Goal: Transaction & Acquisition: Purchase product/service

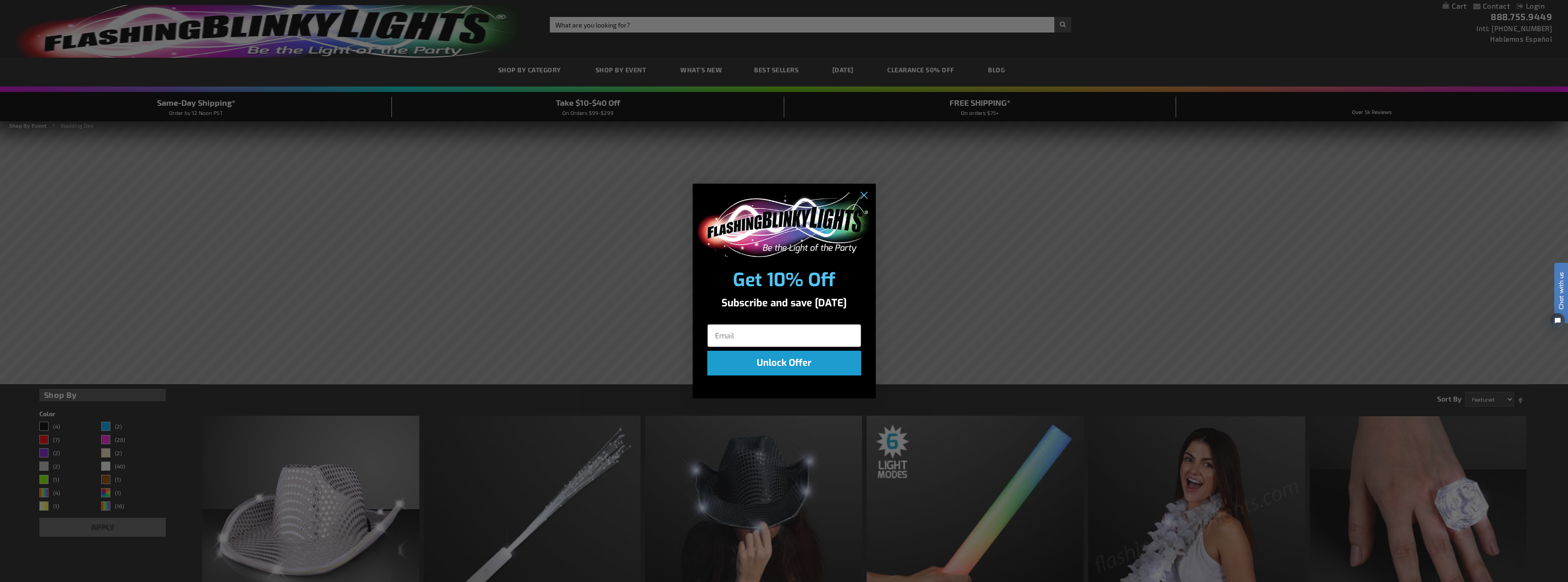
type input "[EMAIL_ADDRESS][DOMAIN_NAME]"
click at [1536, 5] on div "Close dialog Get 10% Off Subscribe and save today Unlock Offer Submit" at bounding box center [784, 291] width 1568 height 582
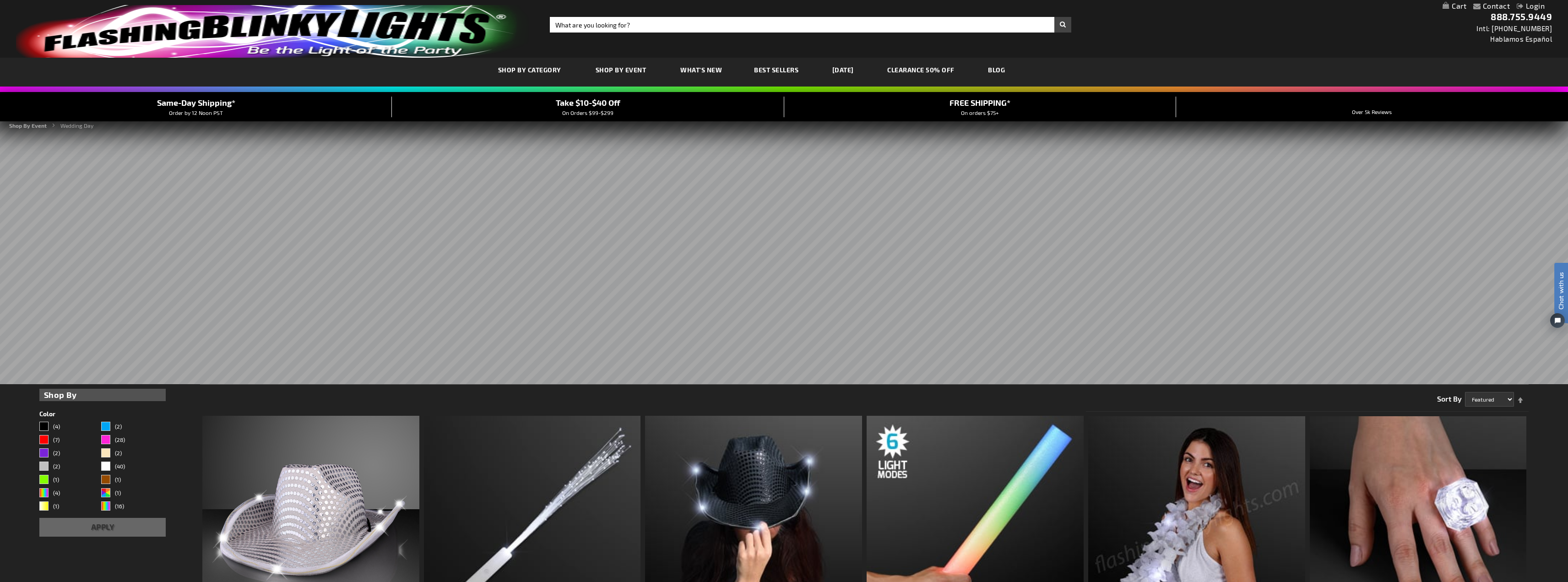
click at [1536, 5] on link "Login" at bounding box center [1531, 6] width 28 height 9
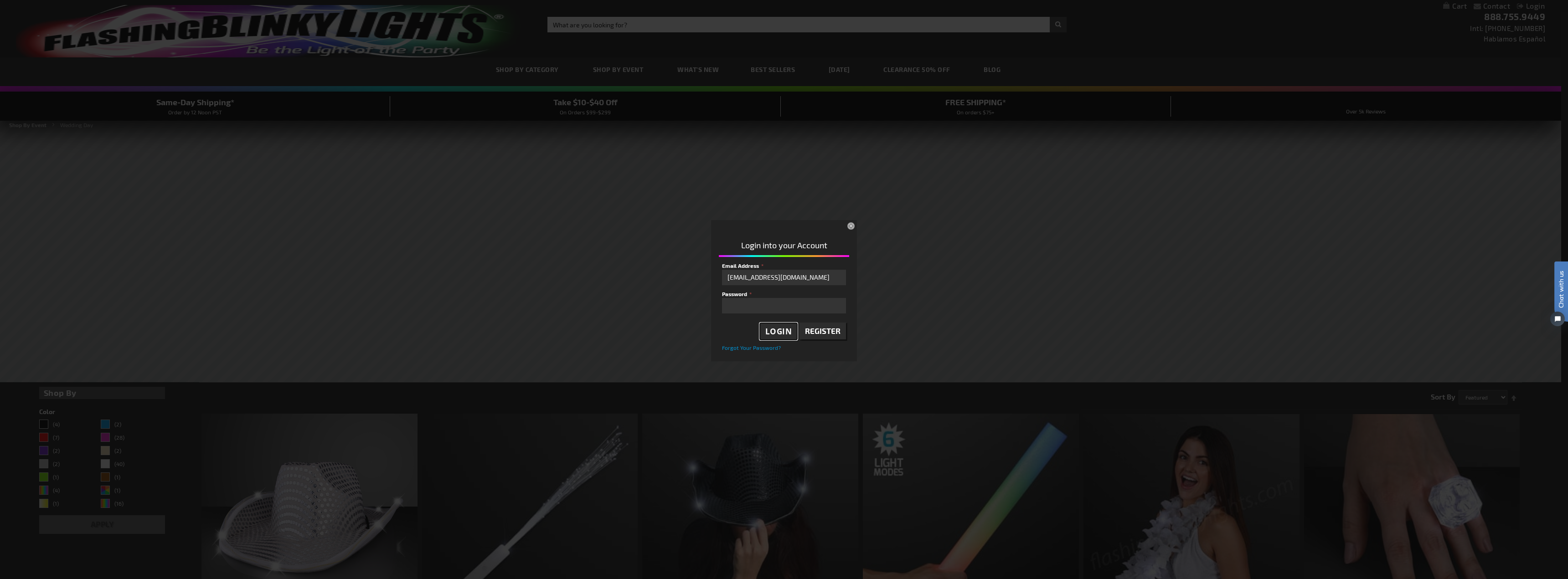
click at [780, 334] on span "Login" at bounding box center [779, 331] width 27 height 10
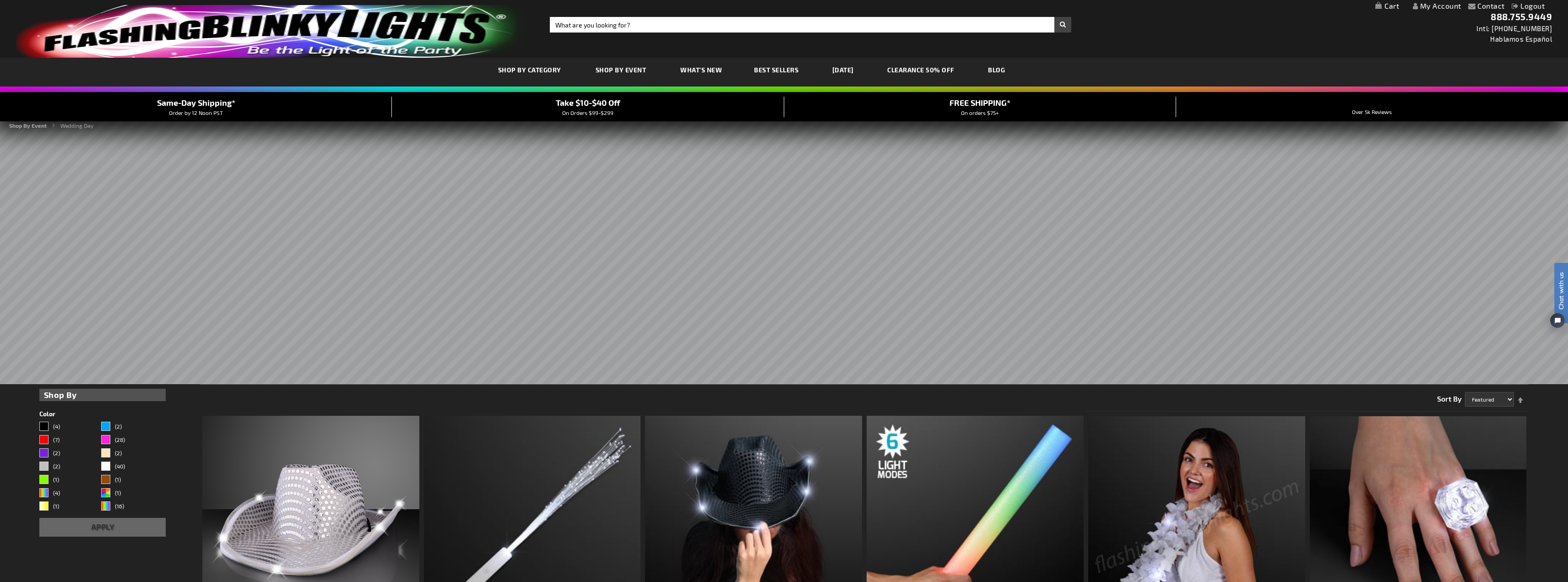
click at [1438, 7] on link "My Account" at bounding box center [1437, 6] width 48 height 9
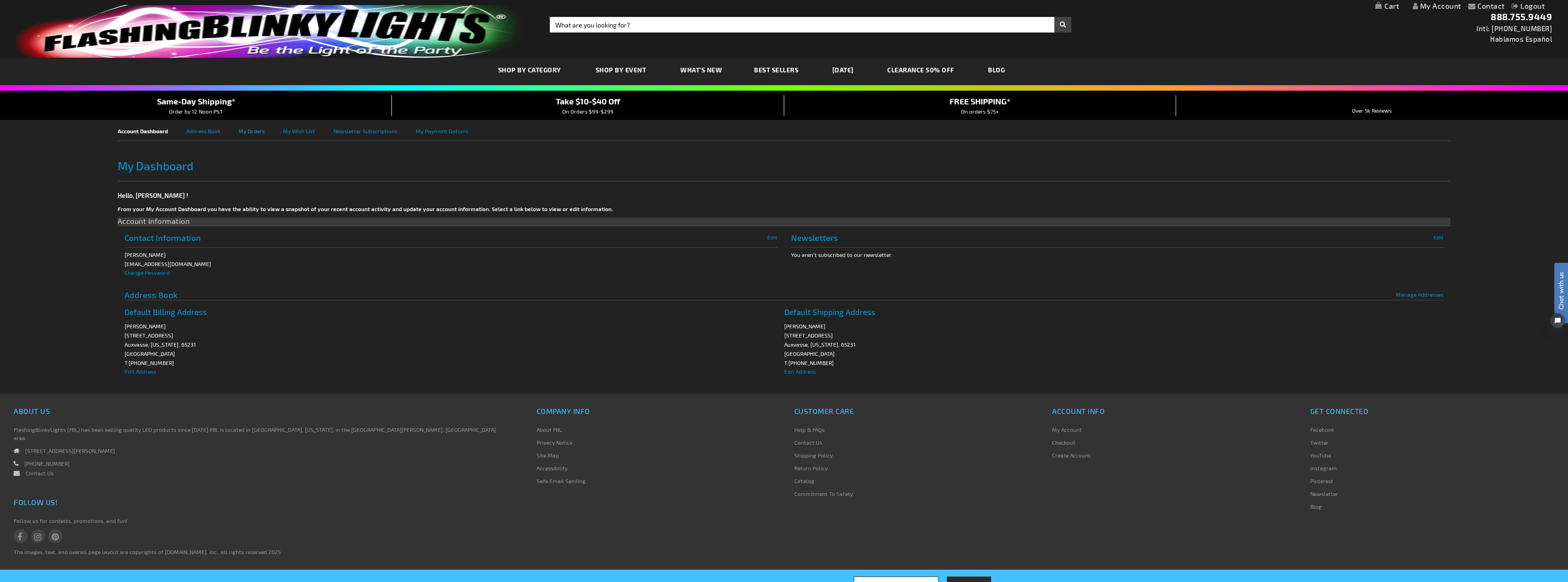
click at [257, 132] on link "My Orders" at bounding box center [260, 130] width 45 height 21
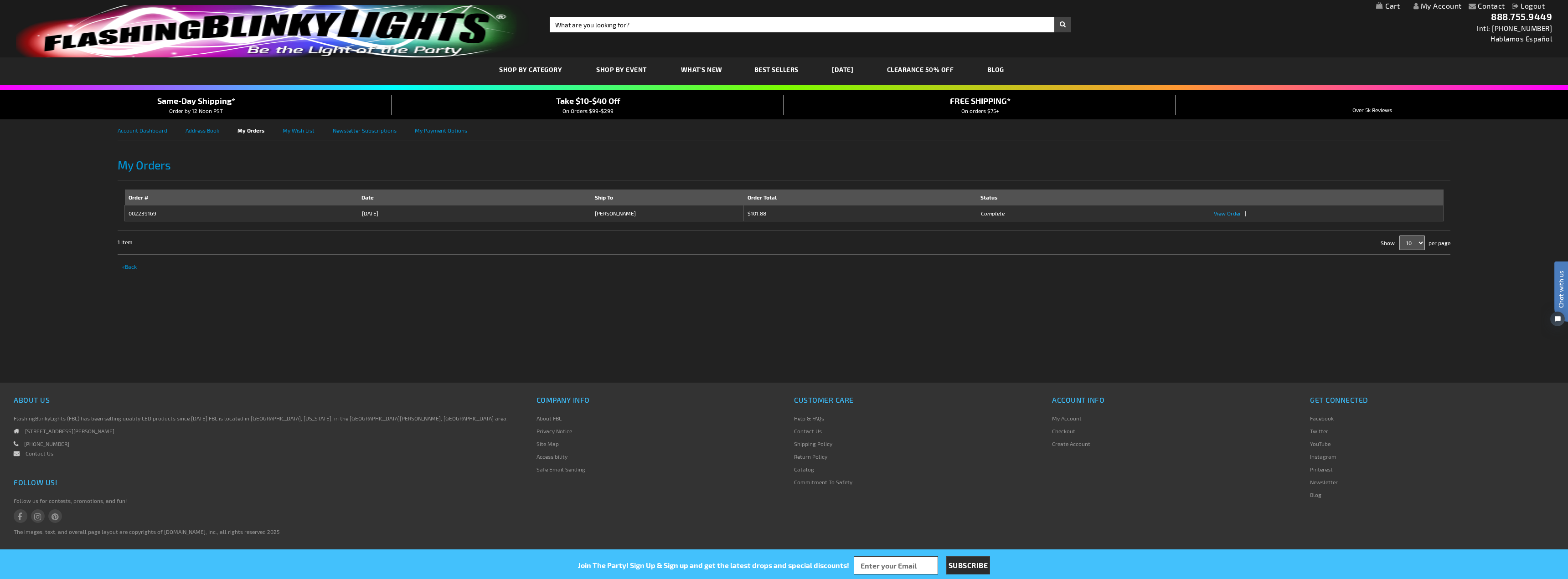
click at [1228, 213] on span "View Order" at bounding box center [1227, 213] width 27 height 6
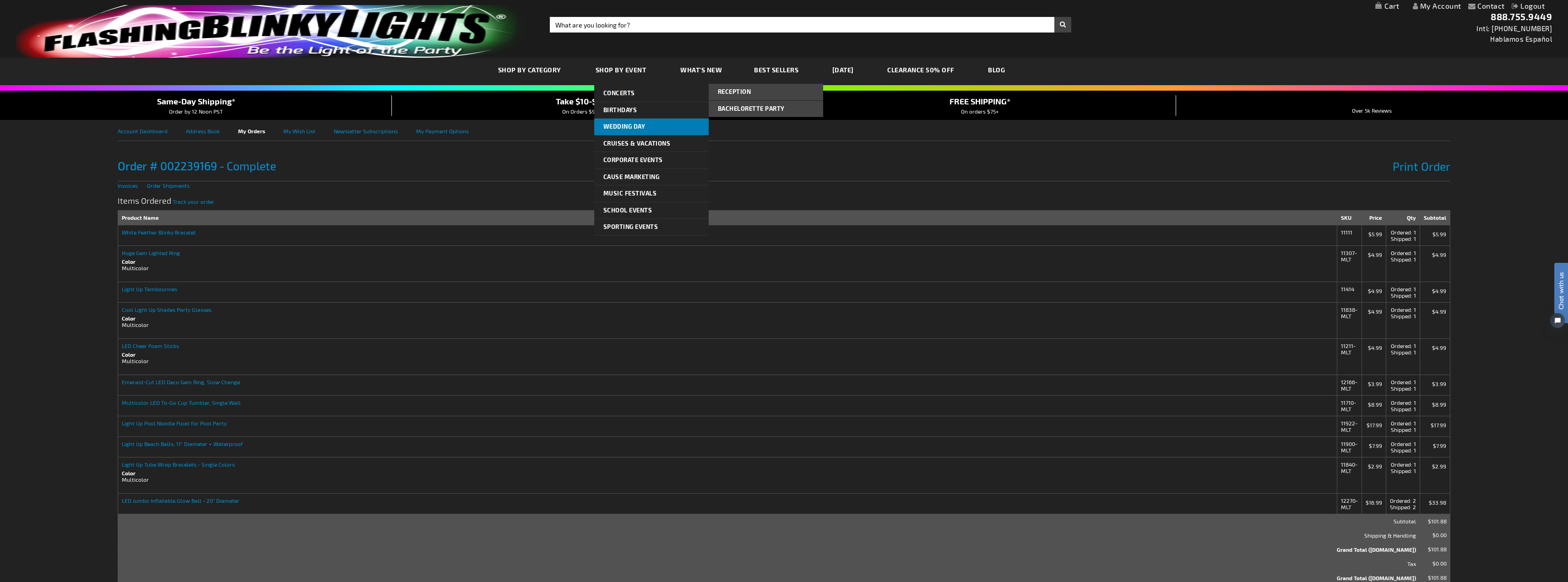
click at [625, 125] on span "Wedding Day" at bounding box center [624, 127] width 42 height 7
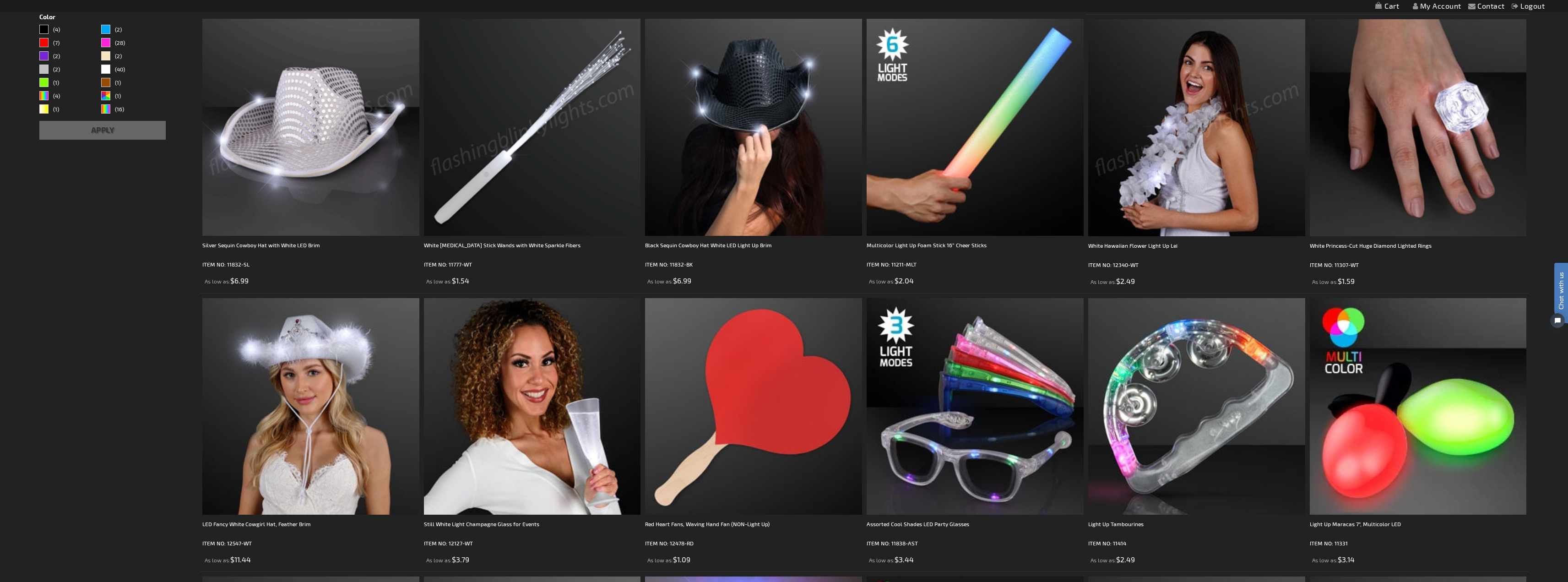
scroll to position [412, 0]
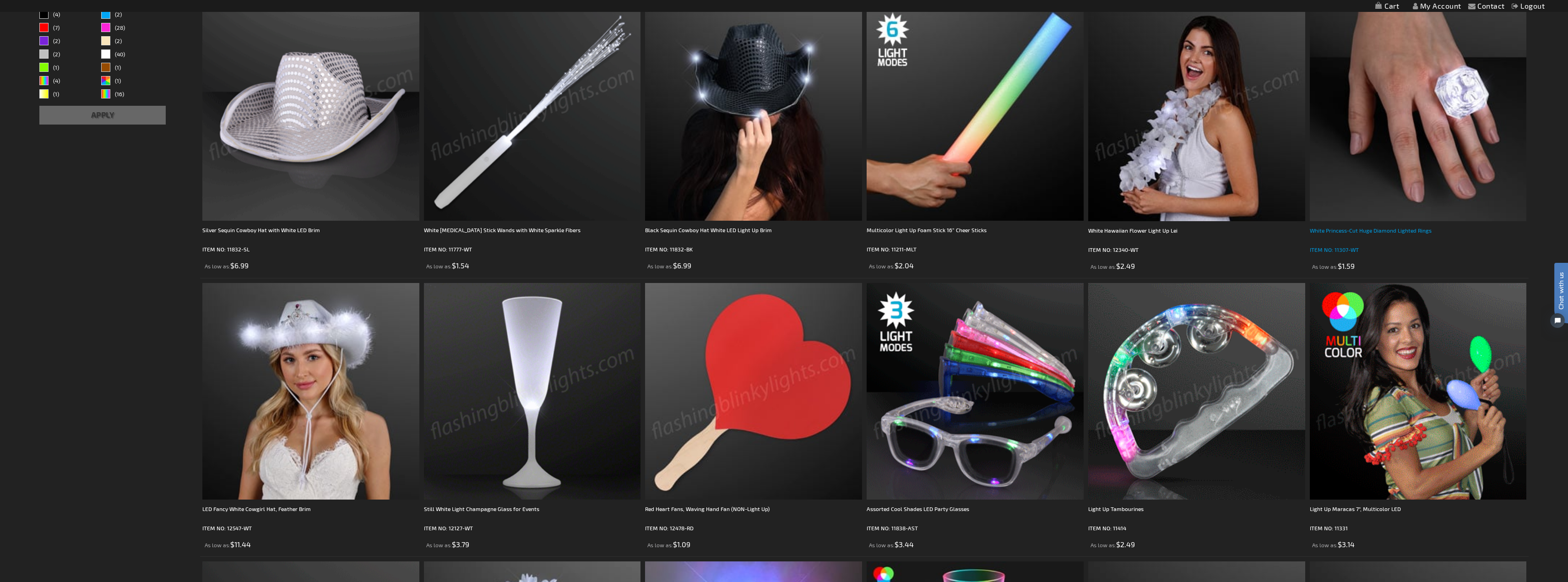
click at [1415, 229] on div "White Princess-Cut Huge Diamond Lighted Rings" at bounding box center [1418, 235] width 217 height 18
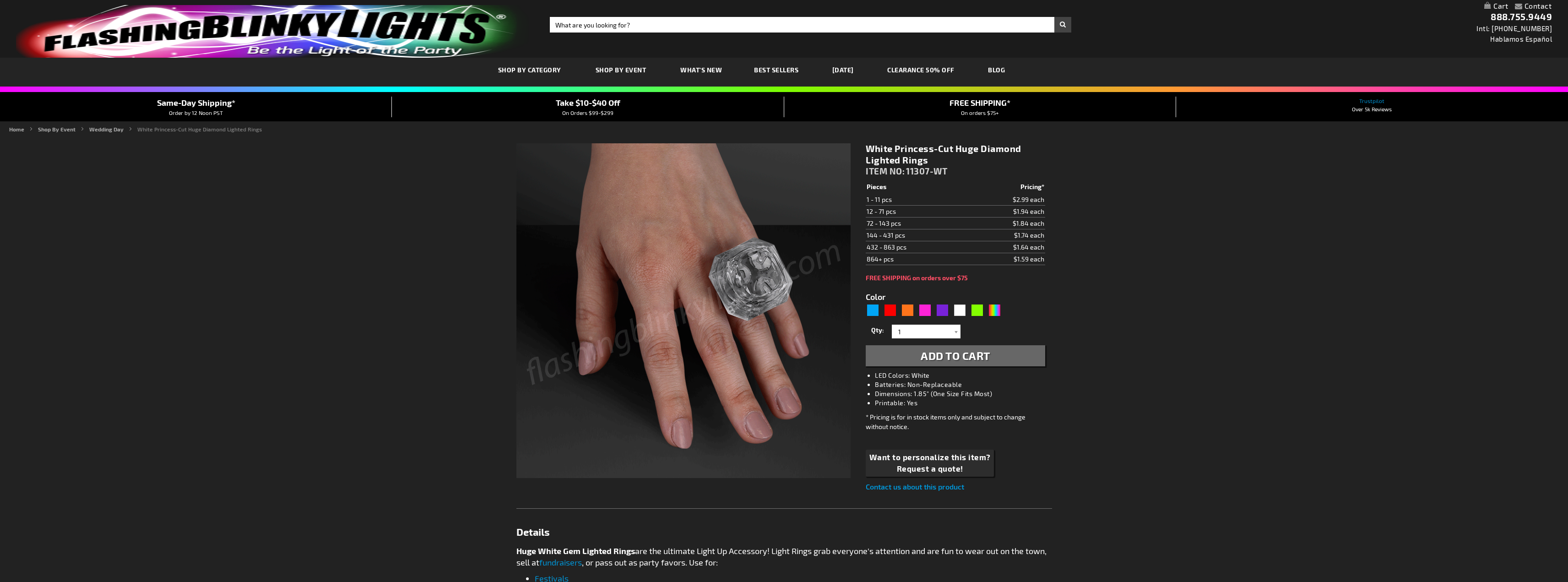
type input "5646"
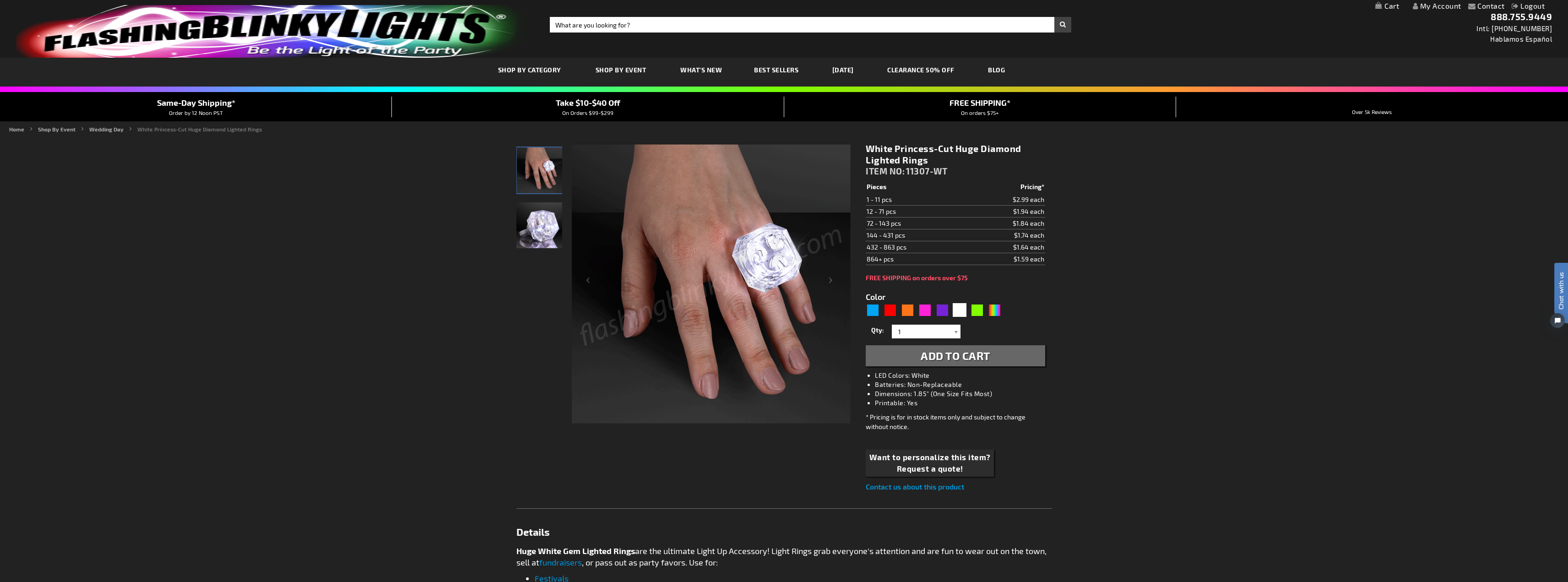
click at [954, 333] on div at bounding box center [955, 331] width 9 height 13
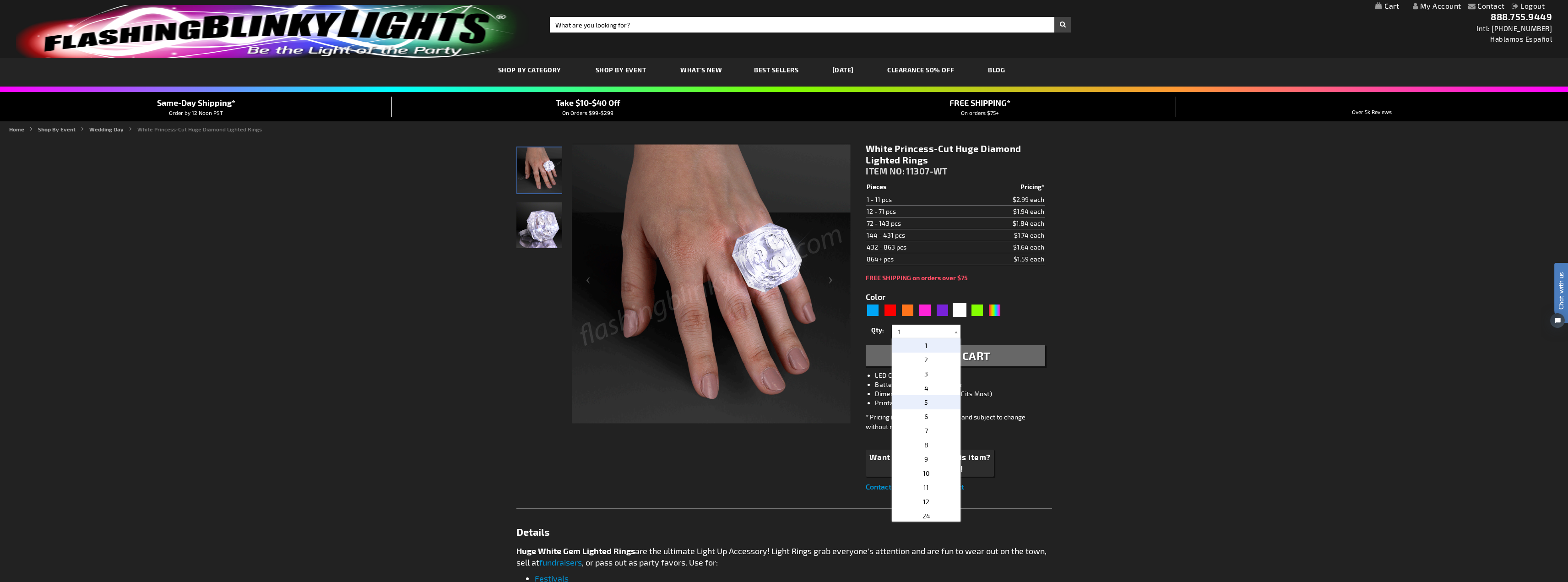
click at [922, 407] on p "5" at bounding box center [926, 402] width 68 height 14
type input "5"
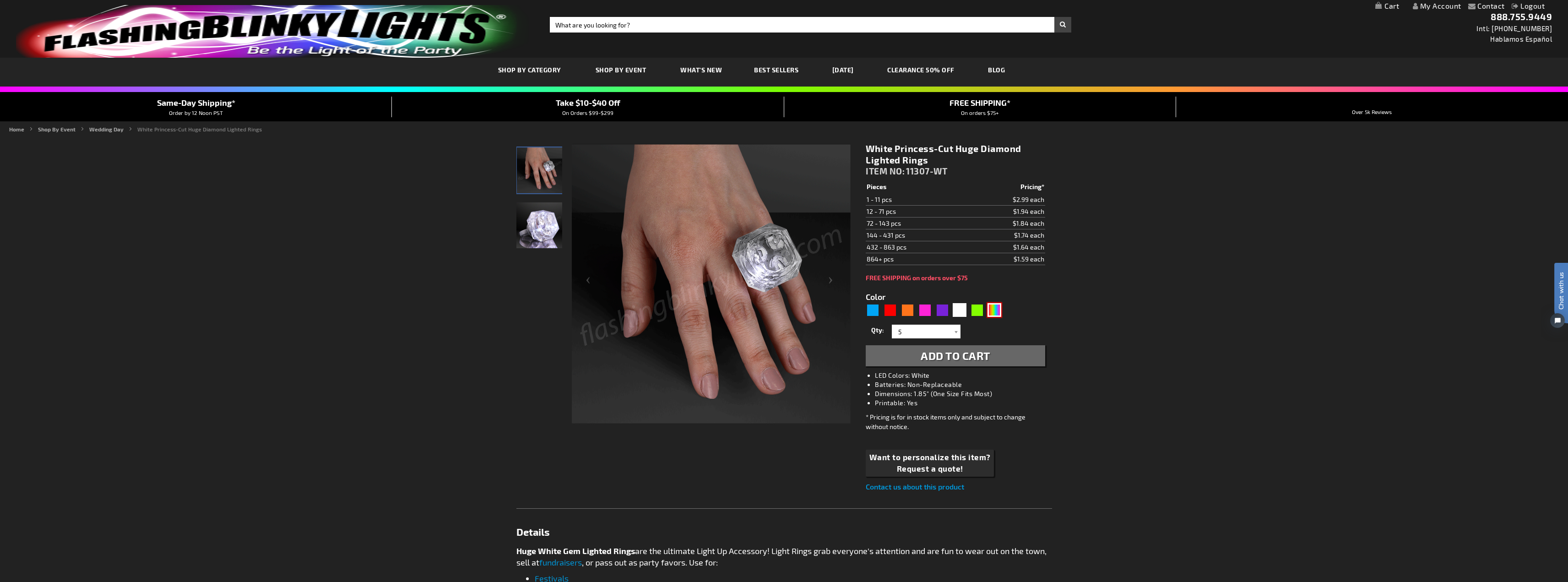
click at [994, 309] on div "Multicolor" at bounding box center [994, 310] width 13 height 13
type input "5659"
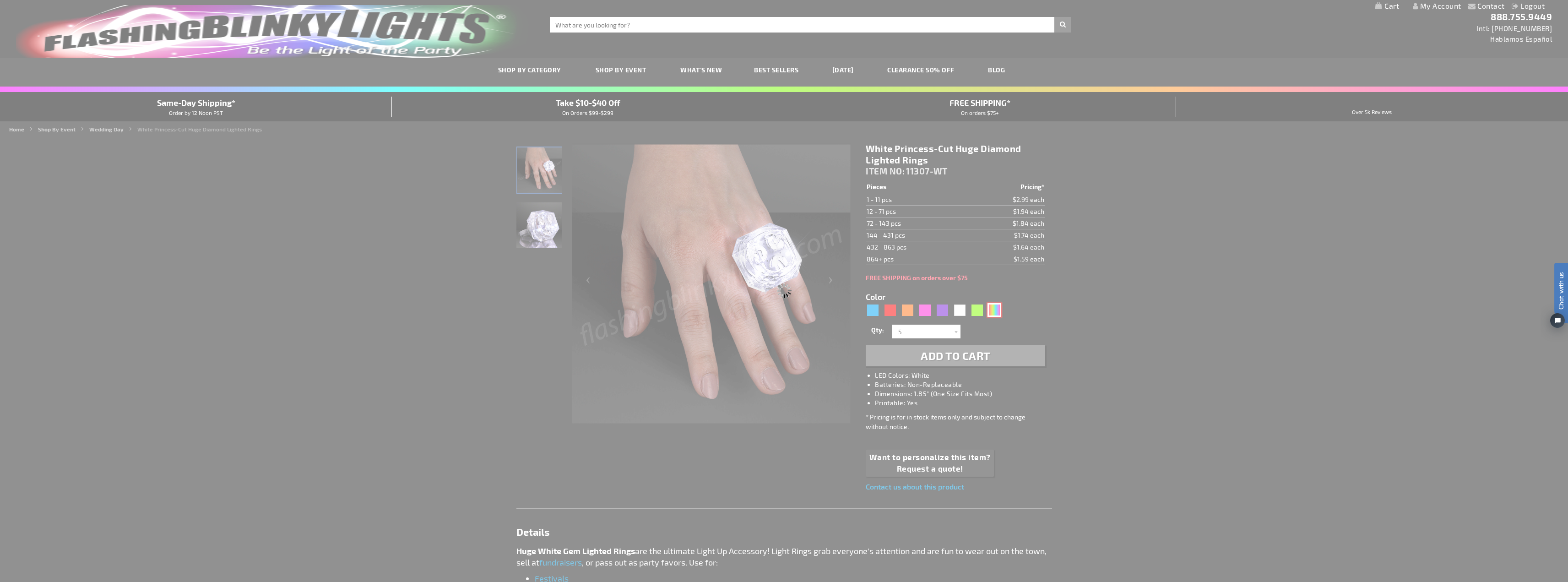
type input "11307-MLT"
type input "Customize - LED Multicolor Deluxe Gem Rings - ITEM NO: 11307-MLT"
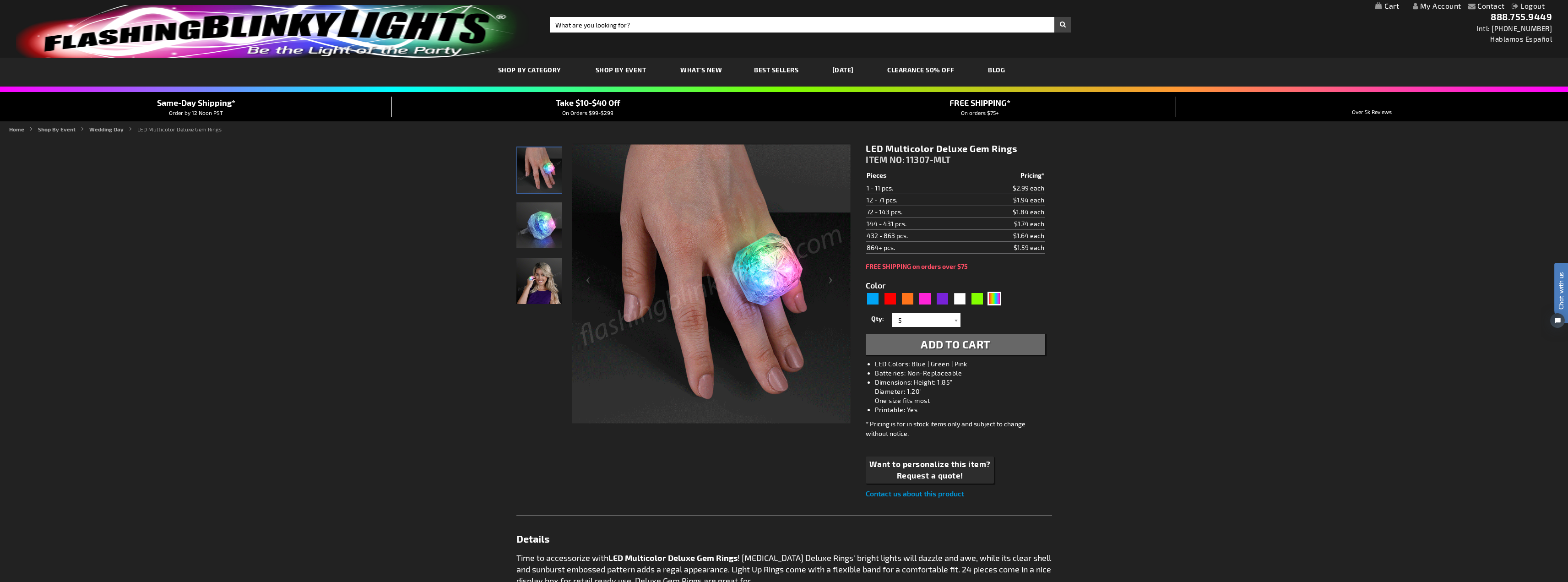
click at [982, 344] on span "Add to Cart" at bounding box center [955, 344] width 70 height 13
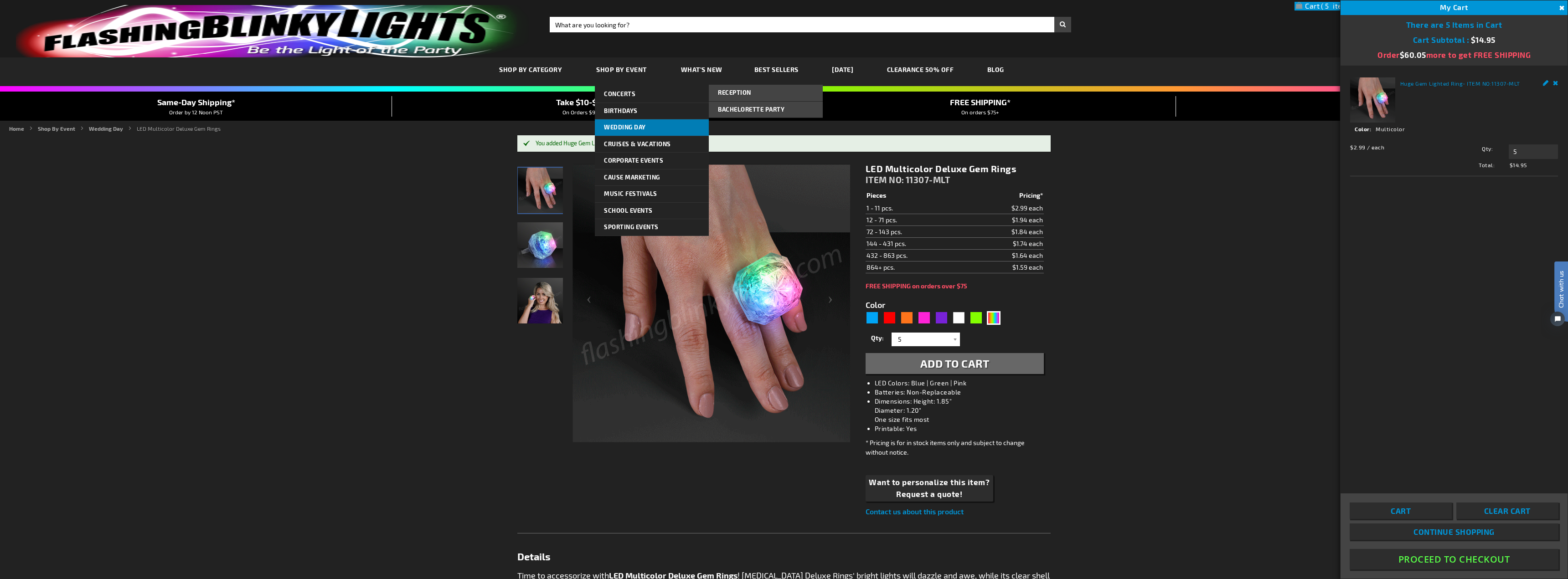
click at [624, 124] on span "Wedding Day" at bounding box center [625, 127] width 42 height 7
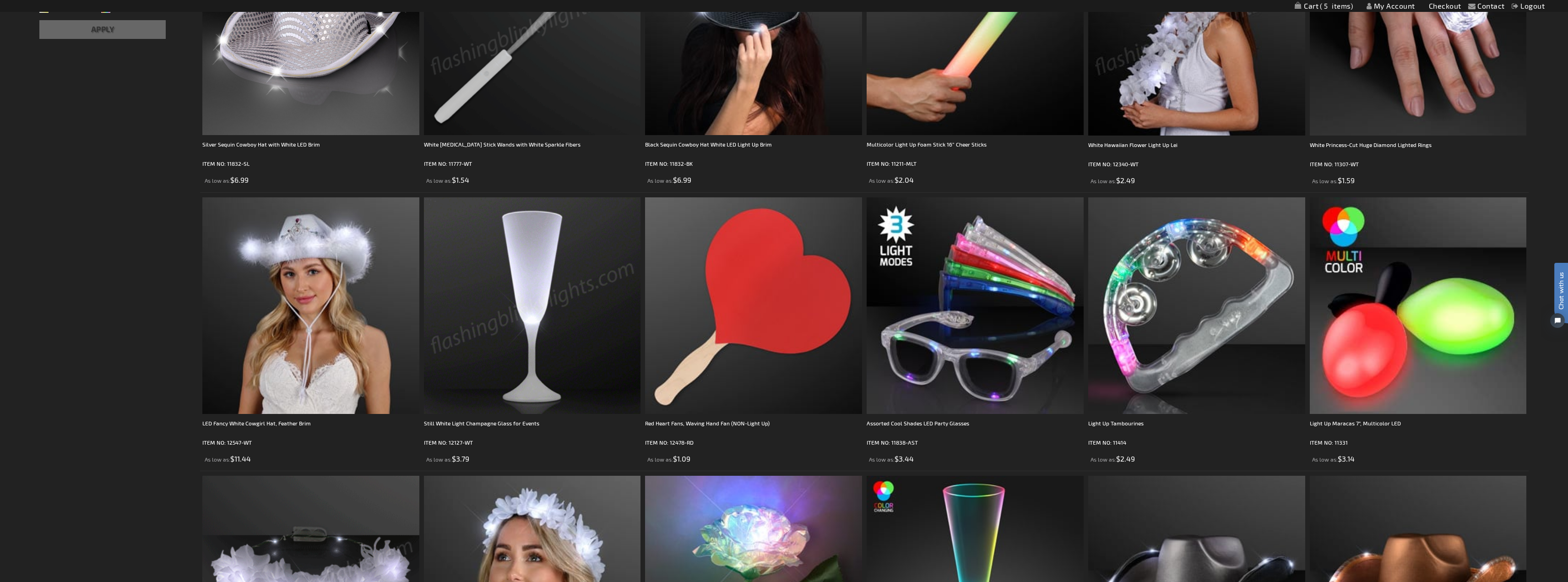
scroll to position [504, 0]
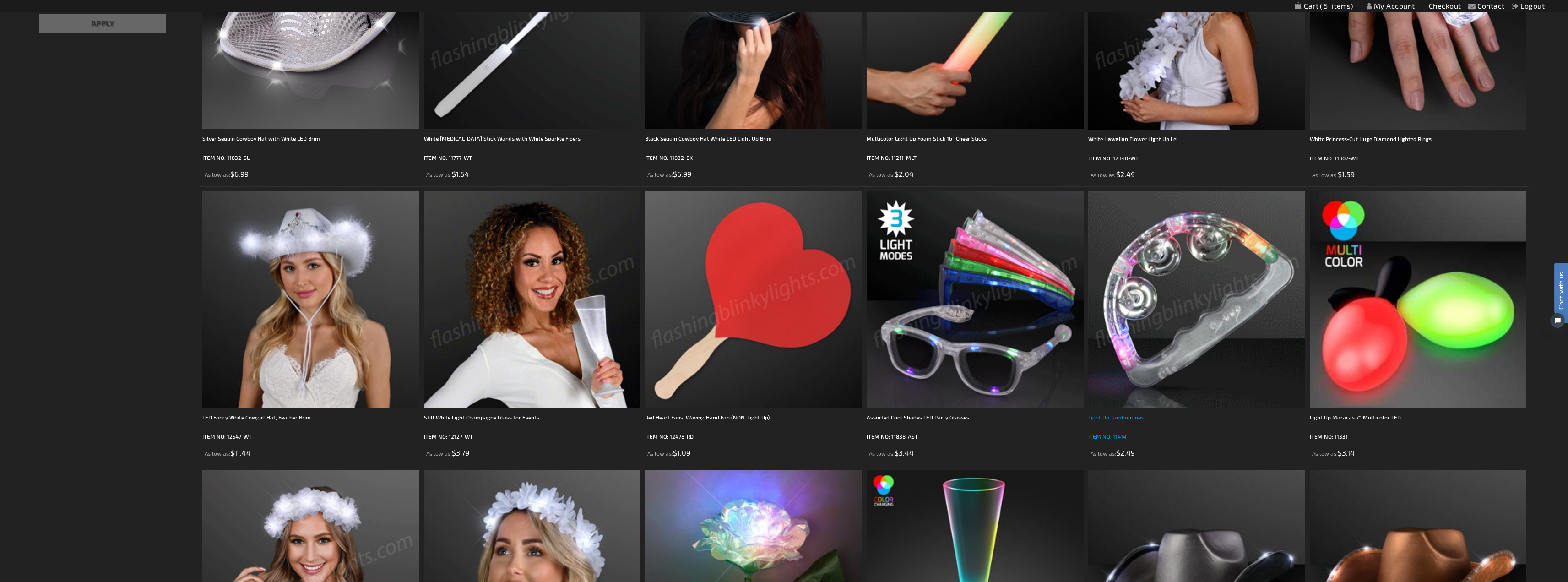
click at [1125, 419] on div "Light Up Tambourines" at bounding box center [1196, 422] width 217 height 18
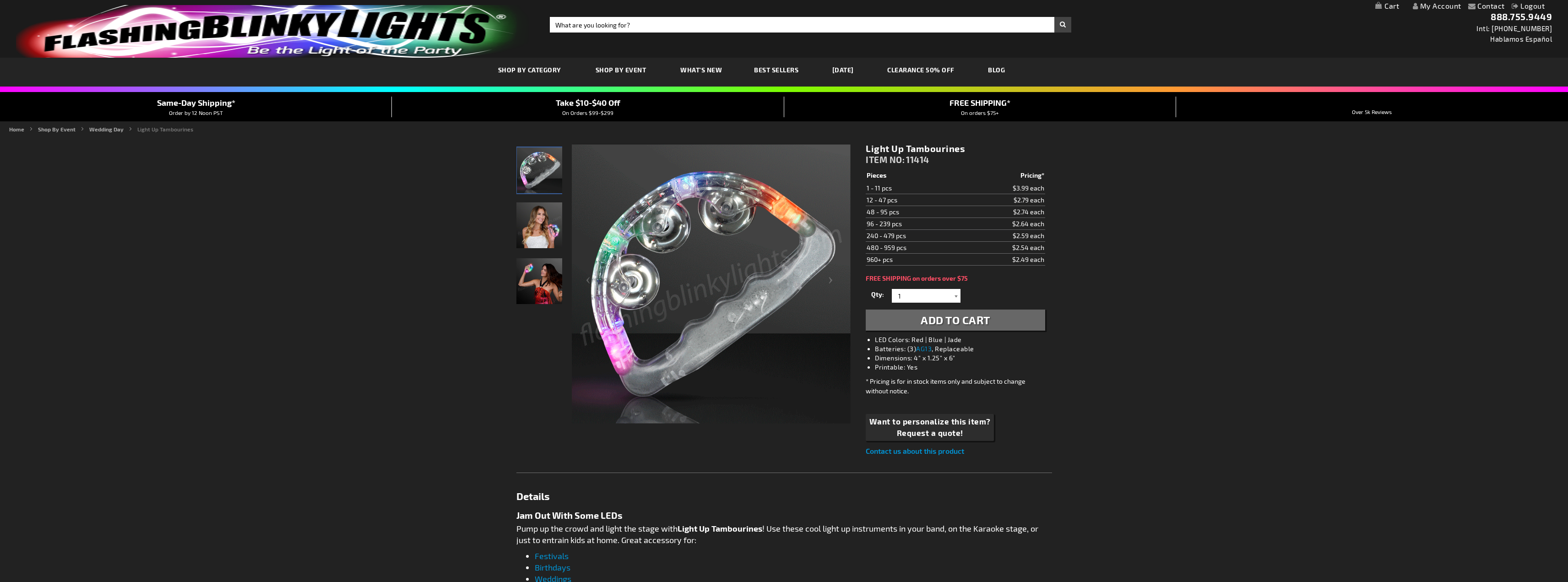
click at [957, 293] on div at bounding box center [955, 296] width 9 height 13
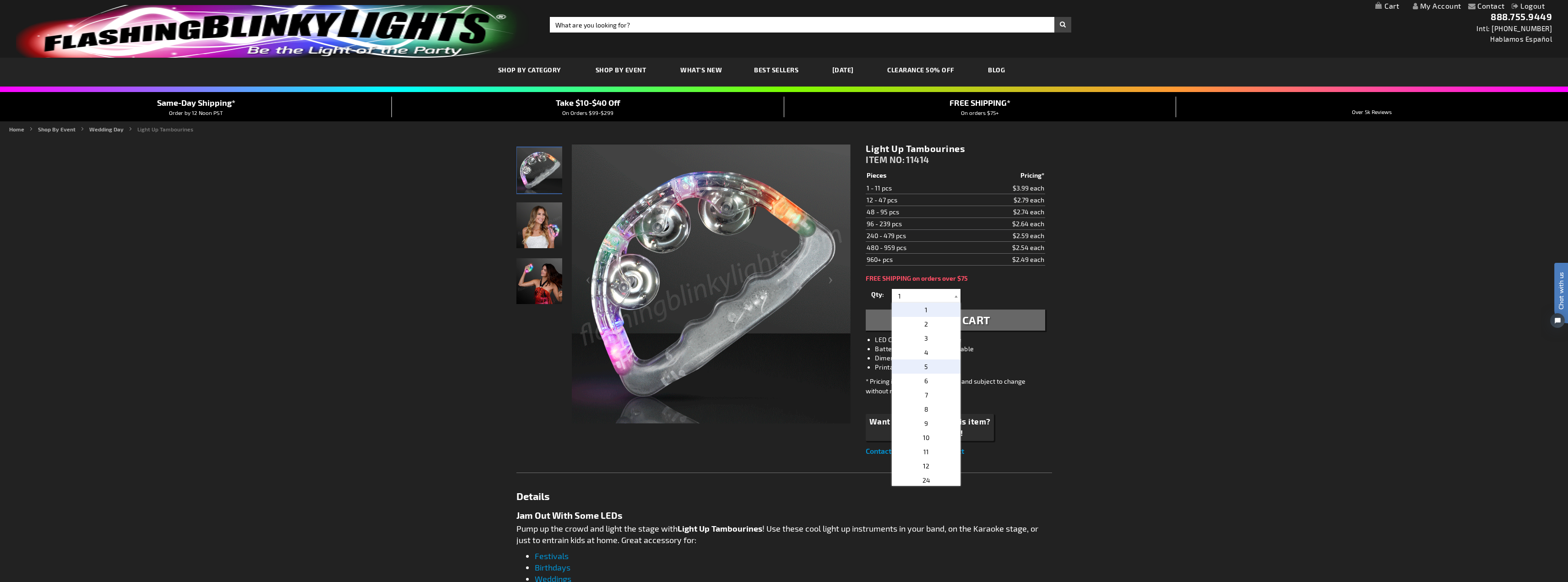
click at [921, 371] on p "5" at bounding box center [926, 366] width 68 height 14
type input "5"
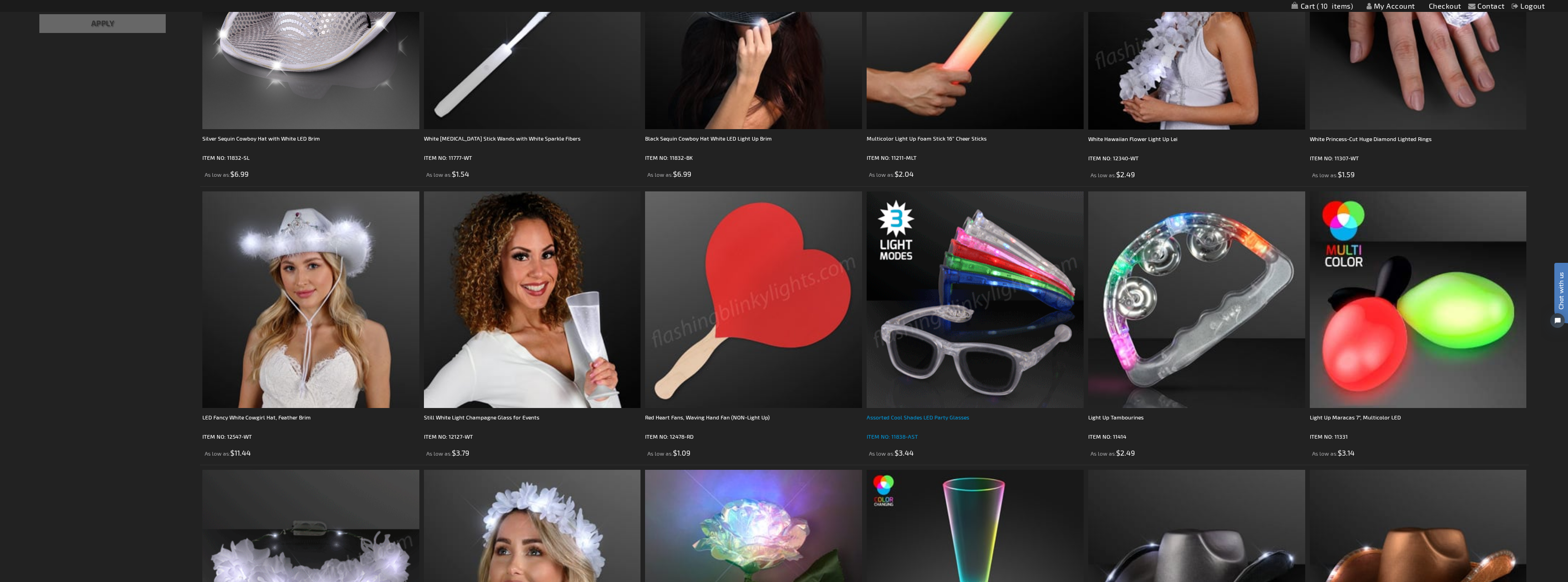
click at [945, 416] on div "Assorted Cool Shades LED Party Glasses" at bounding box center [975, 422] width 217 height 18
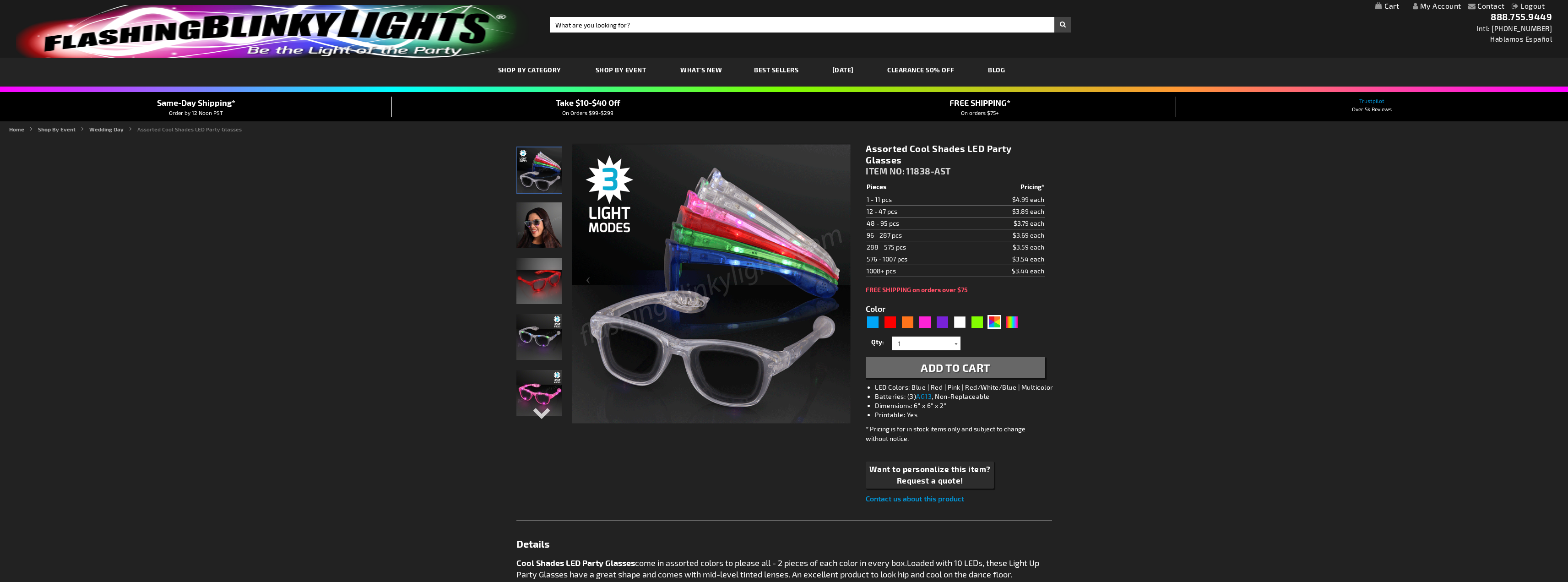
click at [957, 344] on div at bounding box center [955, 343] width 9 height 13
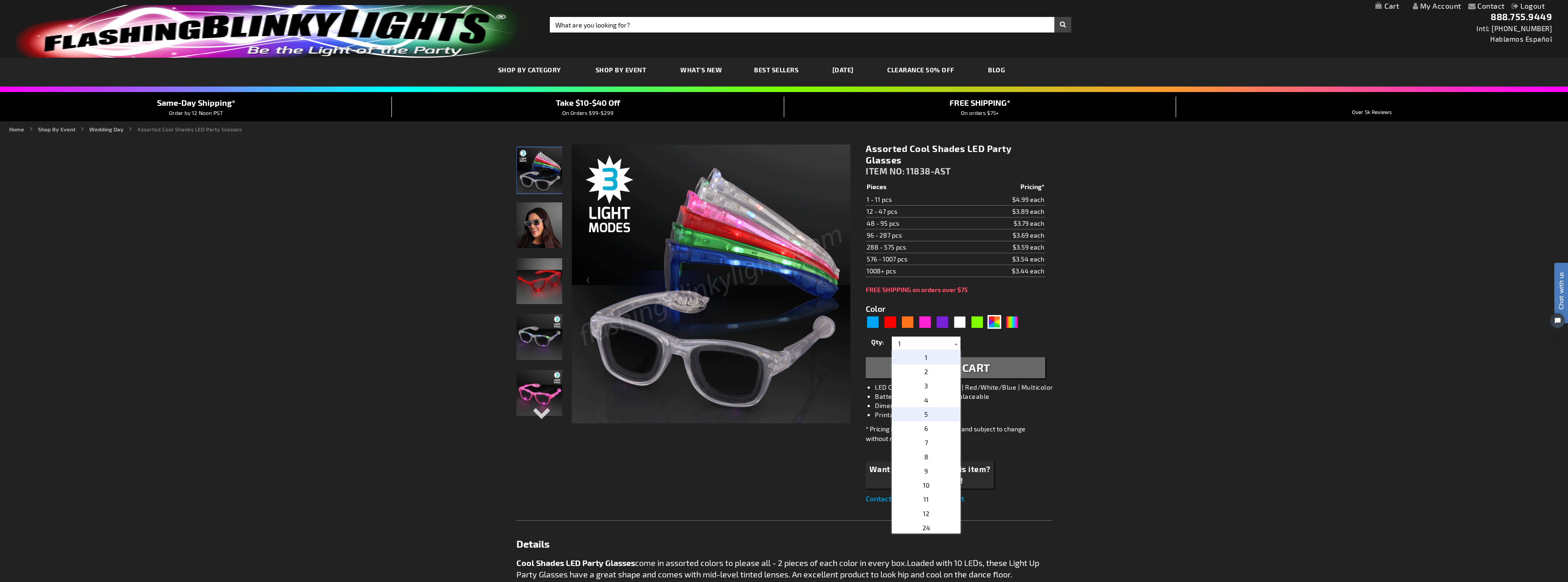
click at [924, 413] on span "5" at bounding box center [926, 414] width 4 height 8
type input "5"
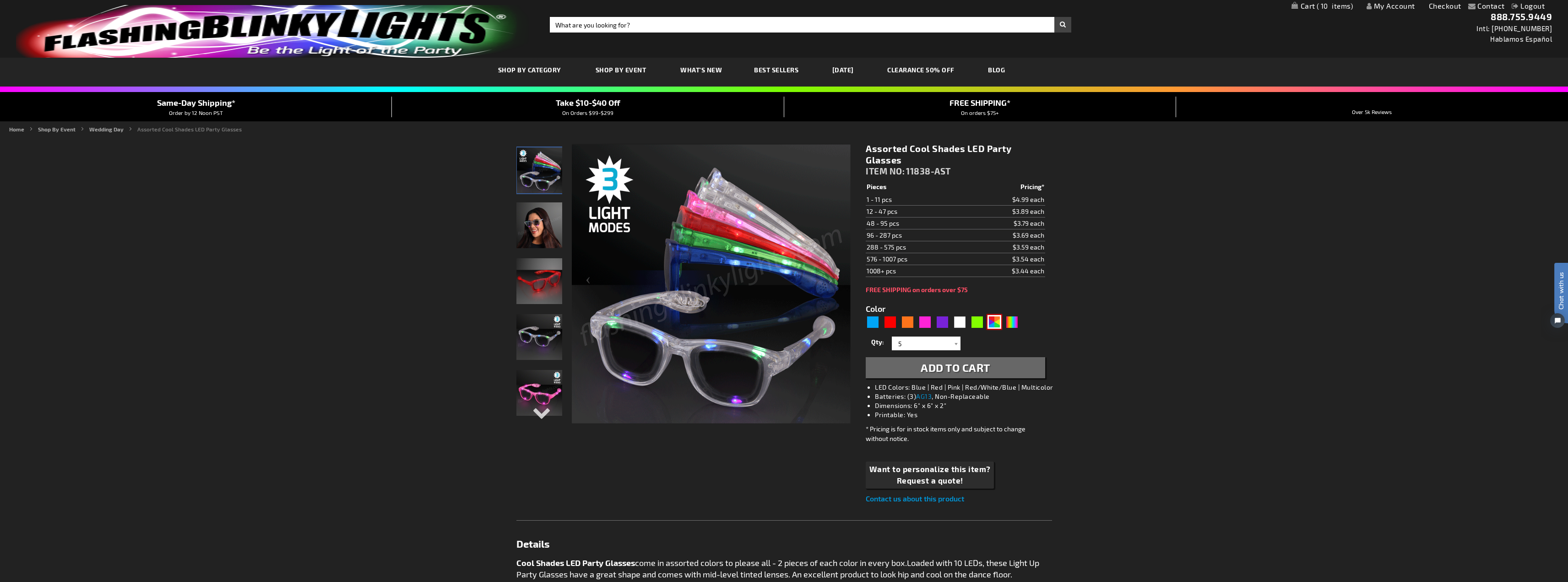
click at [992, 323] on div "AST" at bounding box center [994, 322] width 13 height 13
click at [1014, 323] on div "Multicolor" at bounding box center [1012, 322] width 13 height 13
type input "5659"
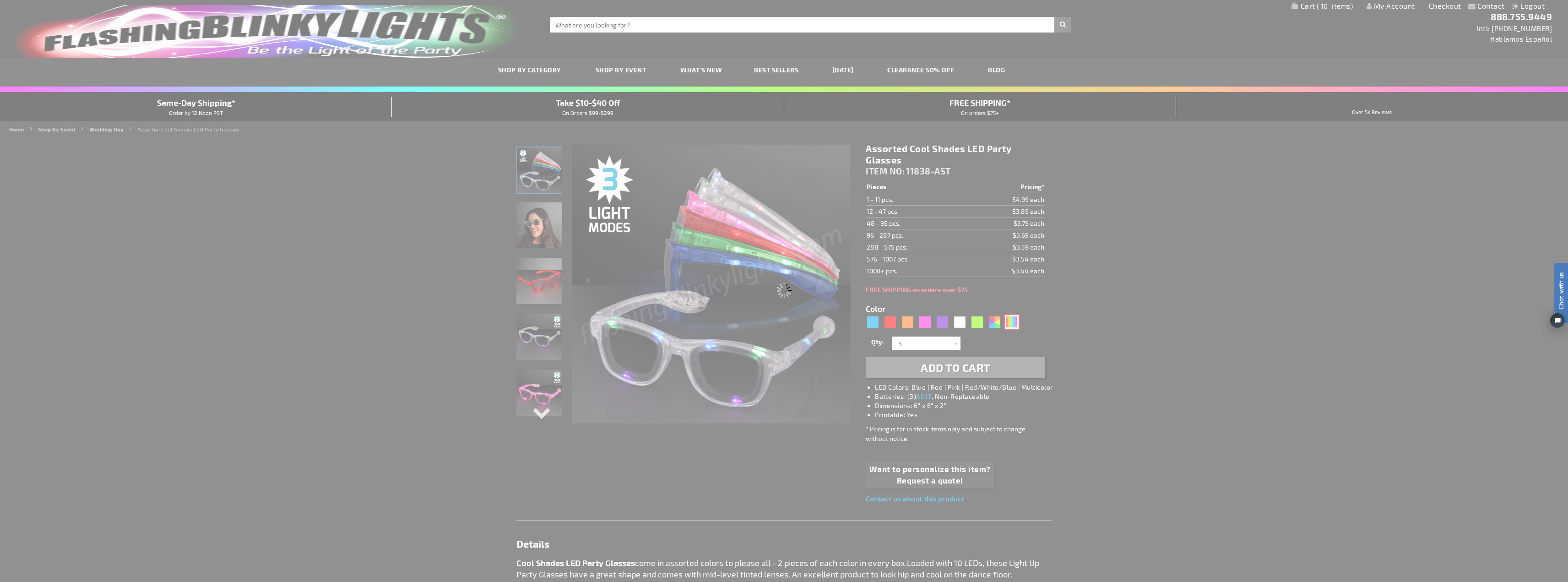
type input "11838-MLT"
type input "Customize - Multicolor Cool Shades LED Party Glasses - ITEM NO: 11838-MLT"
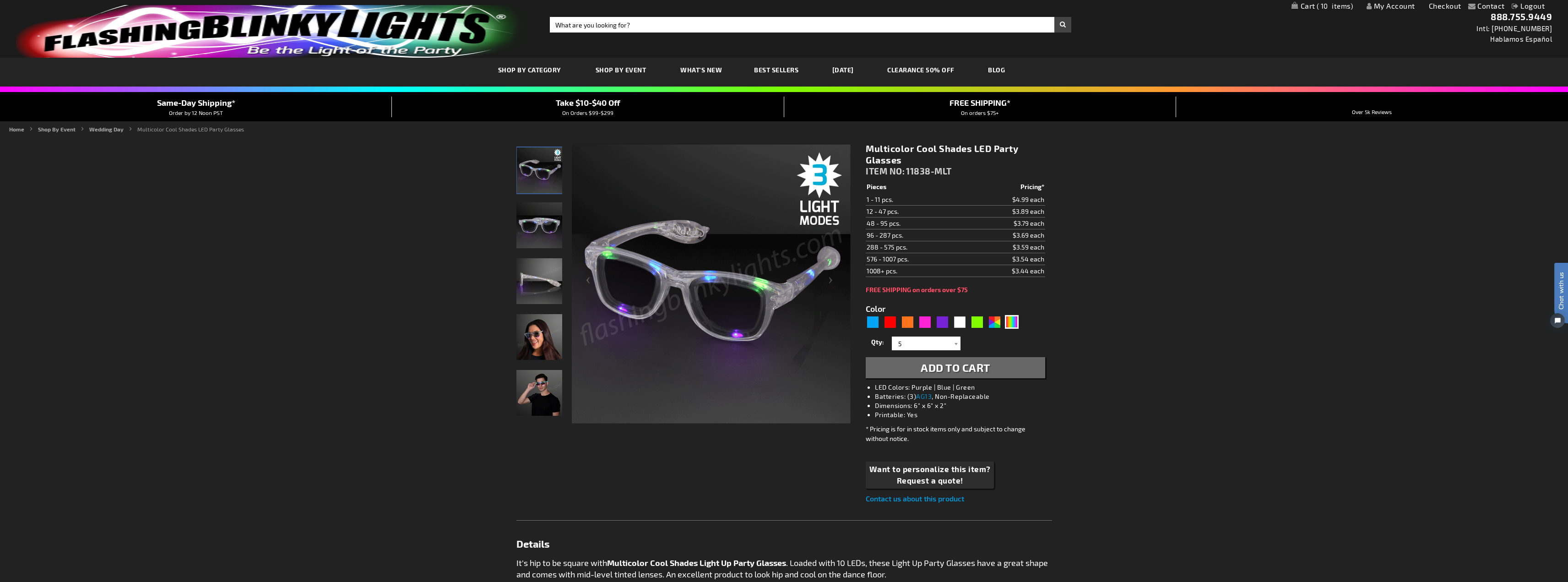
click at [971, 367] on span "Add to Cart" at bounding box center [955, 367] width 70 height 13
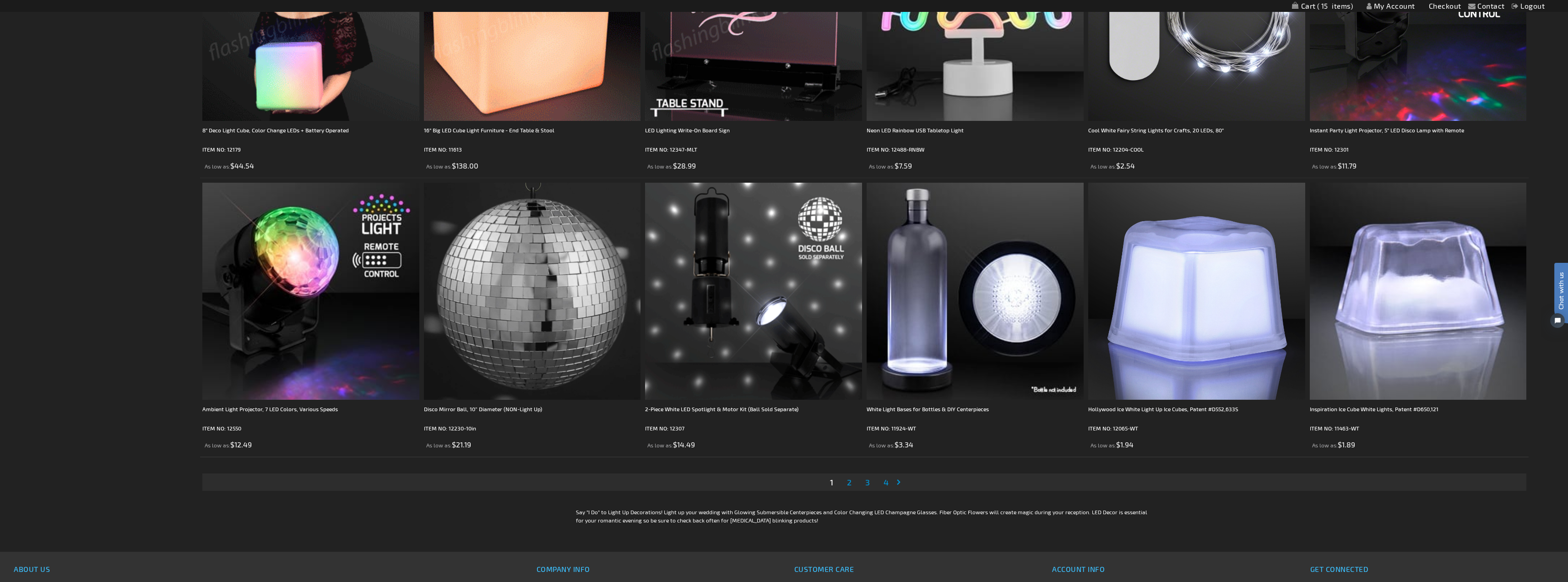
scroll to position [2793, 0]
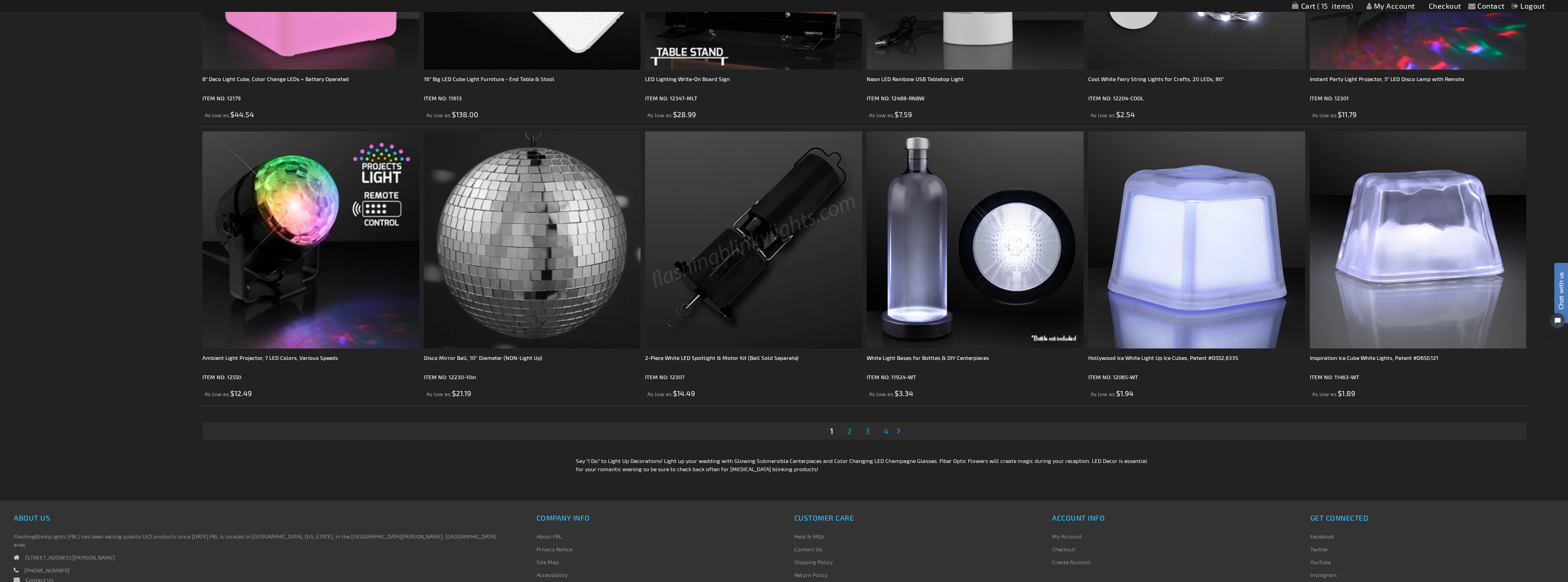
click at [847, 430] on span "2" at bounding box center [848, 430] width 4 height 10
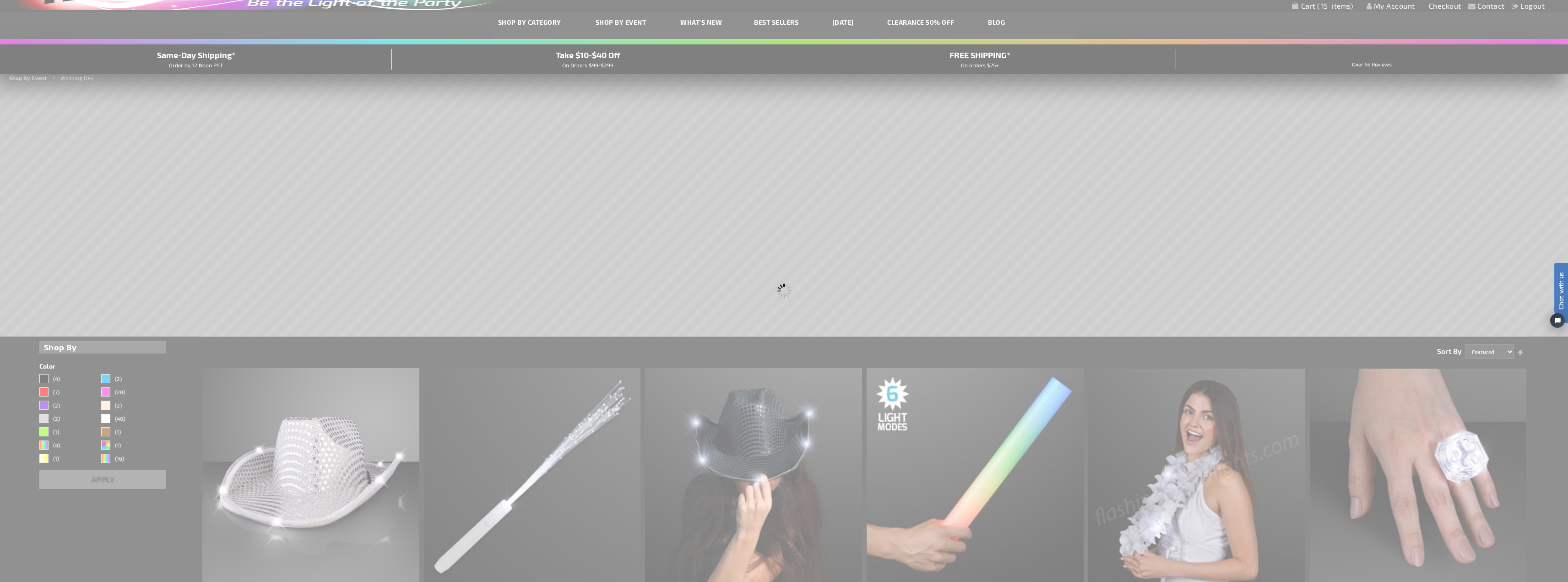
scroll to position [138, 0]
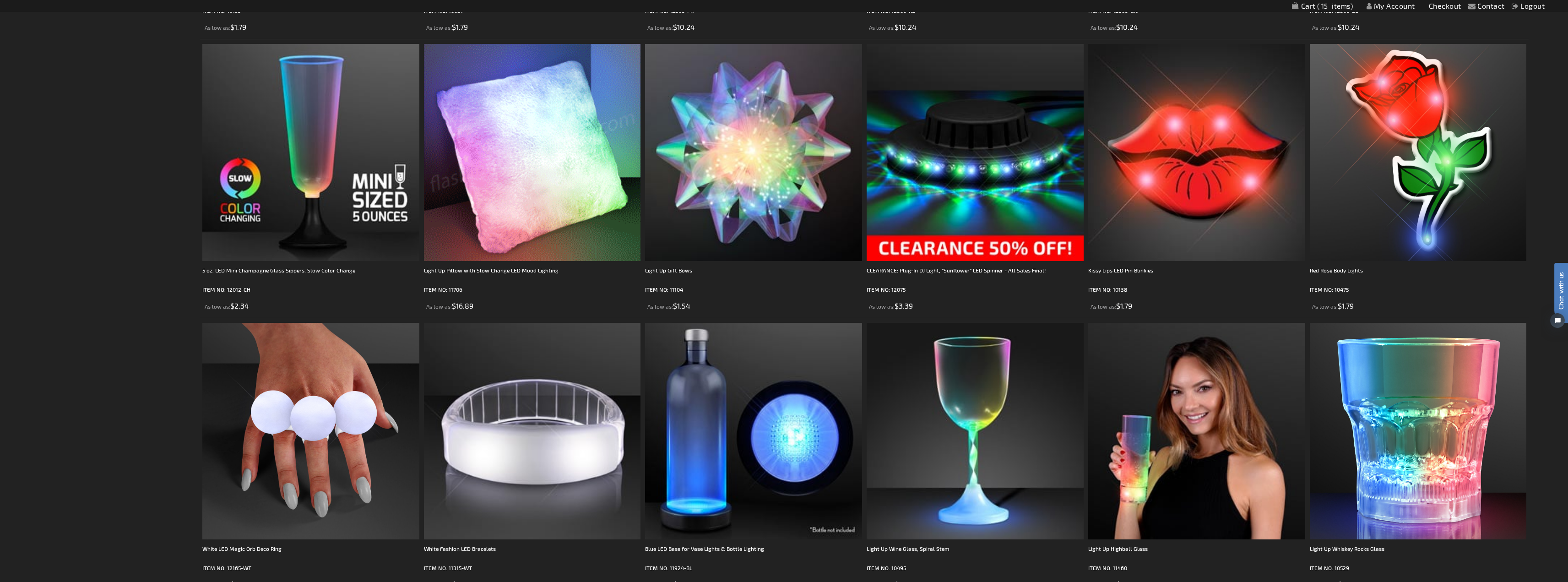
scroll to position [1602, 0]
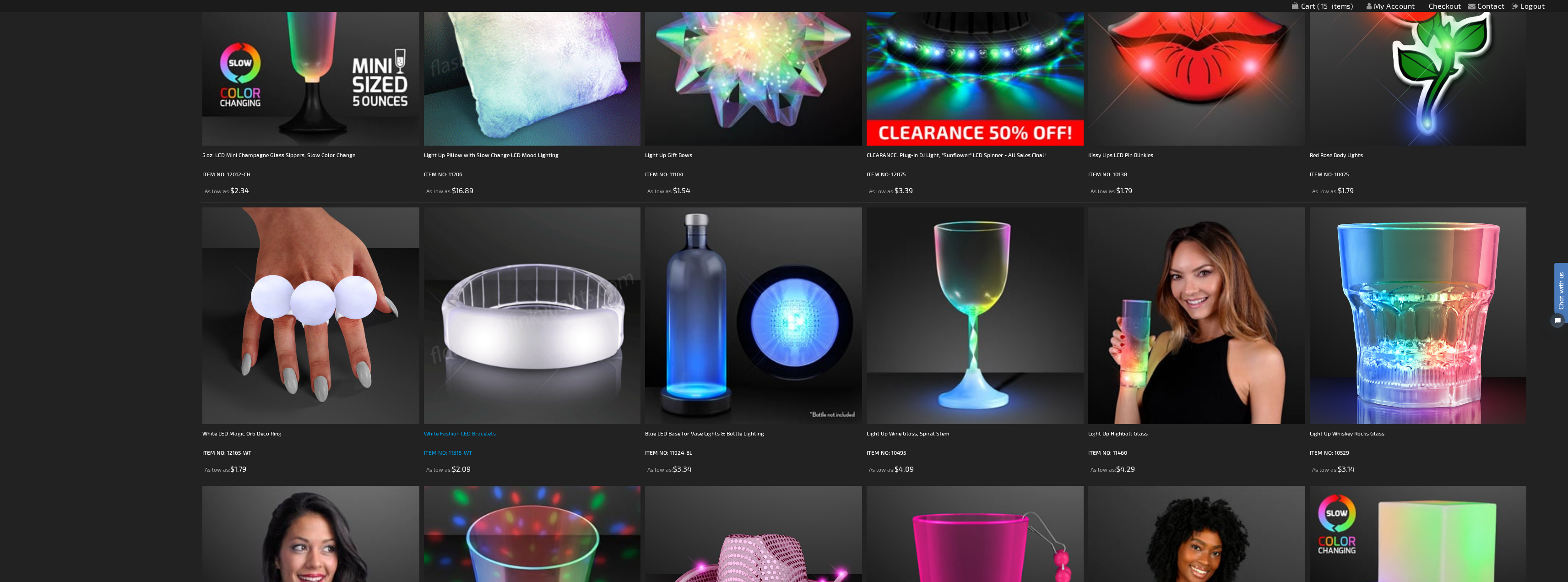
click at [471, 431] on div "White Fashion LED Bracelets" at bounding box center [532, 438] width 217 height 18
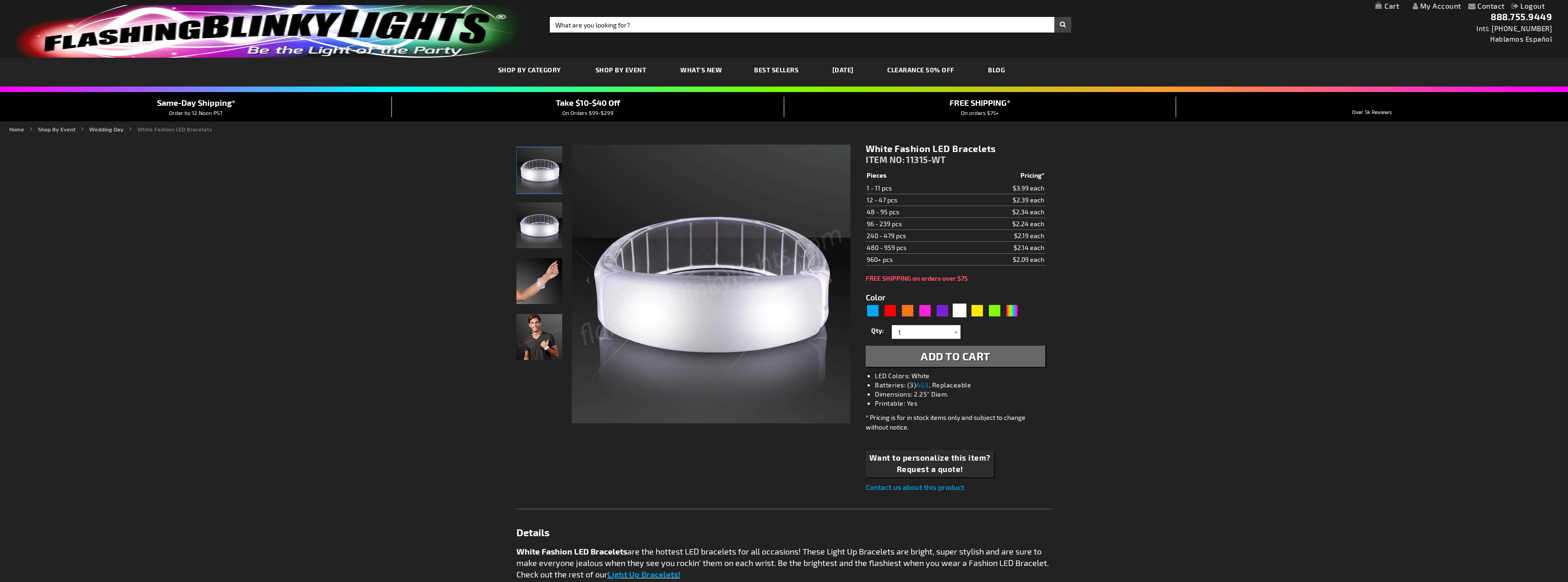
click at [1012, 311] on div "Multicolor" at bounding box center [1012, 310] width 13 height 13
type input "5659"
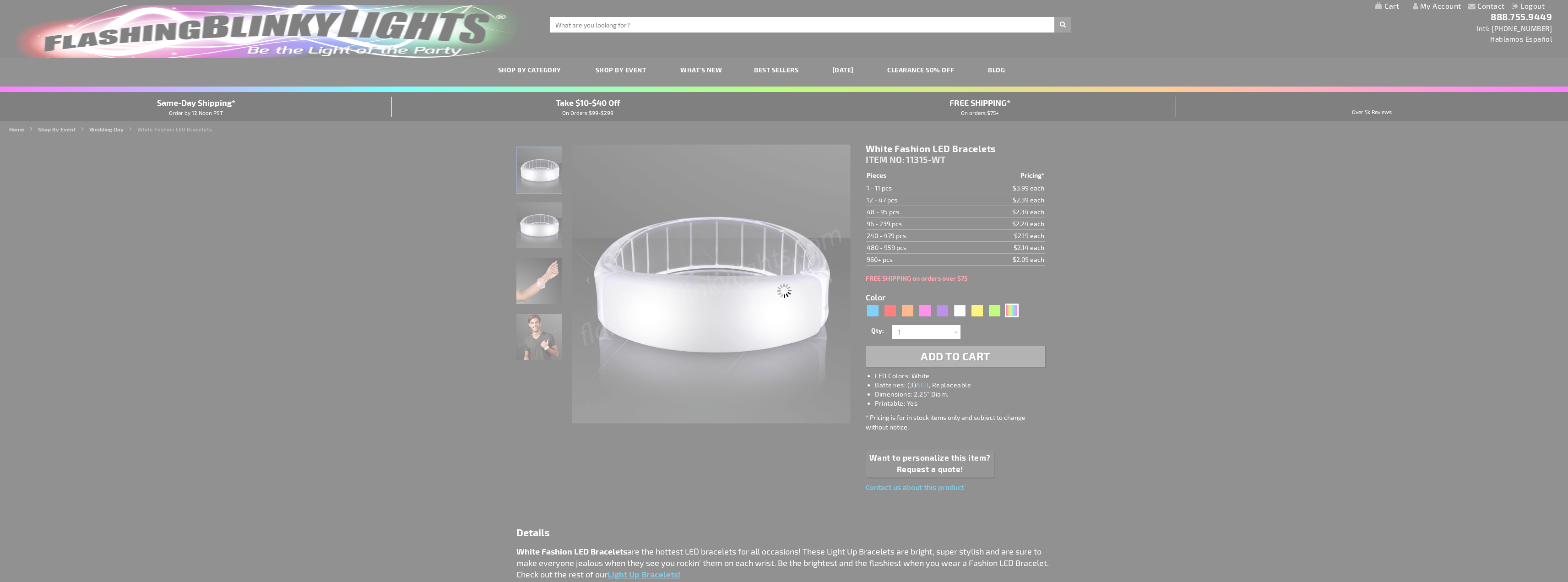
type input "11315-MLT"
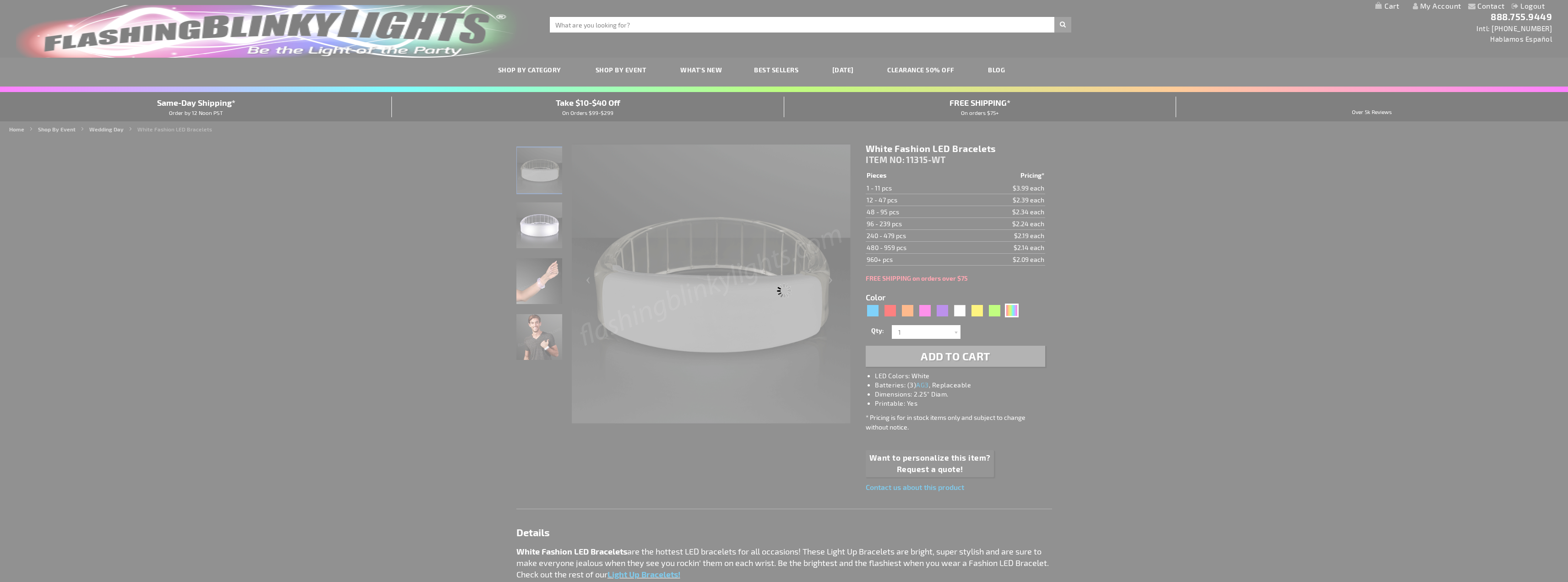
type input "Customize - Multicolor LED Fashion Bracelets - ITEM NO: 11315-MLT"
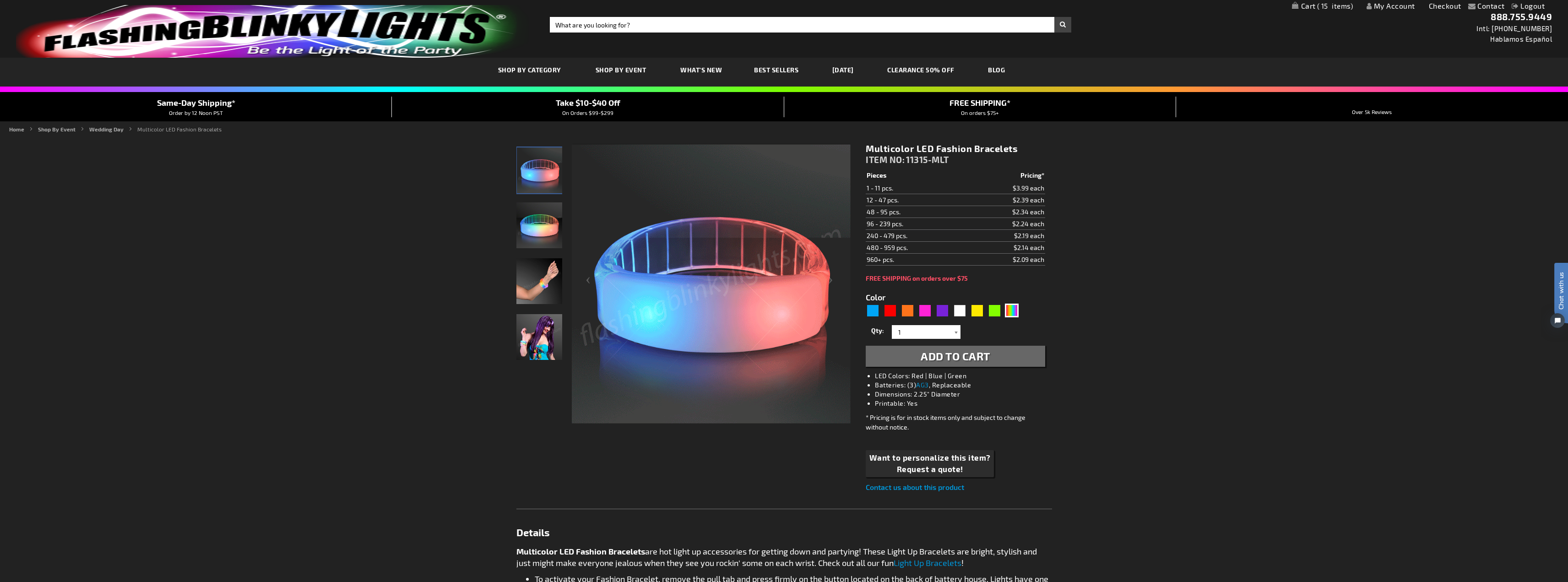
click at [956, 333] on div at bounding box center [955, 332] width 9 height 13
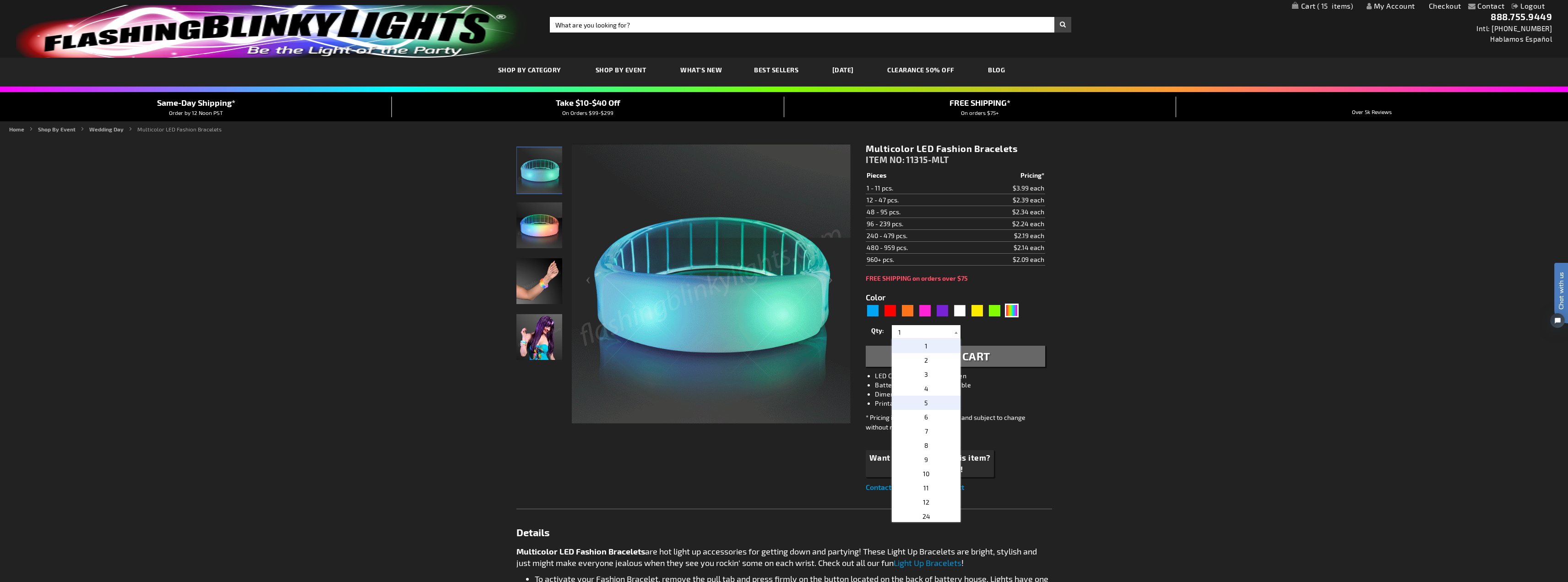
click at [926, 405] on p "5" at bounding box center [926, 402] width 68 height 14
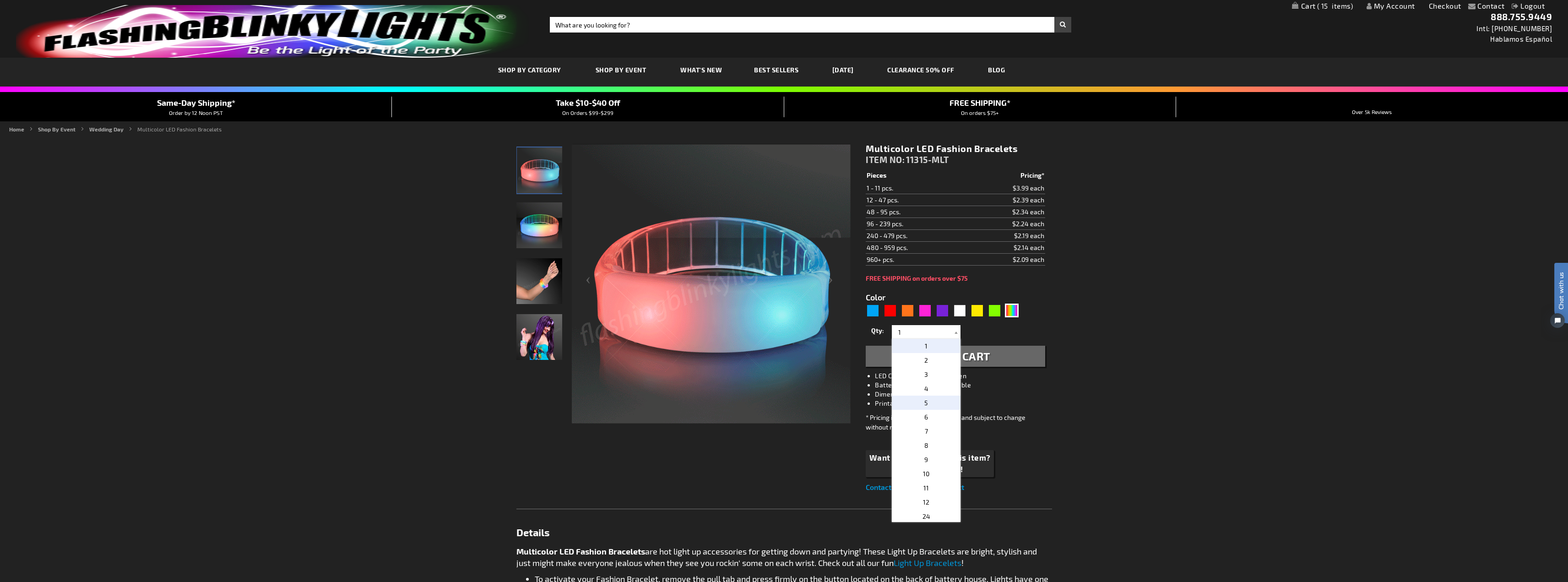
type input "5"
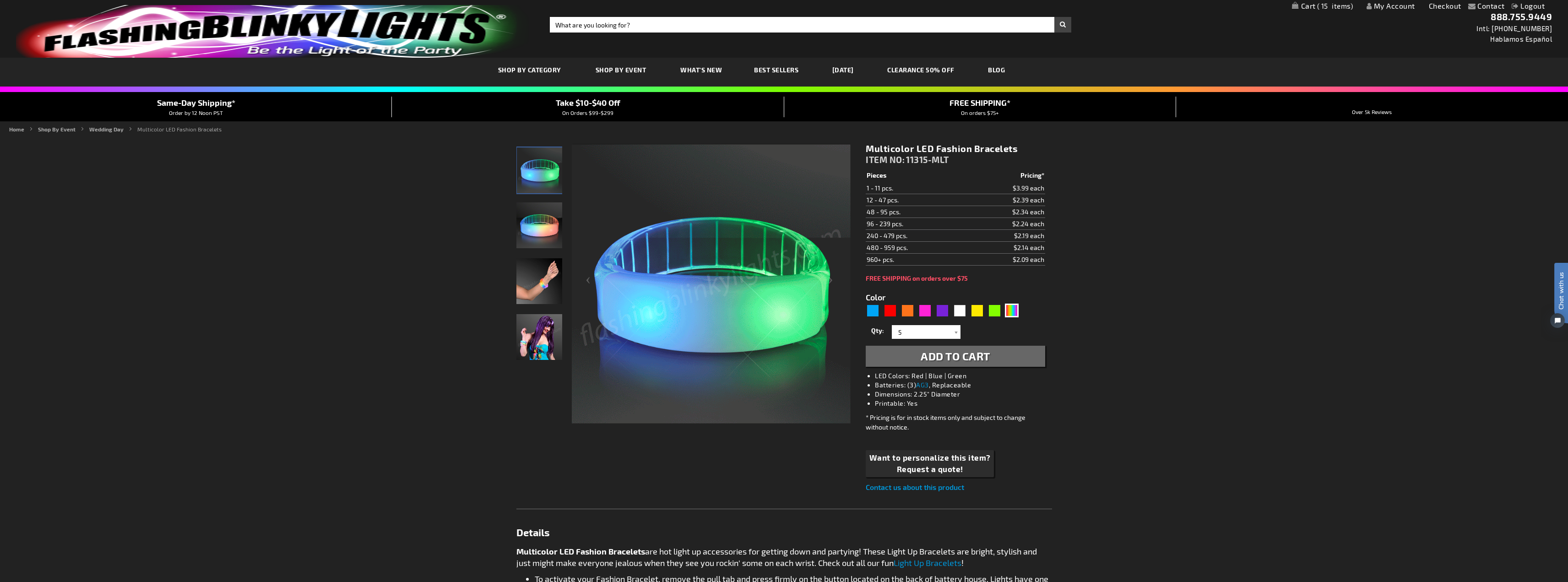
click at [945, 357] on span "Add to Cart" at bounding box center [955, 356] width 70 height 13
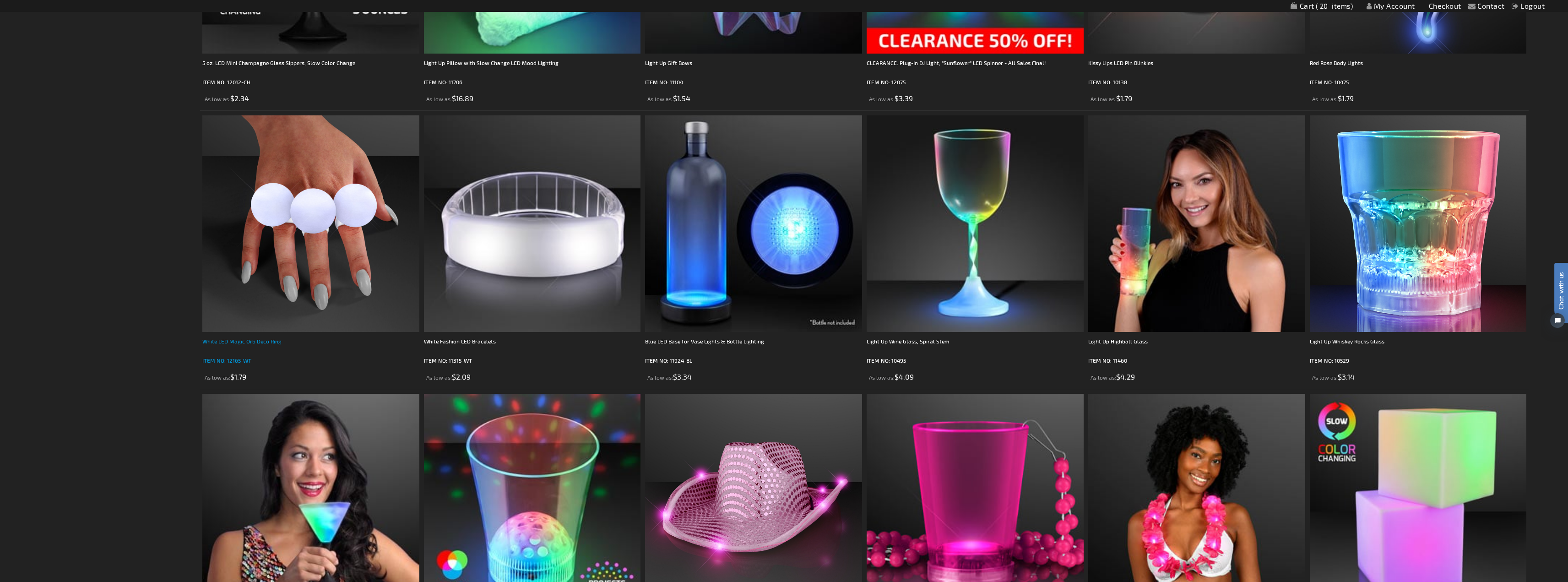
click at [279, 339] on div "White LED Magic Orb Deco Ring" at bounding box center [311, 345] width 217 height 18
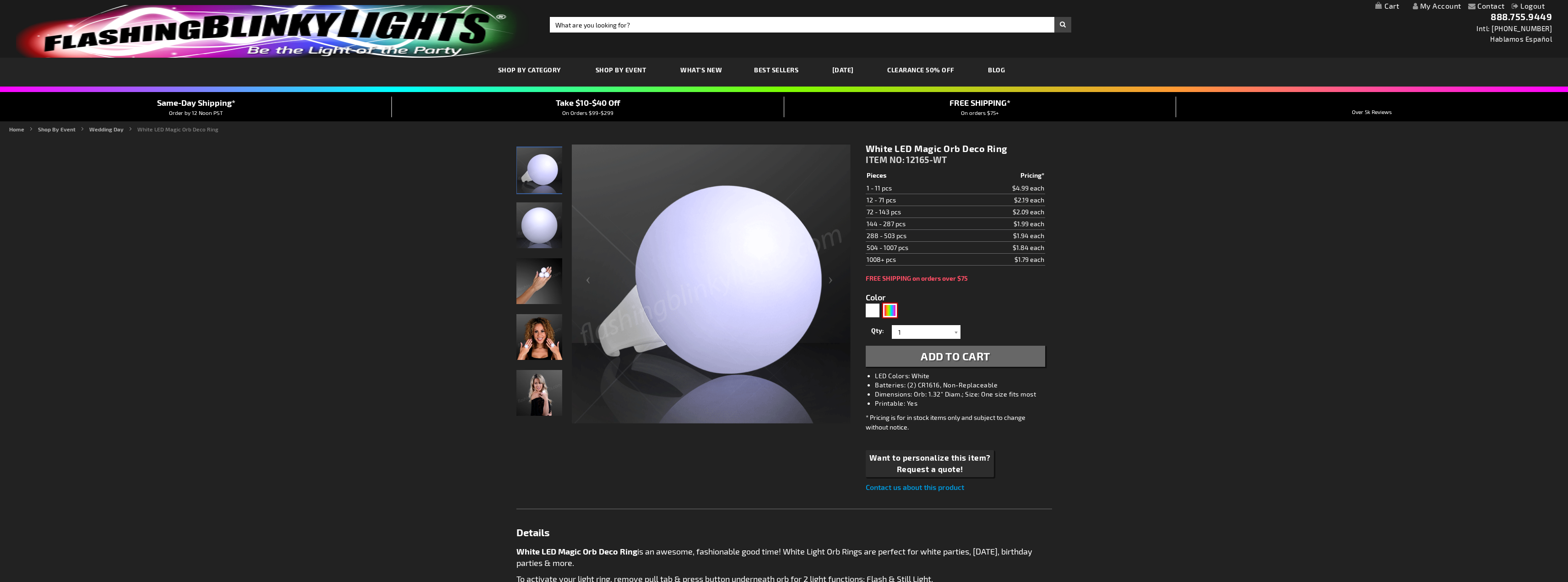
click at [892, 310] on div "Multicolor" at bounding box center [890, 310] width 13 height 13
type input "5659"
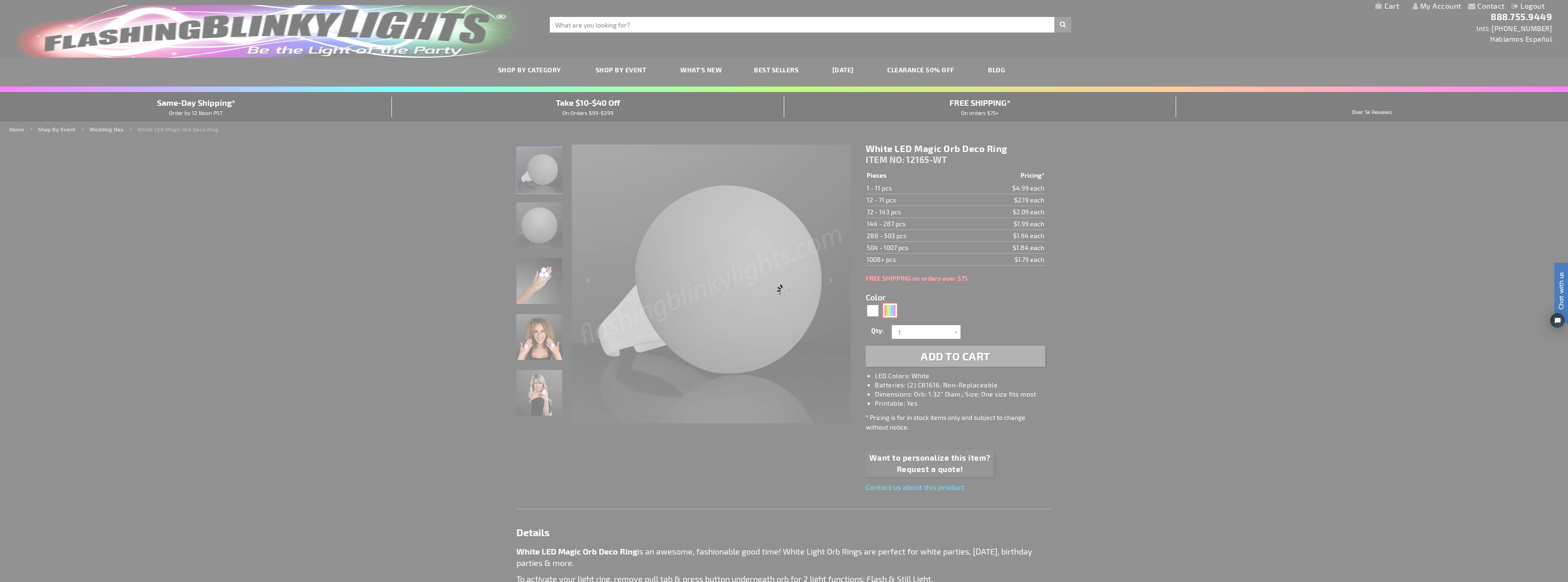
type input "12165-MLT"
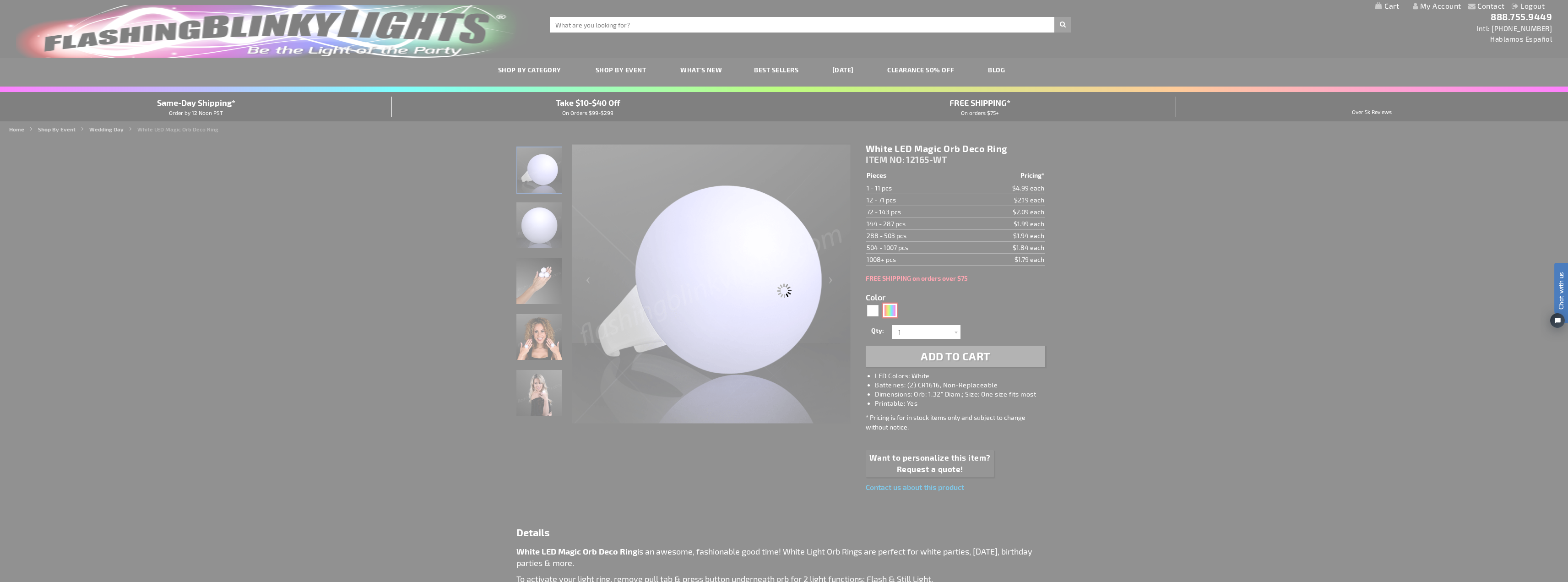
type input "Customize - Magic Orb LED Deco Ball Ring - ITEM NO: 12165-MLT"
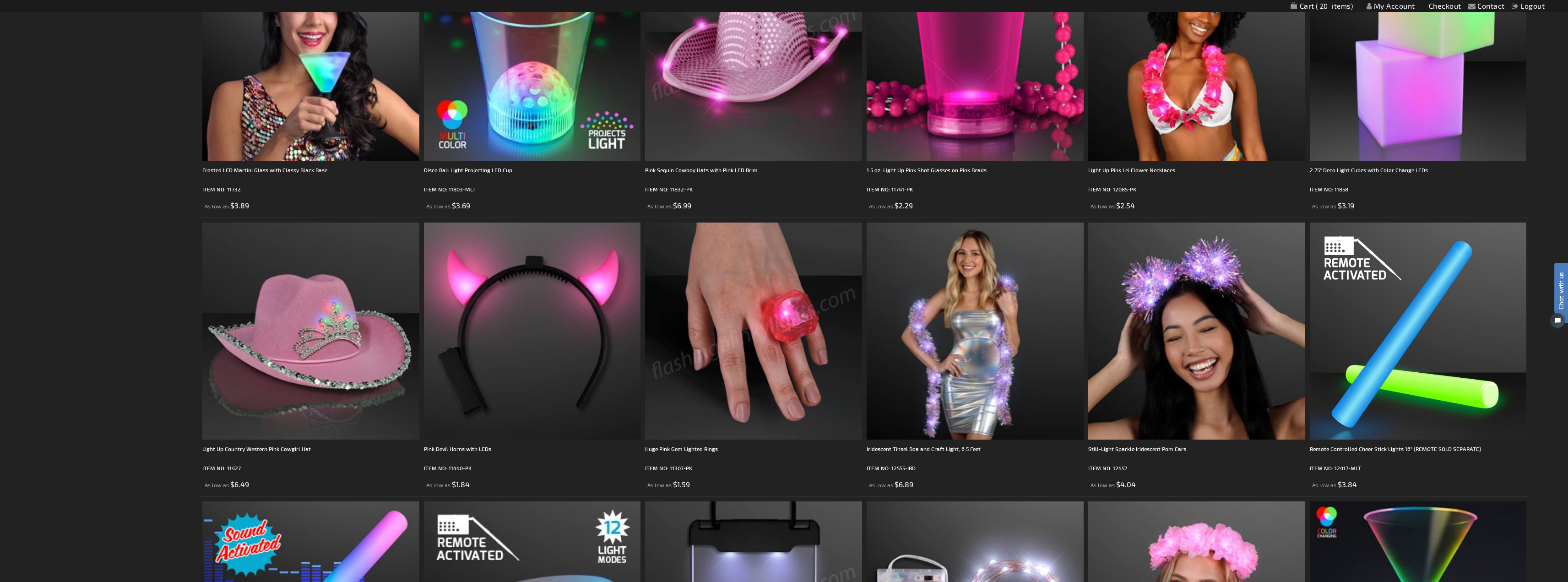
scroll to position [2153, 0]
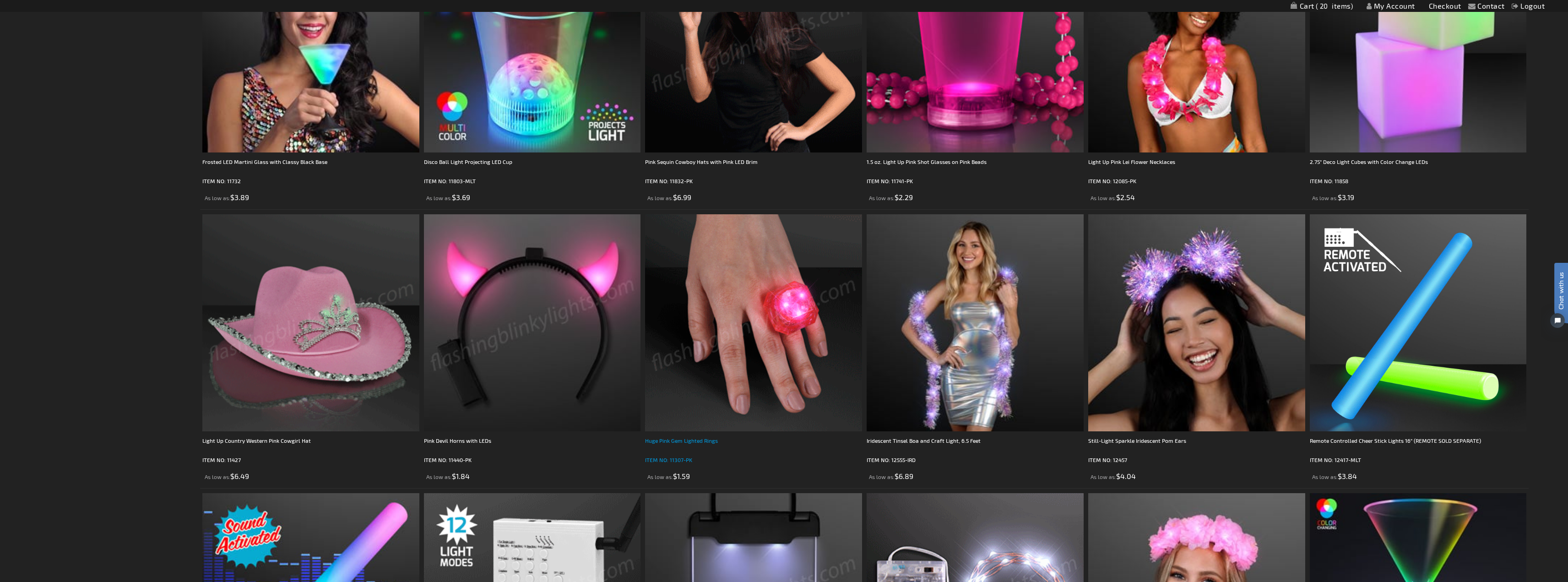
click at [686, 448] on div "Huge Pink Gem Lighted Rings" at bounding box center [753, 445] width 217 height 18
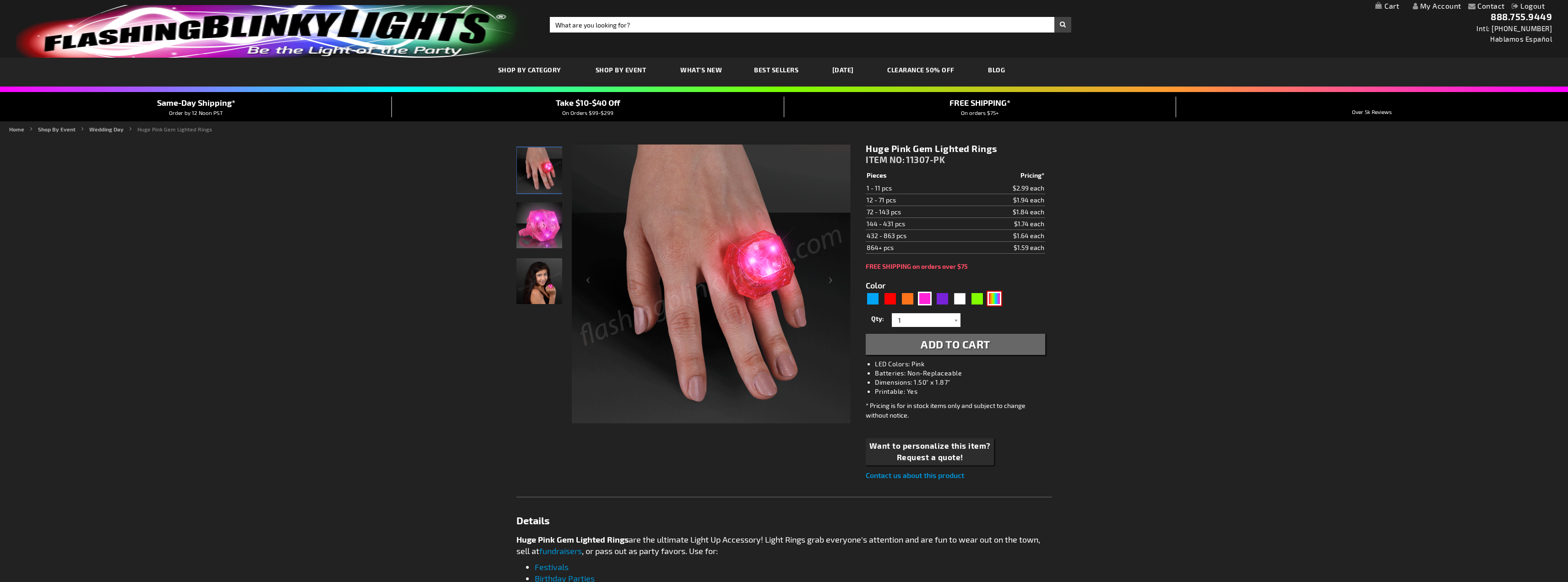
click at [995, 297] on div "Multicolor" at bounding box center [994, 298] width 13 height 13
type input "5659"
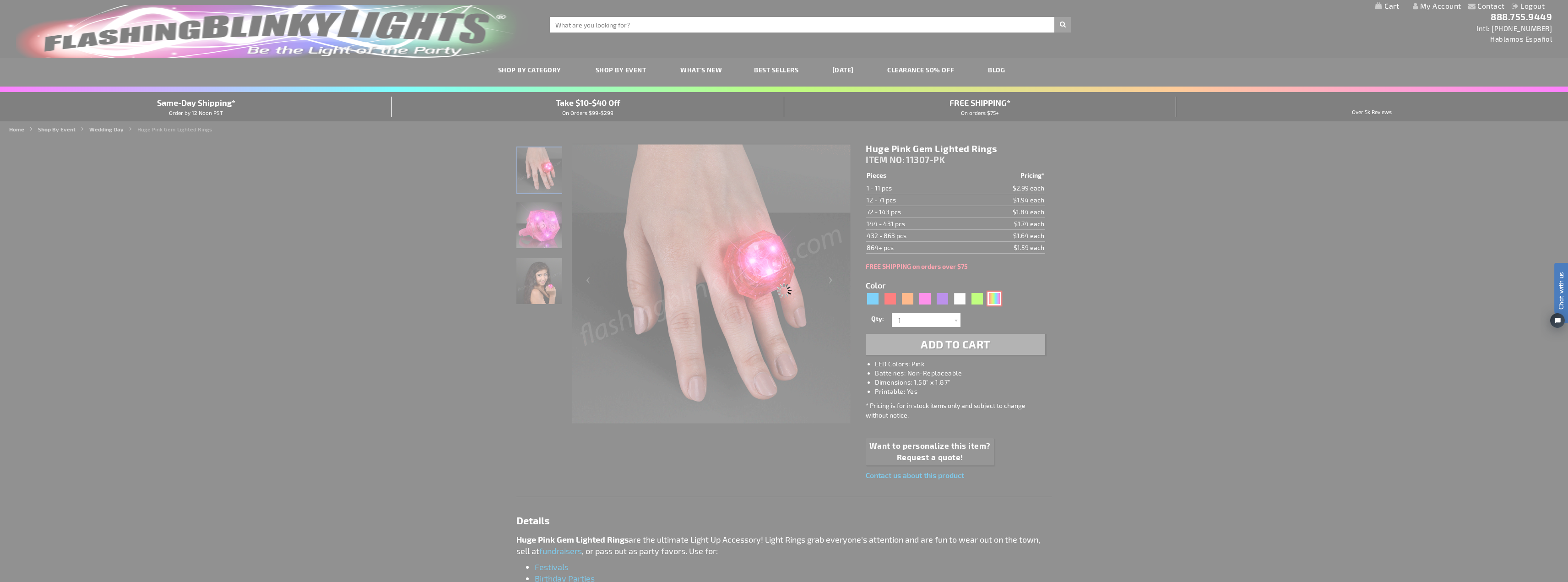
type input "11307-MLT"
type input "Customize - LED Multicolor Deluxe Gem Rings - ITEM NO: 11307-MLT"
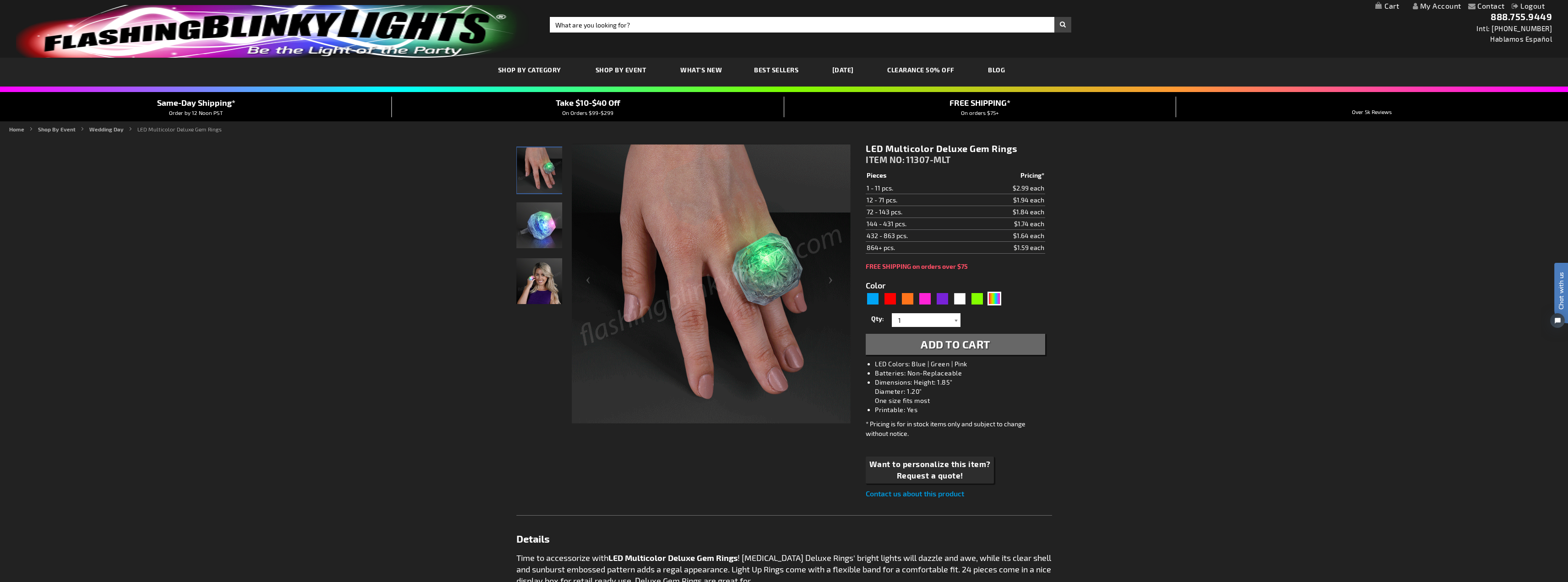
click at [954, 323] on div at bounding box center [955, 320] width 9 height 13
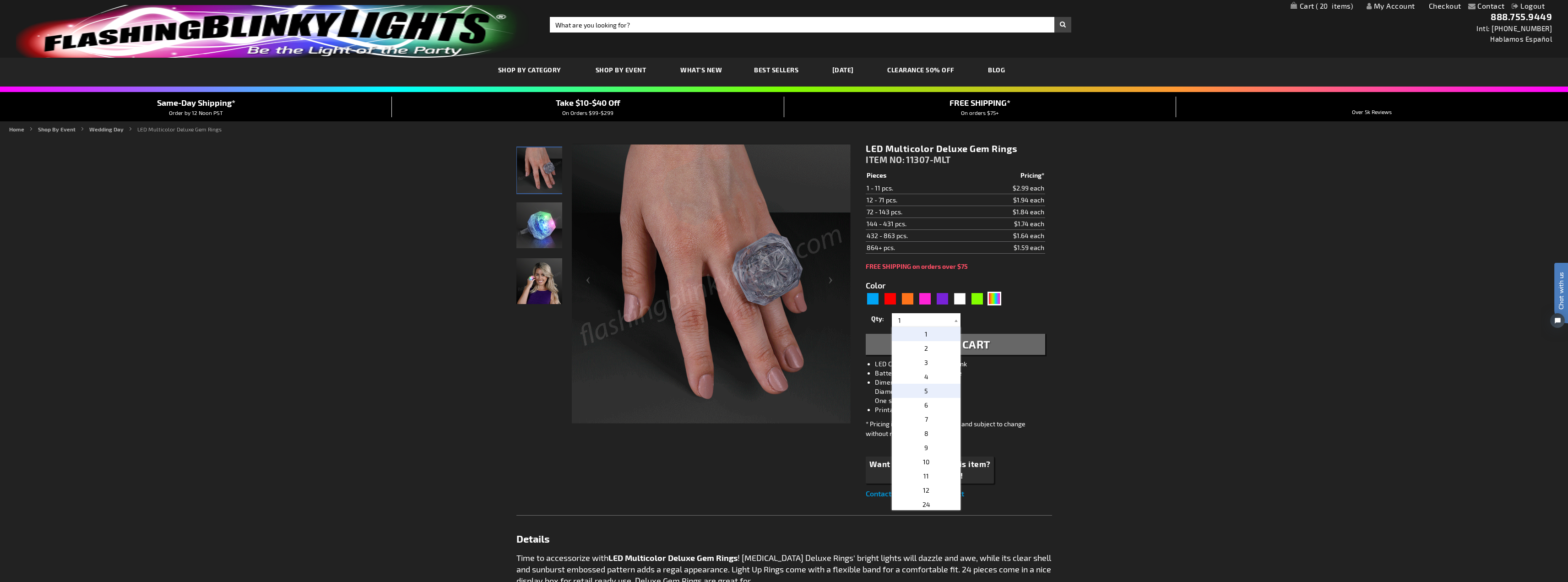
click at [927, 391] on p "5" at bounding box center [926, 391] width 68 height 14
type input "5"
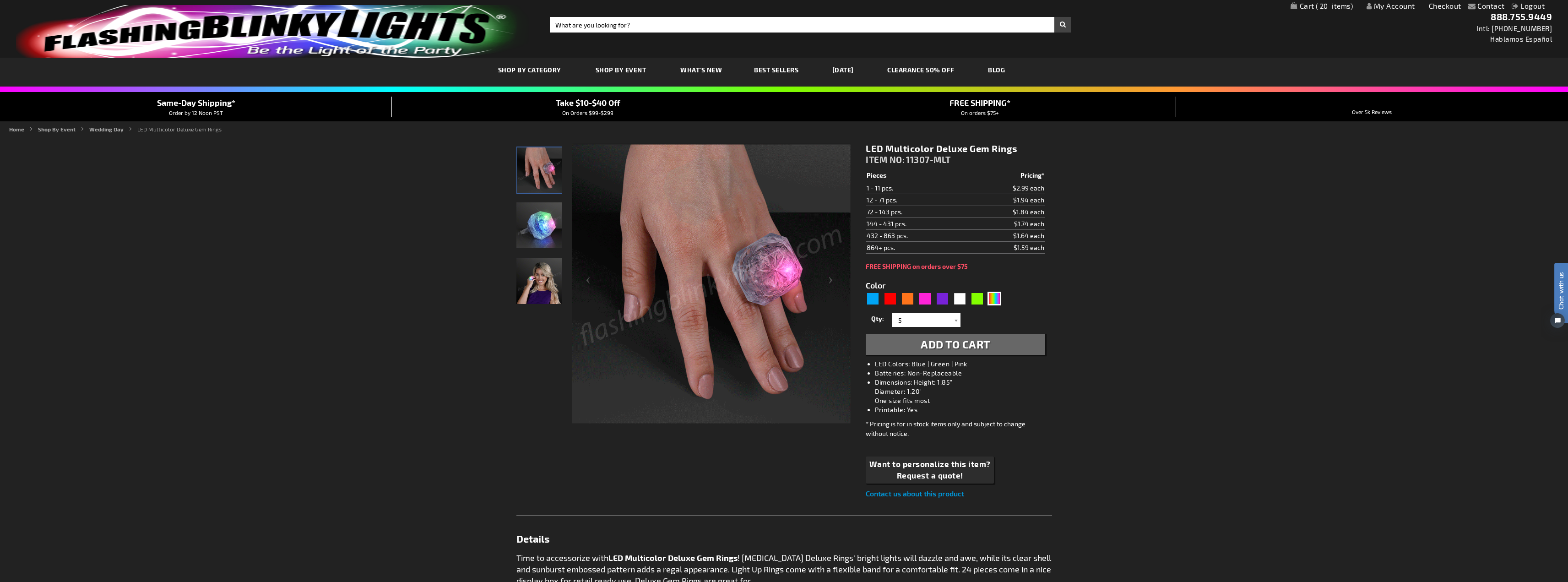
click at [948, 347] on span "Add to Cart" at bounding box center [955, 344] width 70 height 13
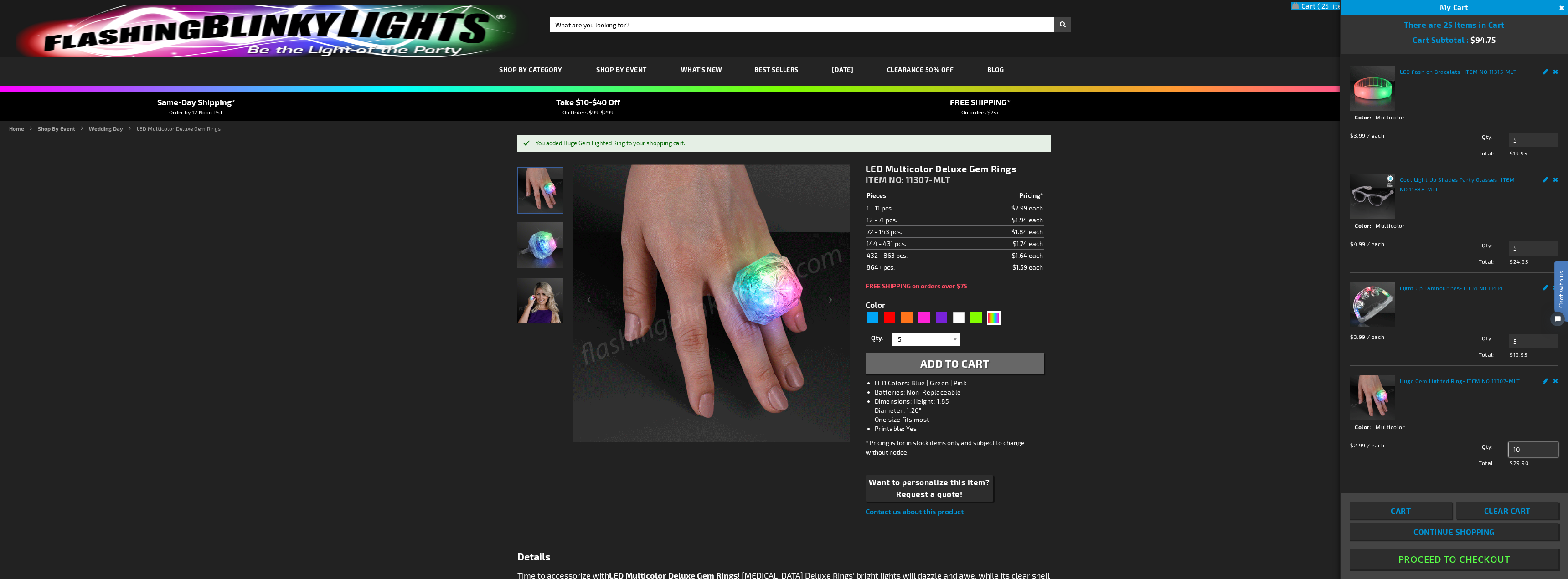
drag, startPoint x: 1524, startPoint y: 440, endPoint x: 1420, endPoint y: 443, distance: 104.0
click at [1420, 443] on div "$2.99 / each Total: $29.90 Qty 10 Update" at bounding box center [1454, 452] width 208 height 29
click at [1543, 378] on link "Edit" at bounding box center [1546, 380] width 6 height 10
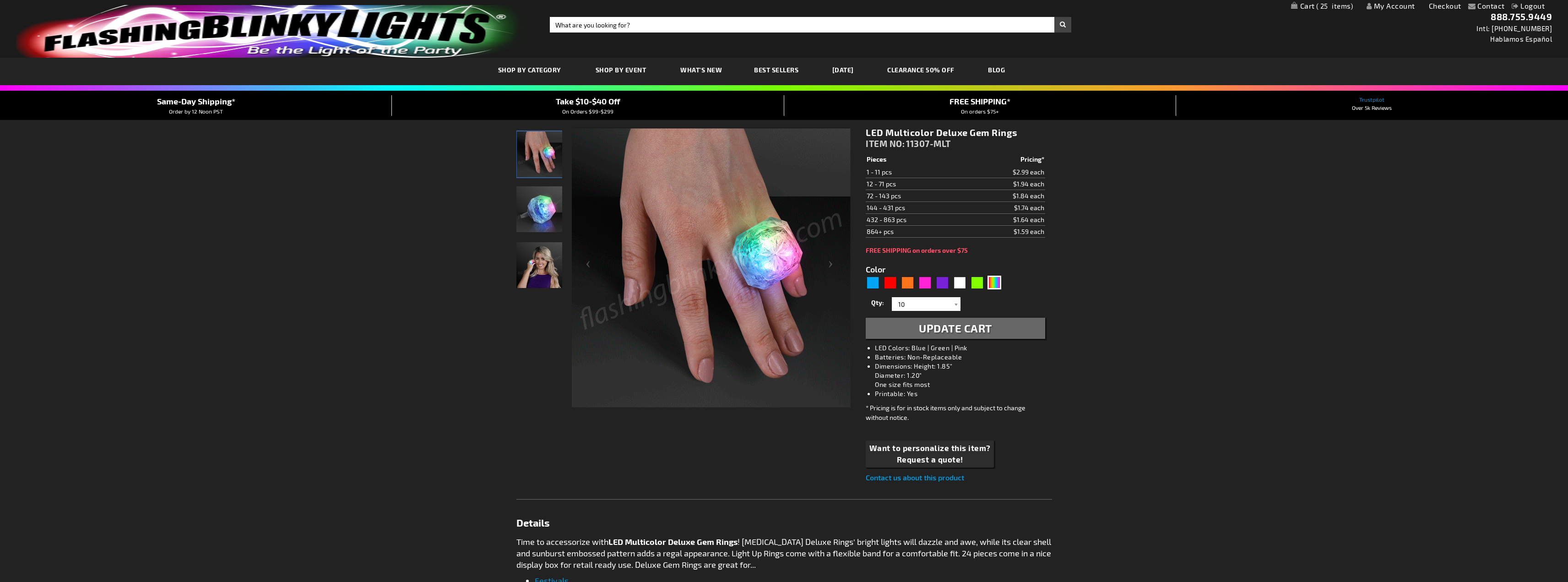
select select
click at [954, 302] on div at bounding box center [955, 304] width 9 height 13
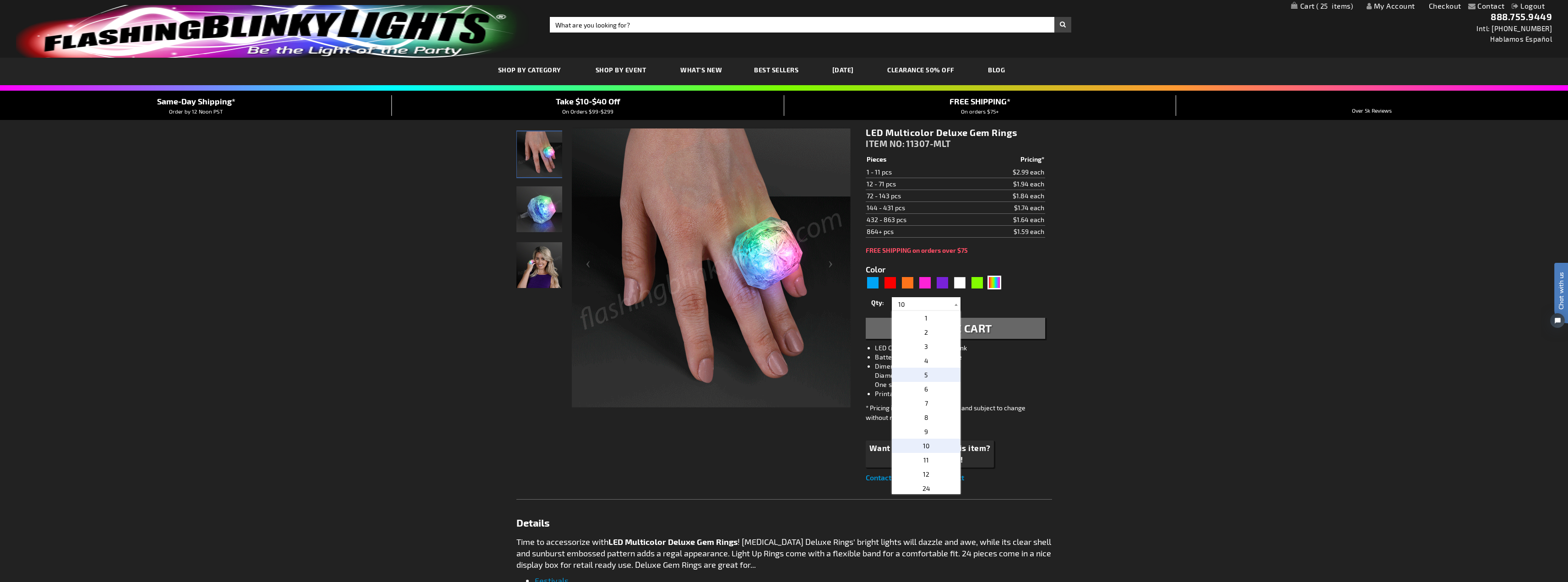
click at [930, 377] on p "5" at bounding box center [926, 374] width 68 height 14
type input "5"
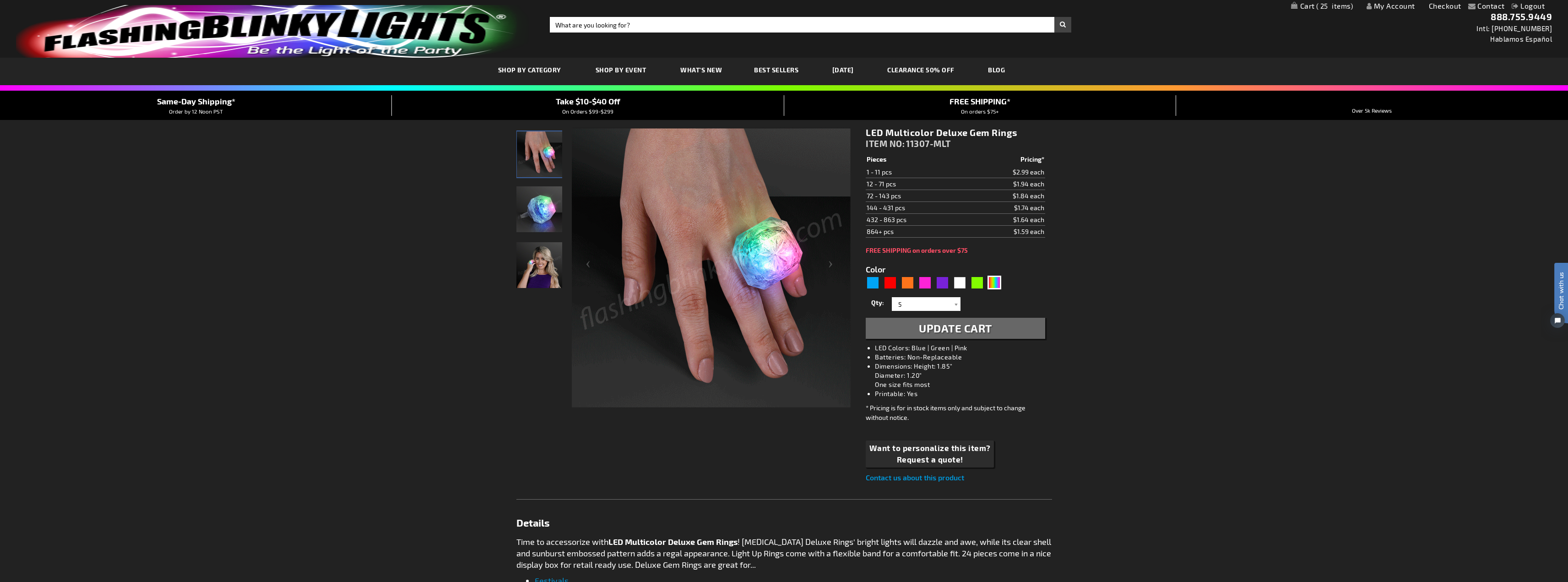
click at [949, 332] on span "Update Cart" at bounding box center [955, 328] width 73 height 13
select select
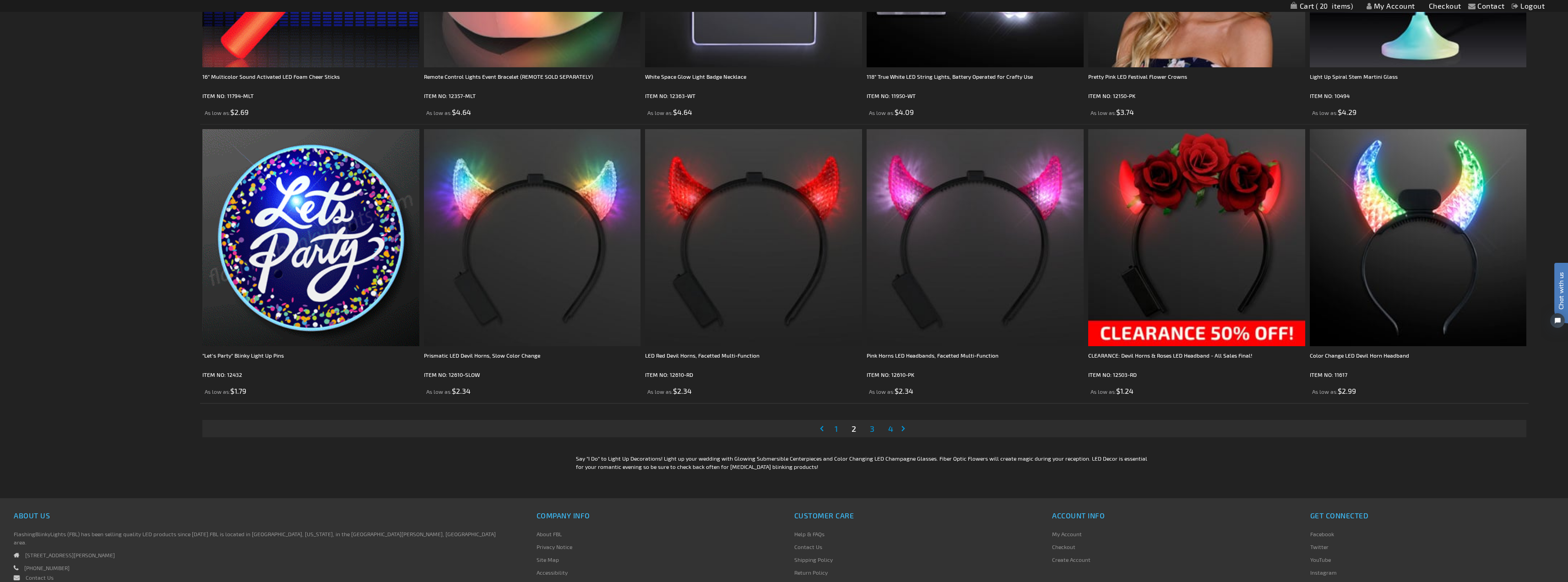
scroll to position [2839, 0]
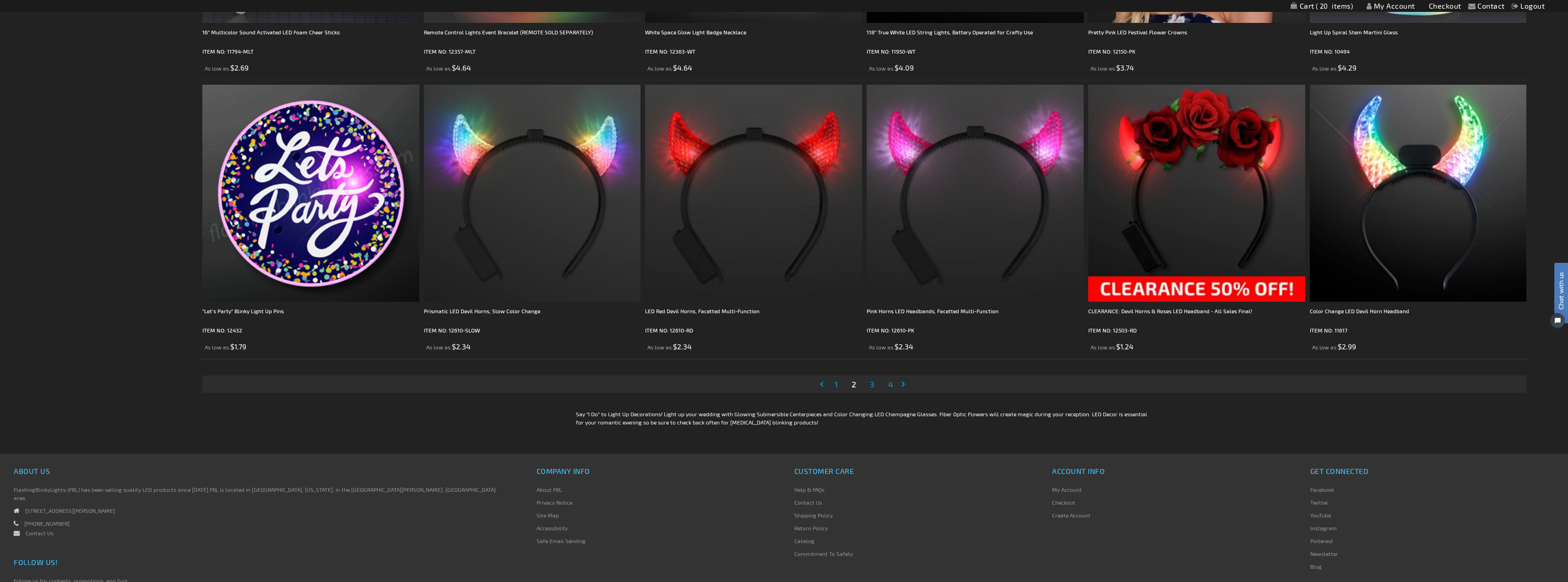
click at [874, 386] on span "3" at bounding box center [872, 384] width 4 height 10
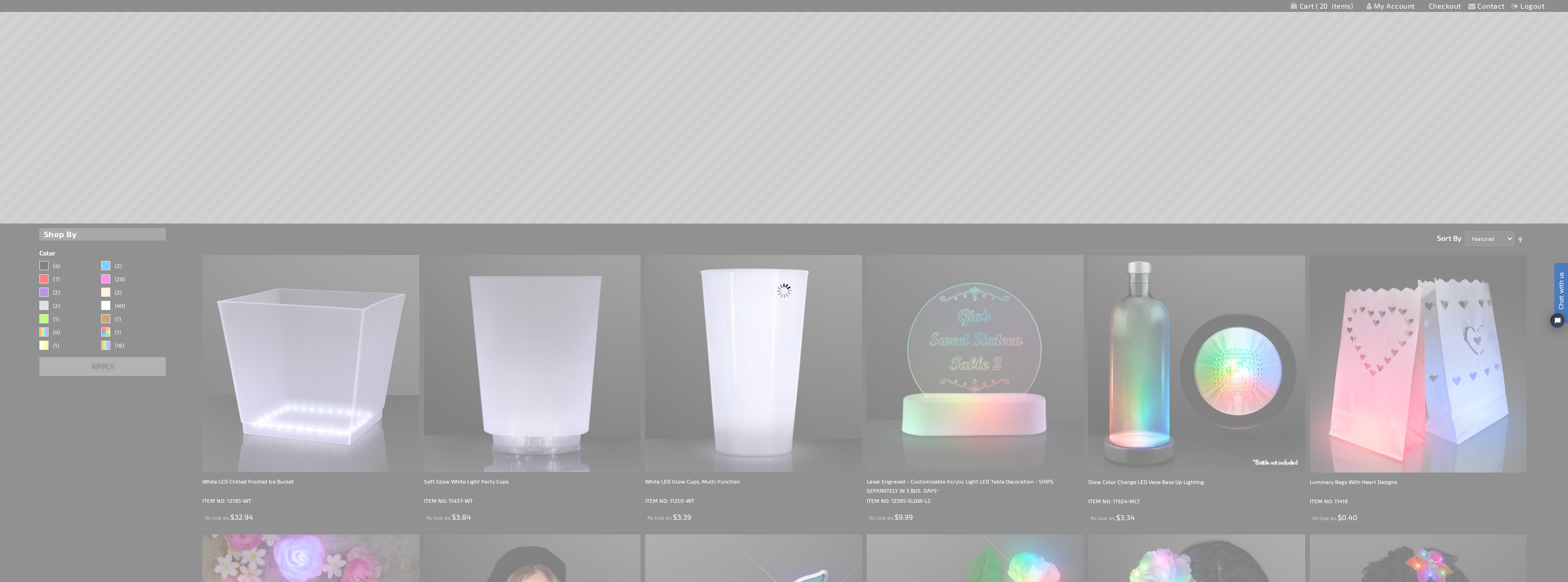
scroll to position [183, 0]
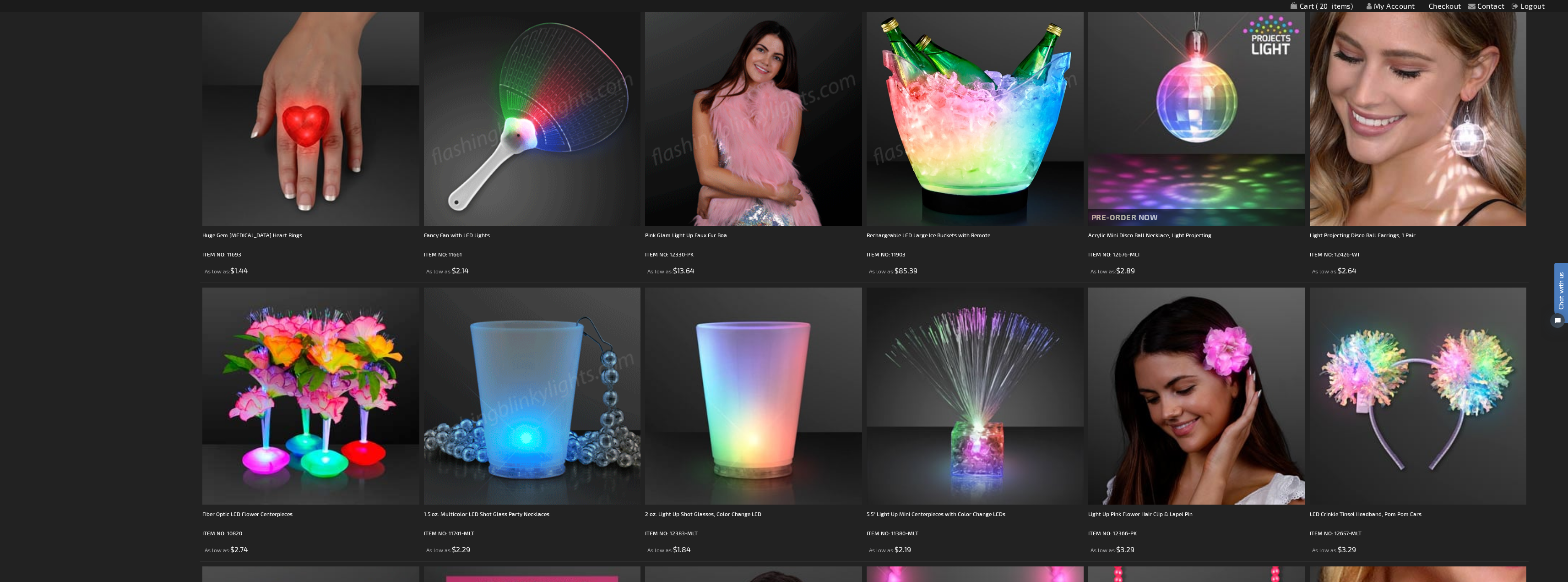
scroll to position [962, 0]
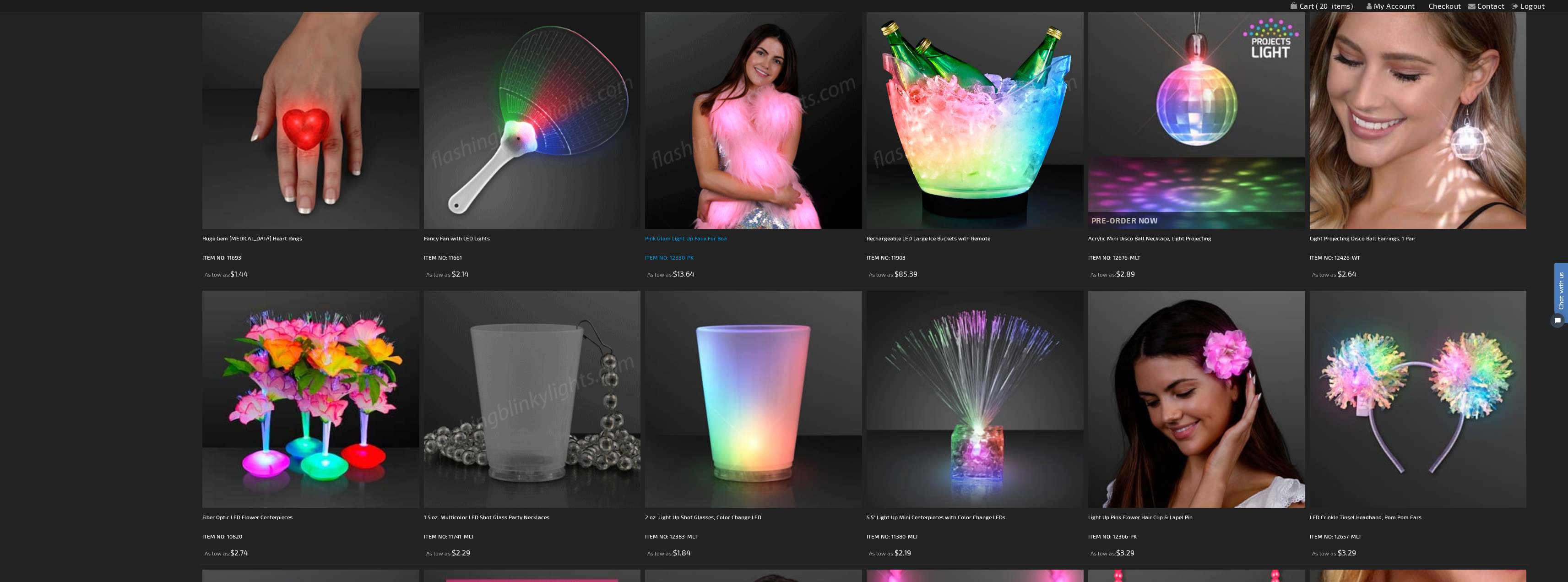
click at [699, 236] on div "Pink Glam Light Up Faux Fur Boa" at bounding box center [753, 243] width 217 height 18
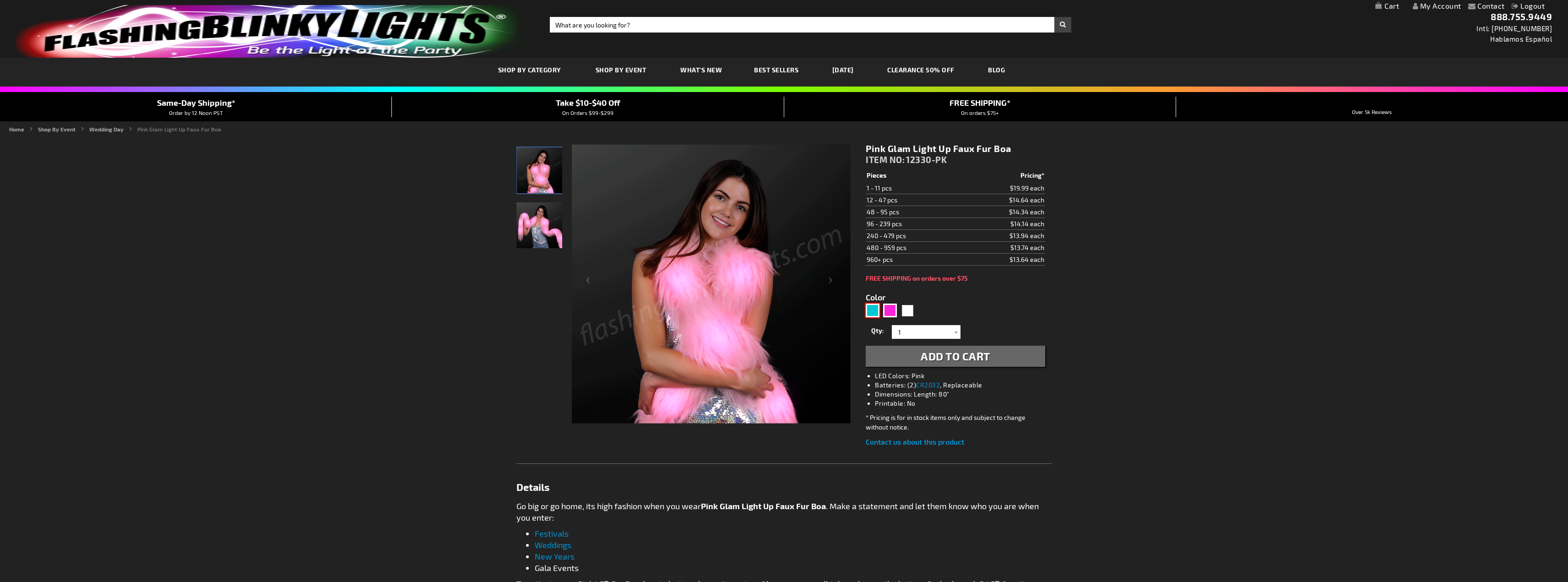
click at [876, 312] on div "Turquoise" at bounding box center [872, 310] width 13 height 13
type input "5653"
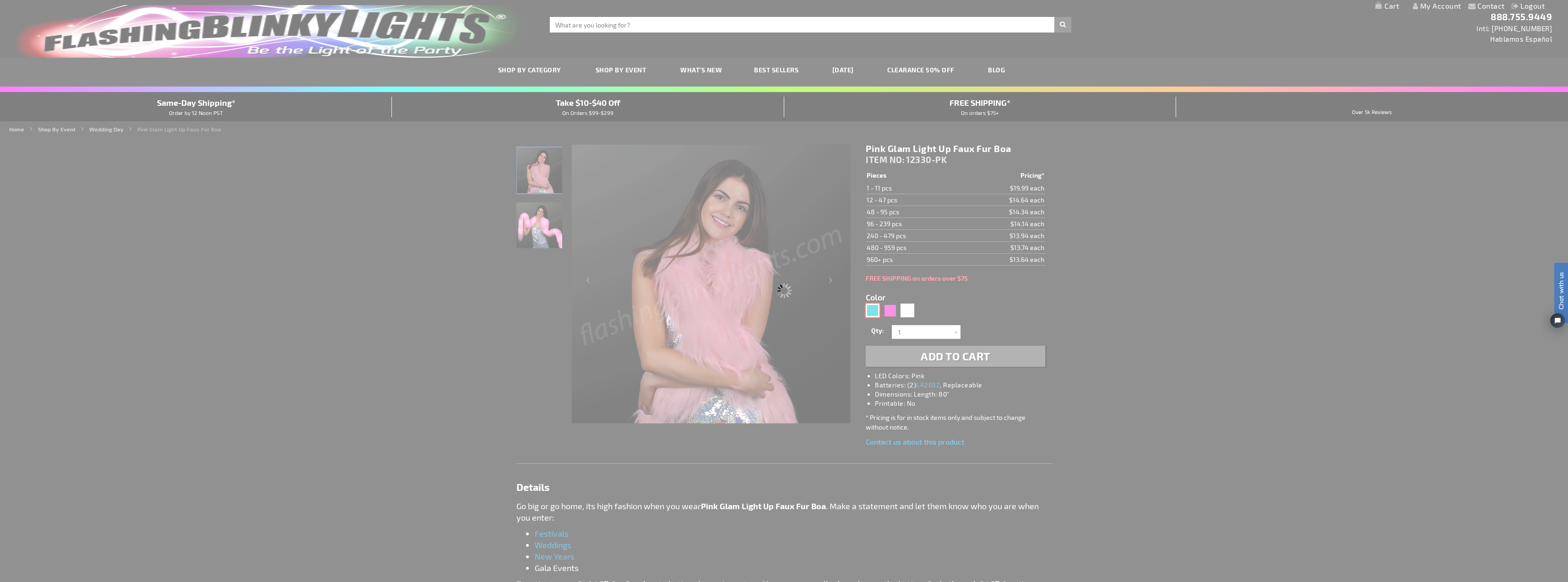
type input "12330-AQ"
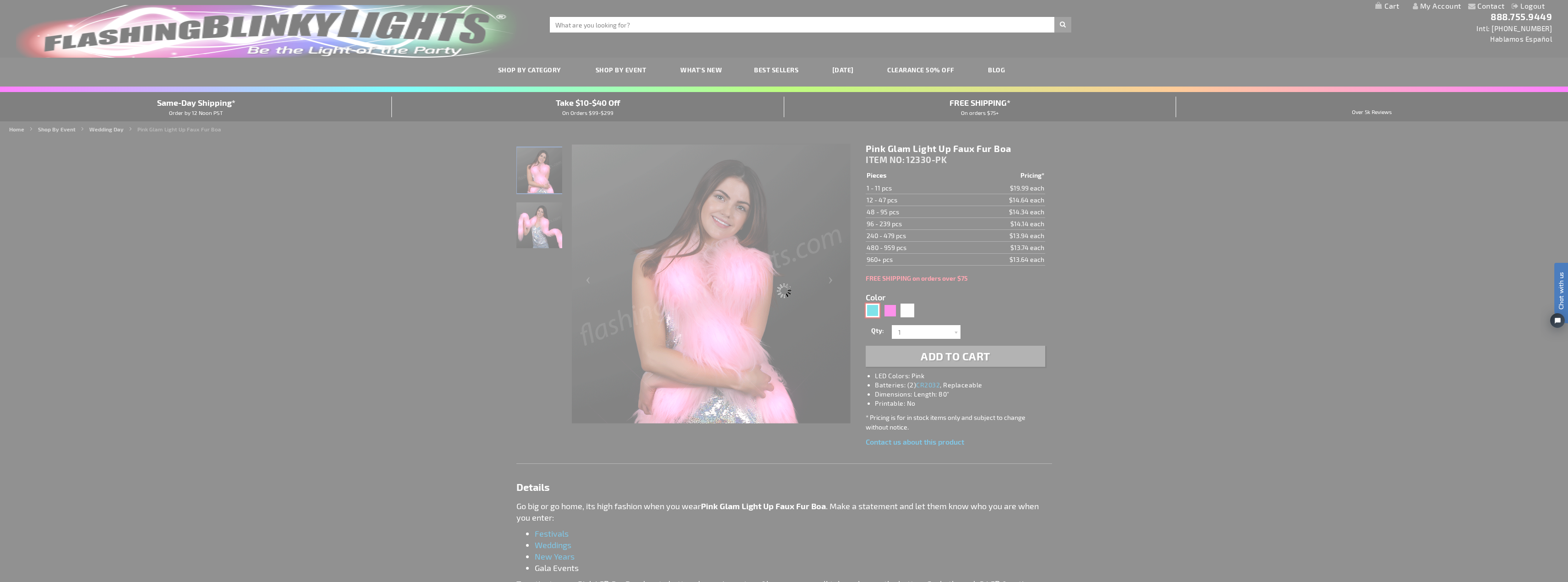
type input "Customize - Aqua Glam Light Up Faux Fur Boa - ITEM NO: 12330-AQ"
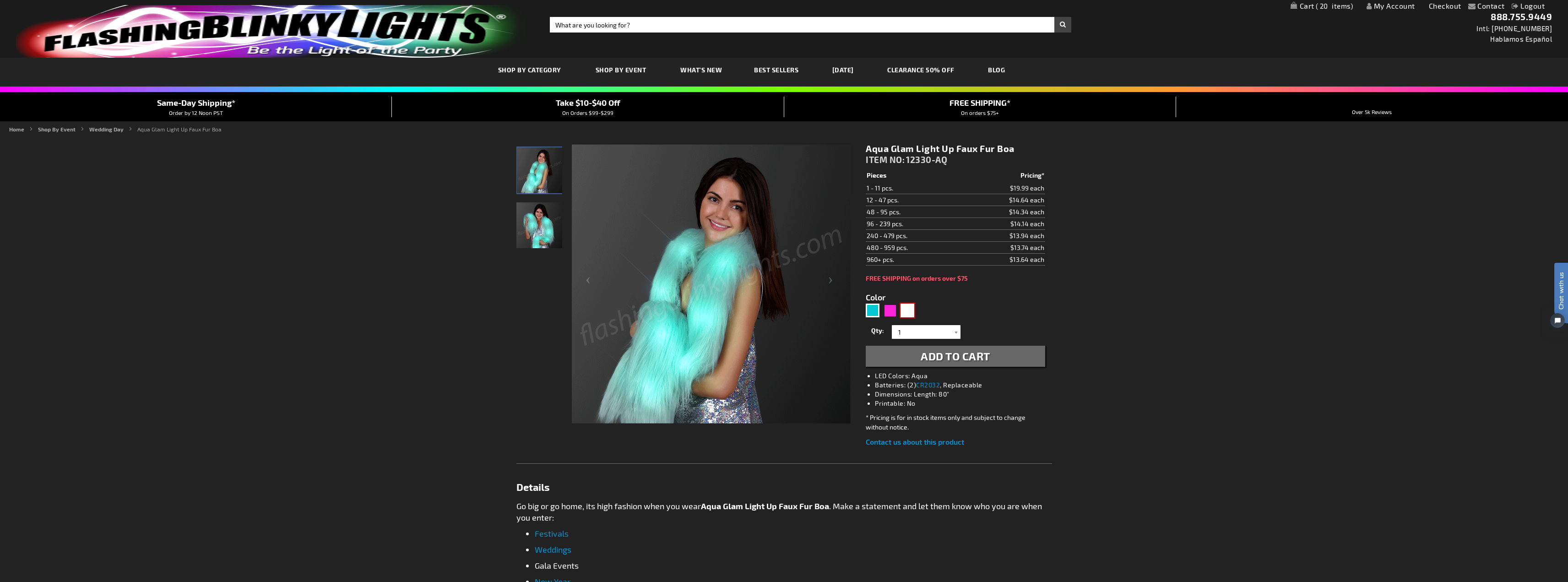
click at [910, 311] on div "White" at bounding box center [907, 310] width 13 height 13
type input "5646"
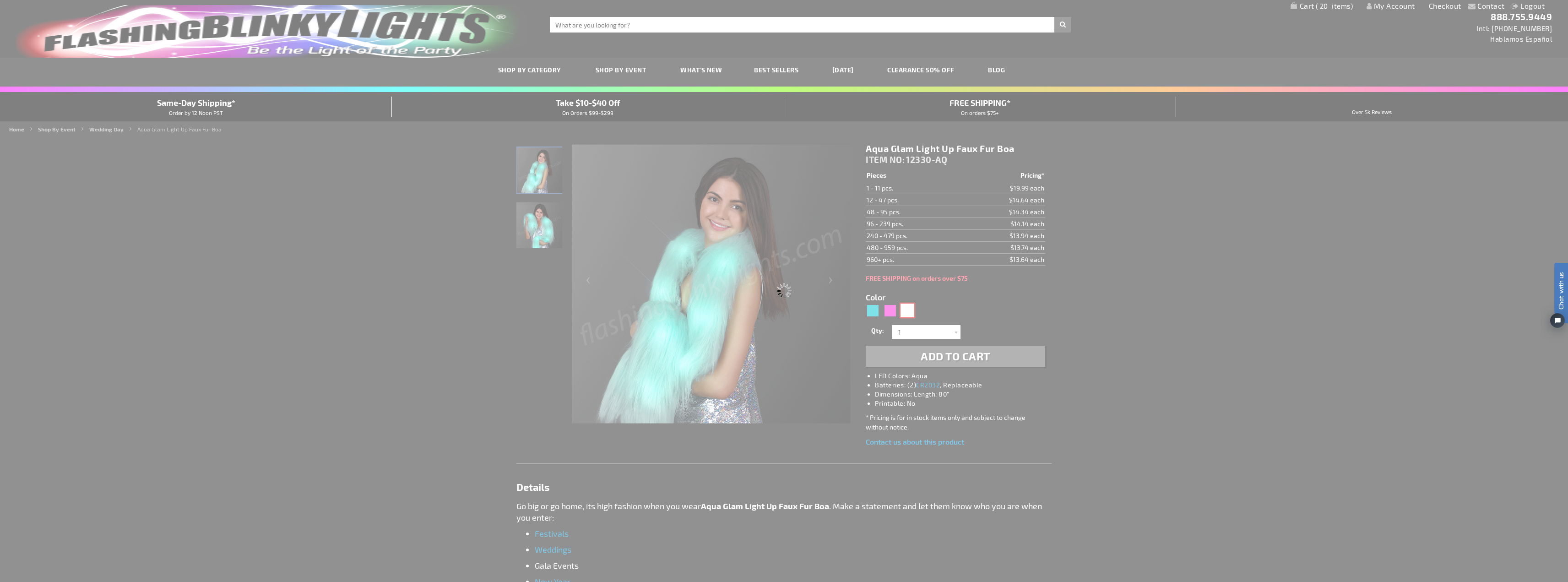
type input "12330-WT"
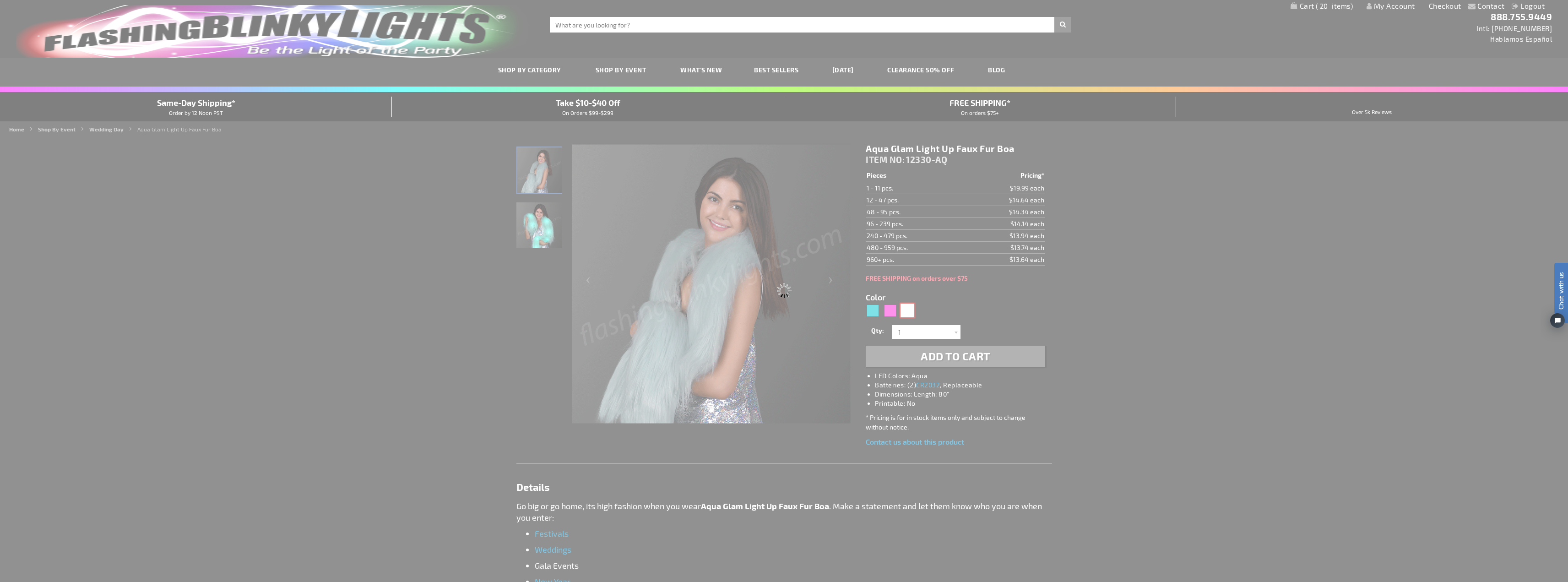
type input "Customize - White Lights Faux Fur Boa, LED Fashion - ITEM NO: 12330-WT"
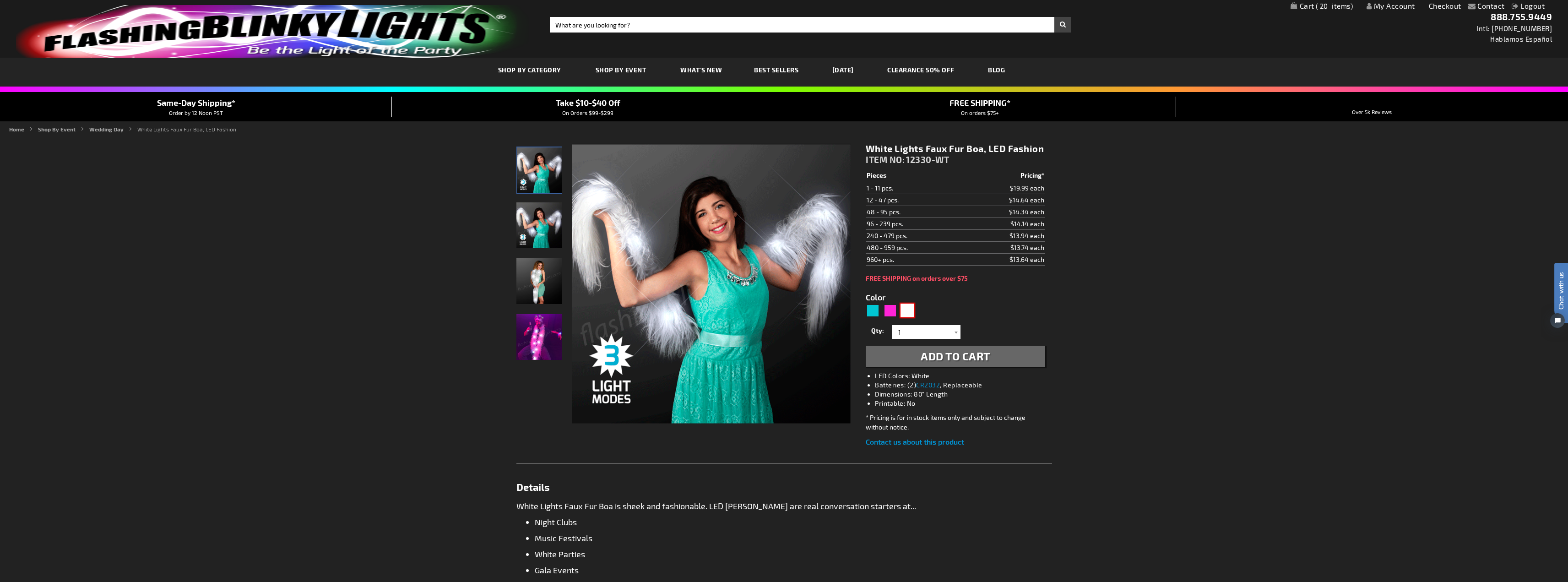
click at [536, 330] on img at bounding box center [539, 337] width 46 height 46
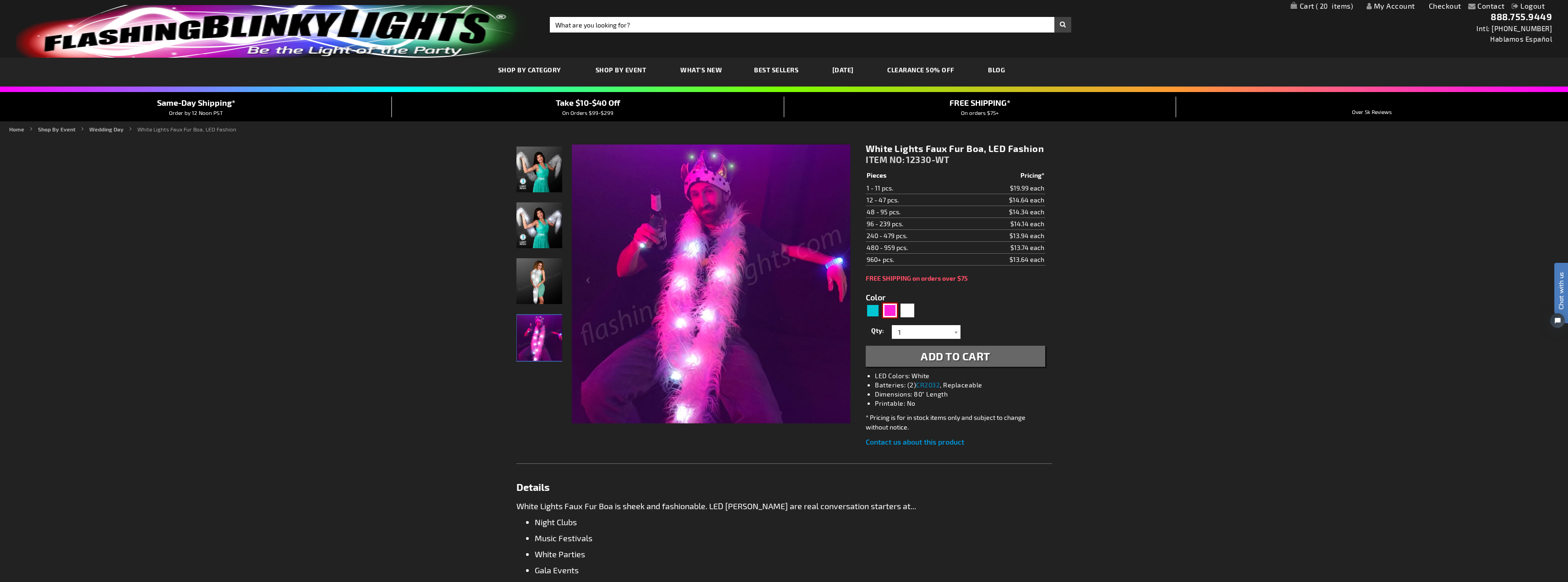
click at [885, 311] on div "Pink" at bounding box center [890, 310] width 13 height 13
type input "5639"
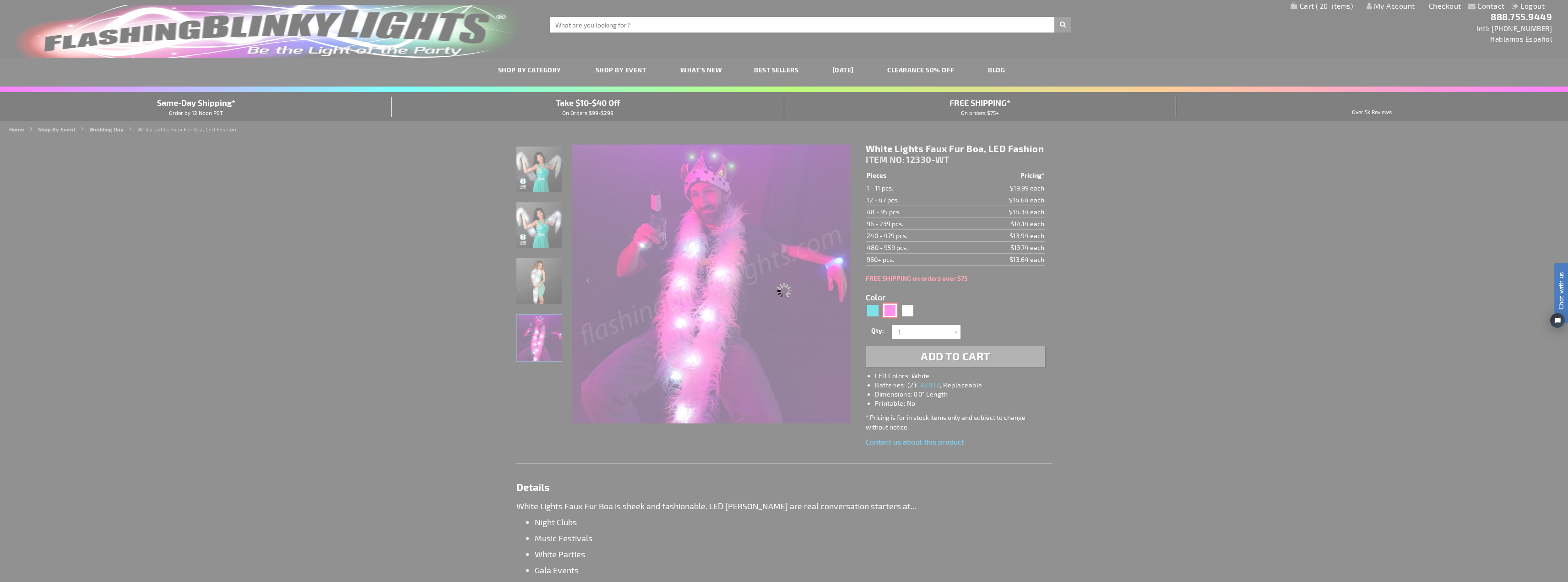
type input "12330-PK"
type input "Customize - Pink Glam Light Up Faux Fur Boa - ITEM NO: 12330-PK"
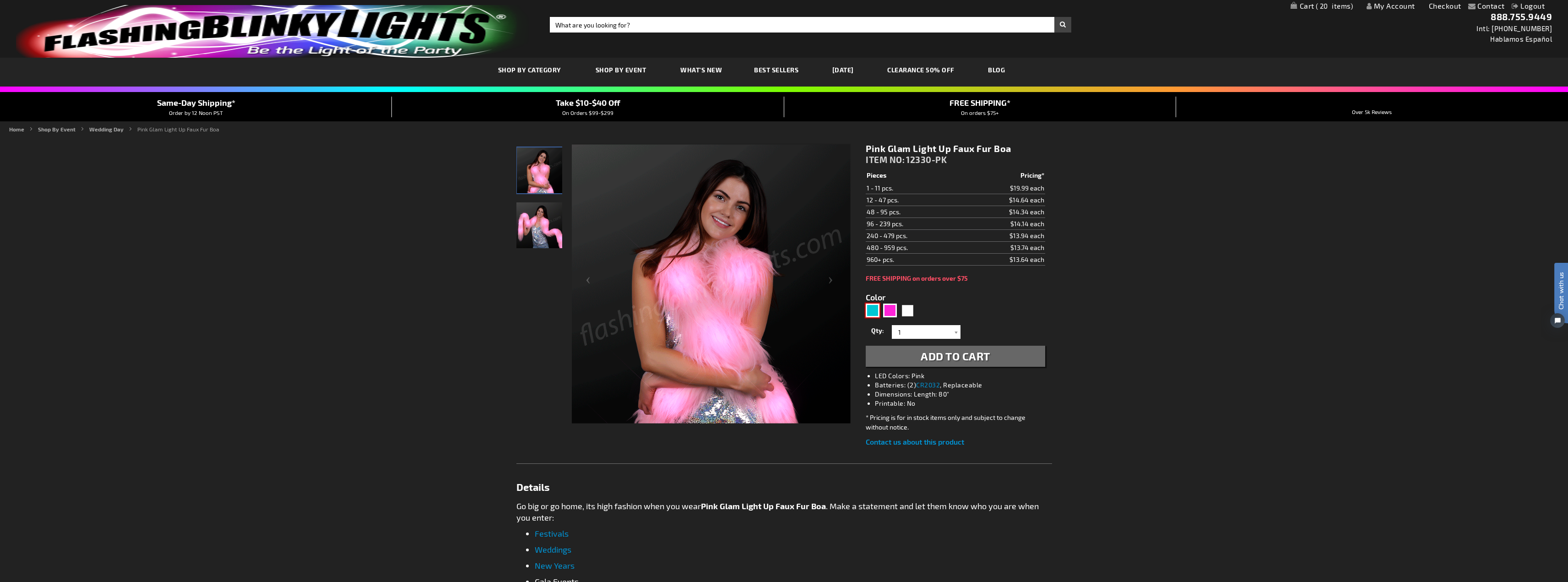
click at [869, 314] on div "Turquoise" at bounding box center [872, 310] width 13 height 13
type input "5653"
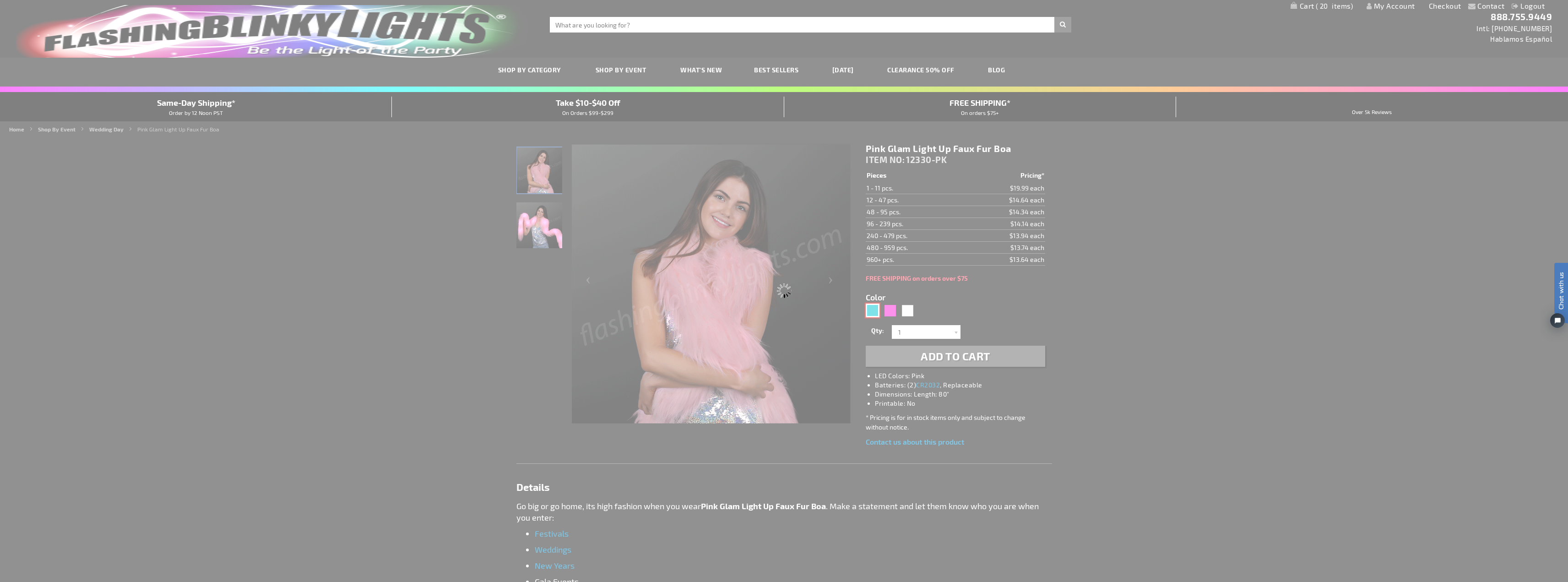
type input "12330-AQ"
type input "Customize - Aqua Glam Light Up Faux Fur Boa - ITEM NO: 12330-AQ"
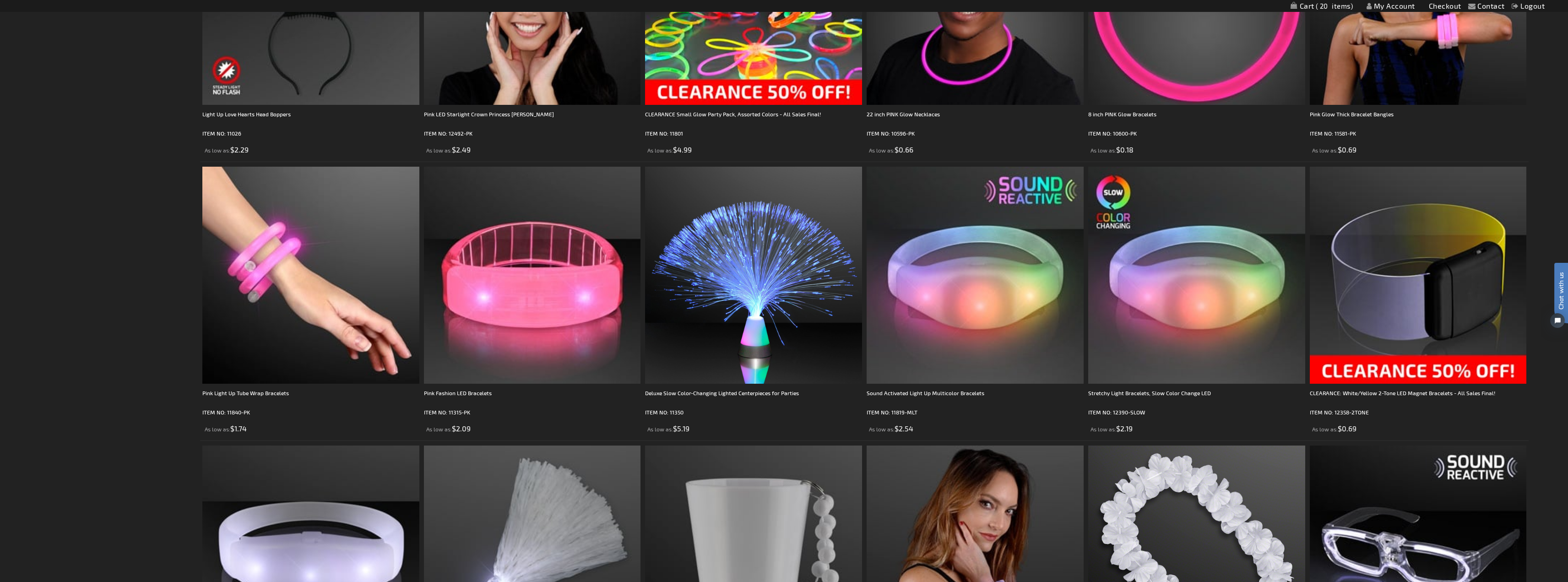
scroll to position [1923, 0]
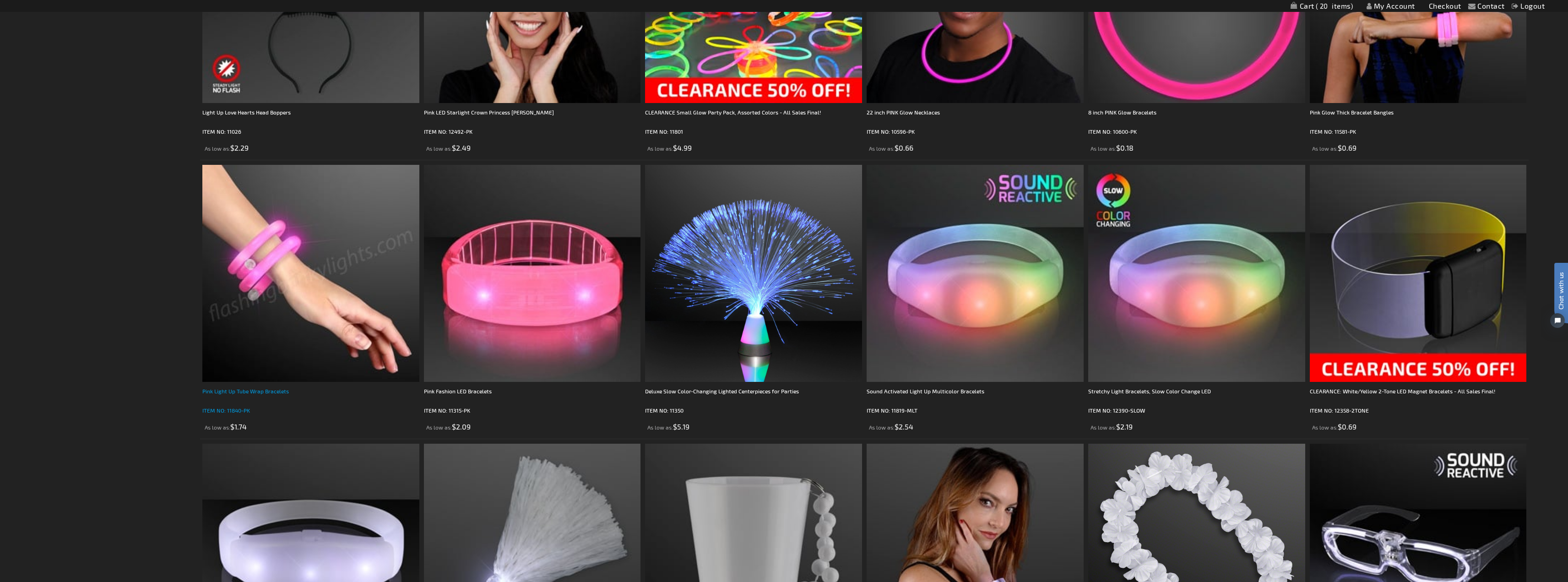
click at [253, 393] on div "Pink Light Up Tube Wrap Bracelets" at bounding box center [311, 396] width 217 height 18
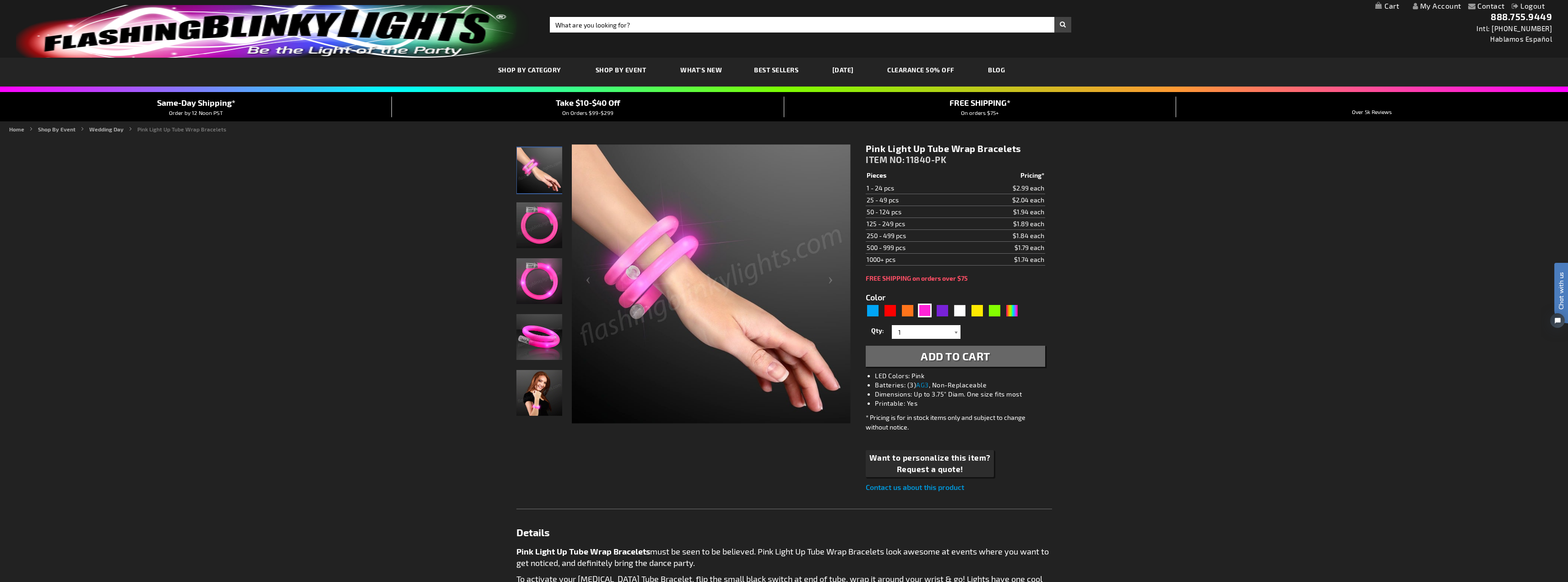
click at [954, 336] on div at bounding box center [955, 332] width 9 height 13
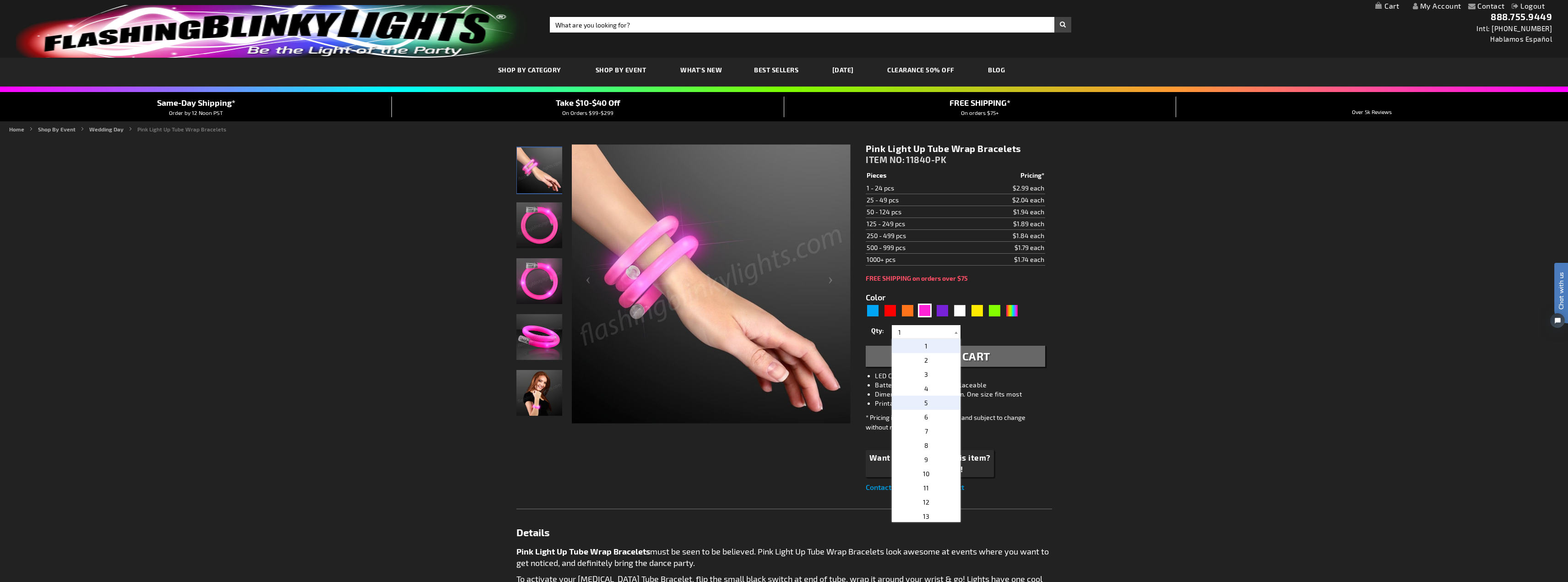
click at [925, 405] on p "5" at bounding box center [926, 402] width 68 height 14
type input "5"
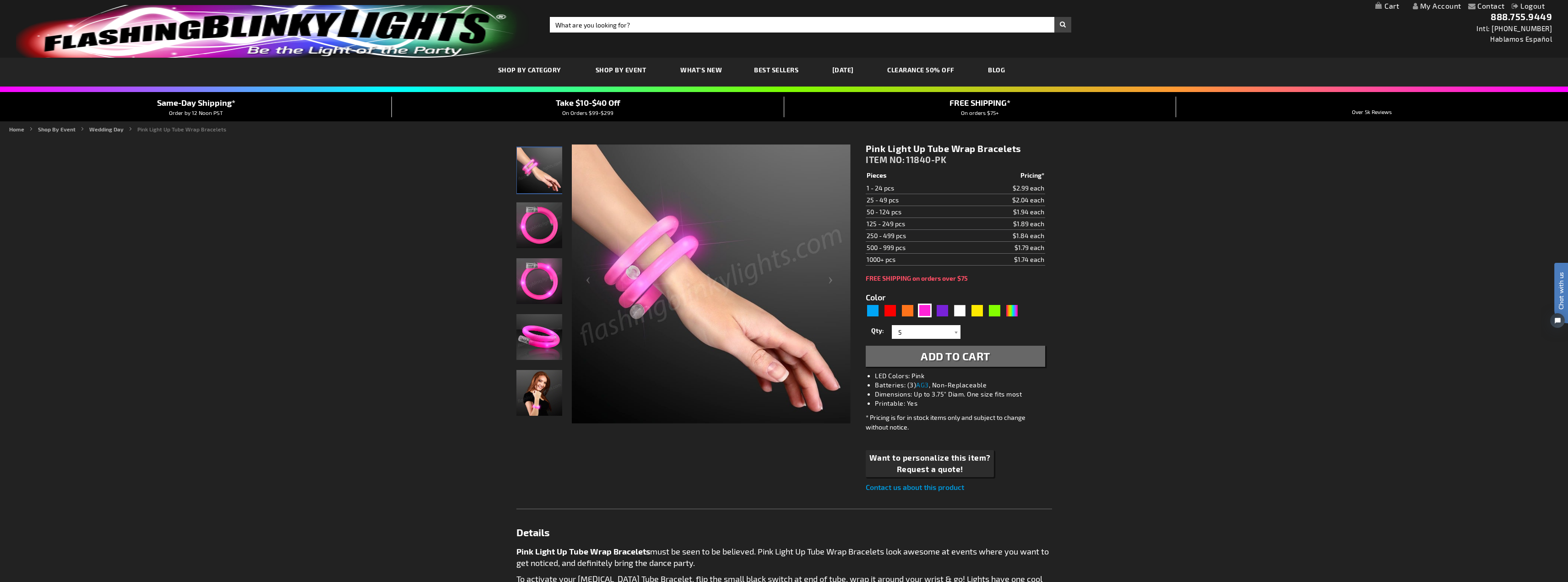
click at [955, 355] on span "Add to Cart" at bounding box center [955, 356] width 70 height 13
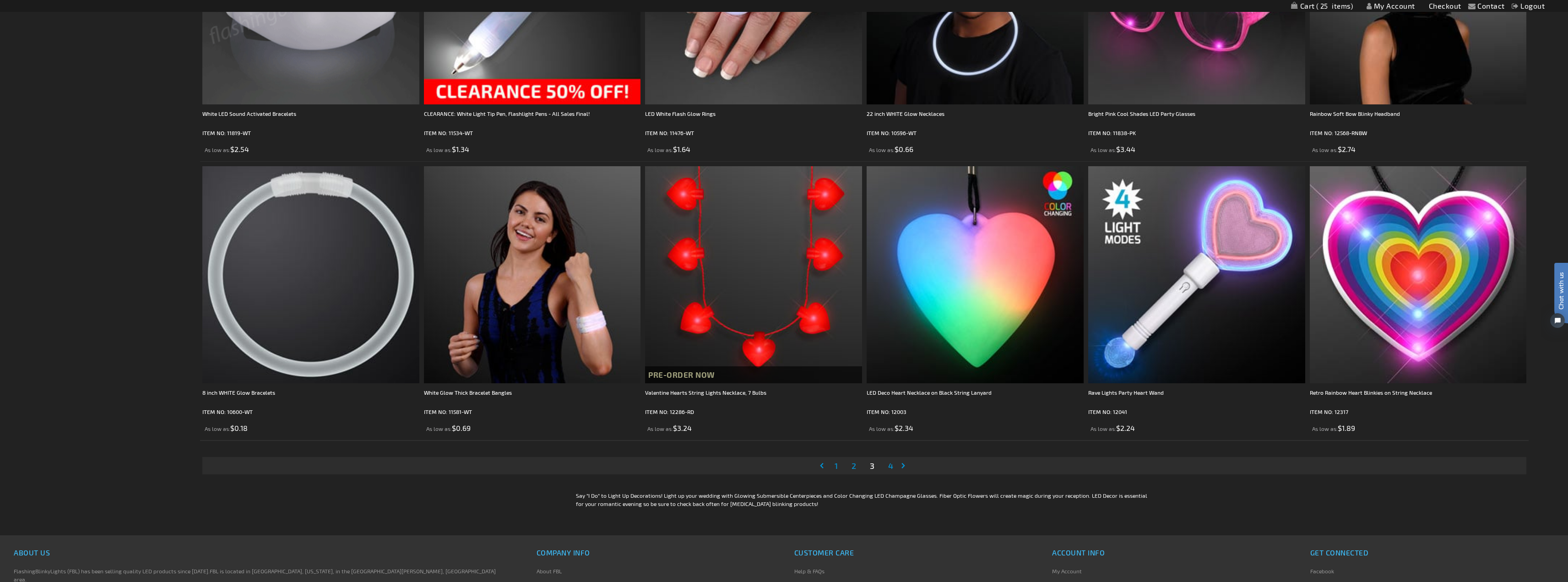
scroll to position [2793, 0]
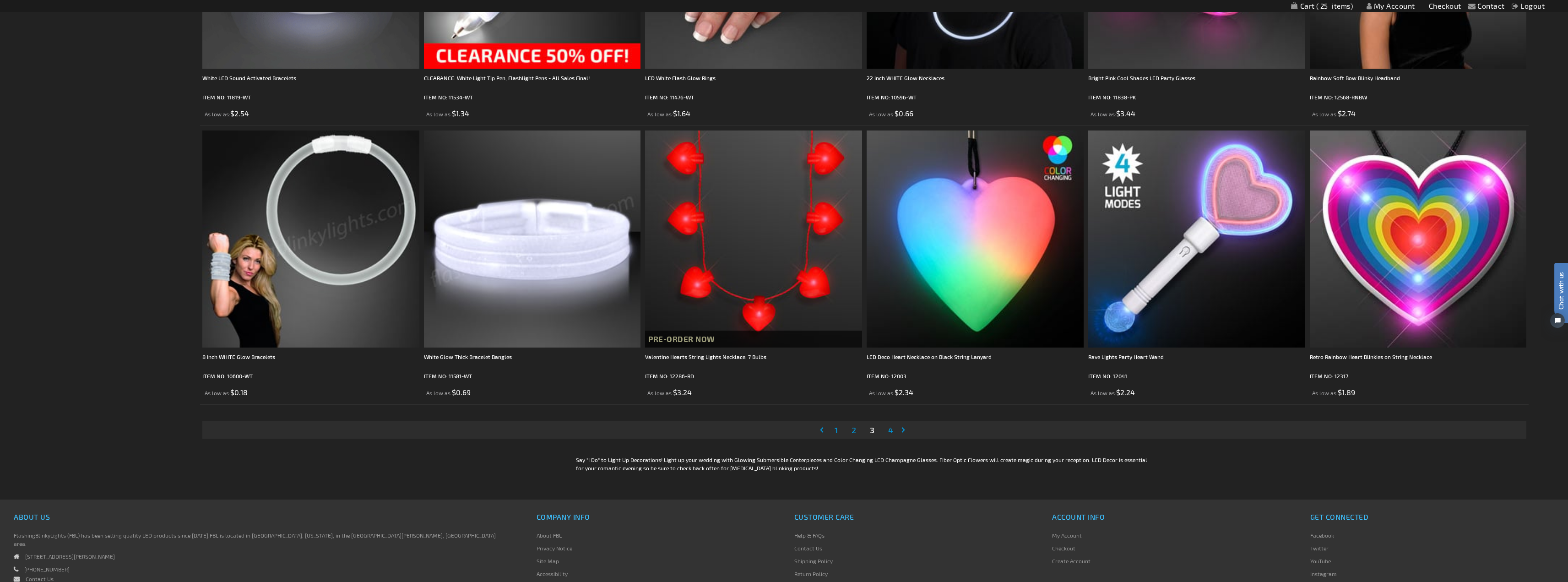
click at [892, 431] on span "4" at bounding box center [891, 430] width 5 height 10
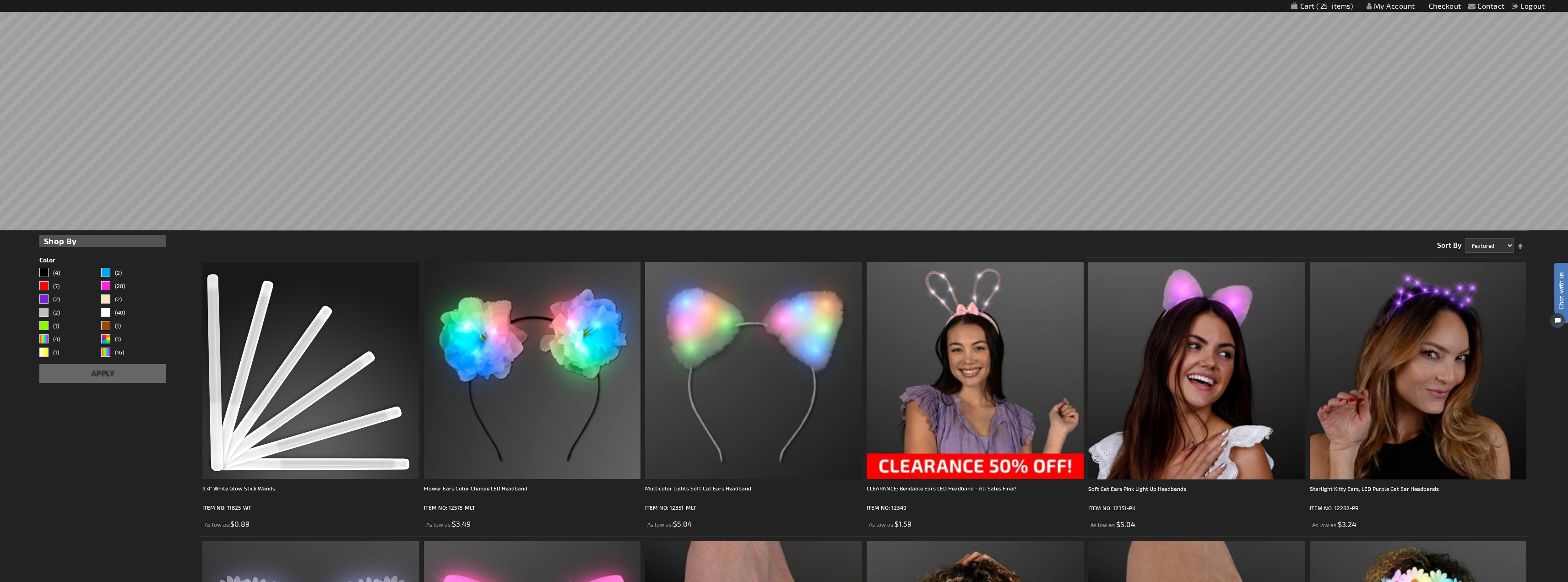
scroll to position [229, 0]
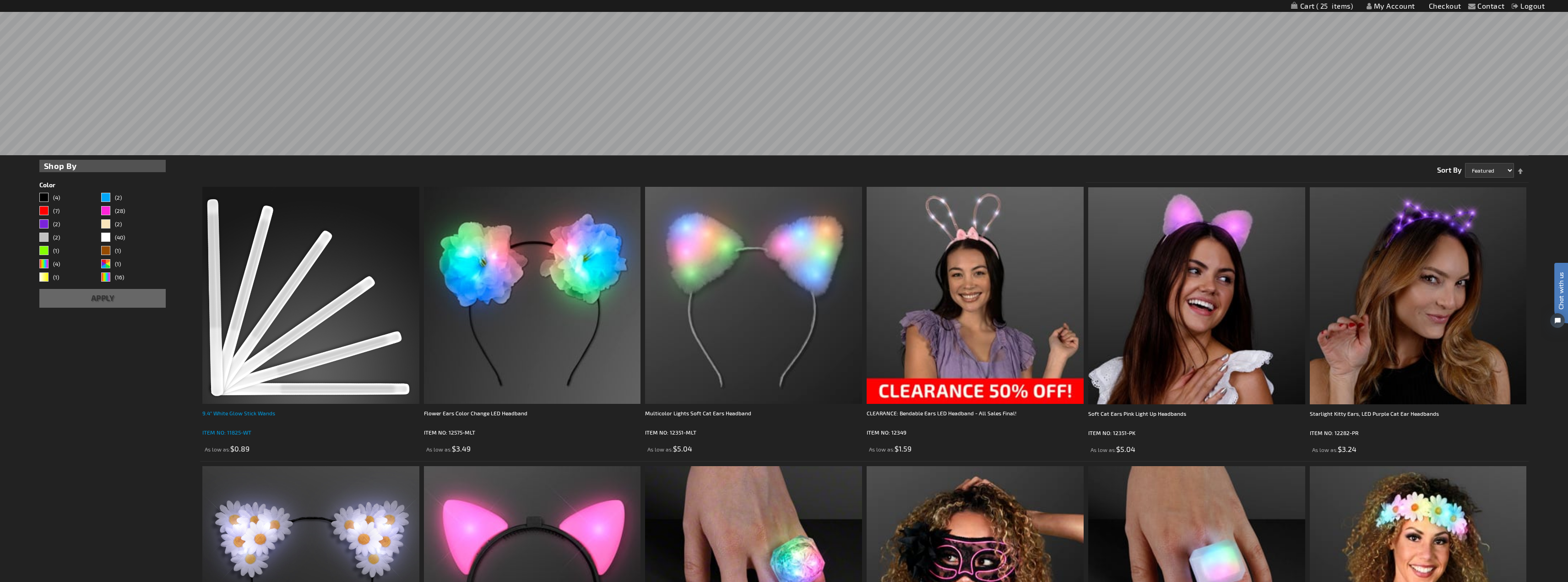
click at [218, 409] on div "9.4" White Glow Stick Wands" at bounding box center [311, 418] width 217 height 18
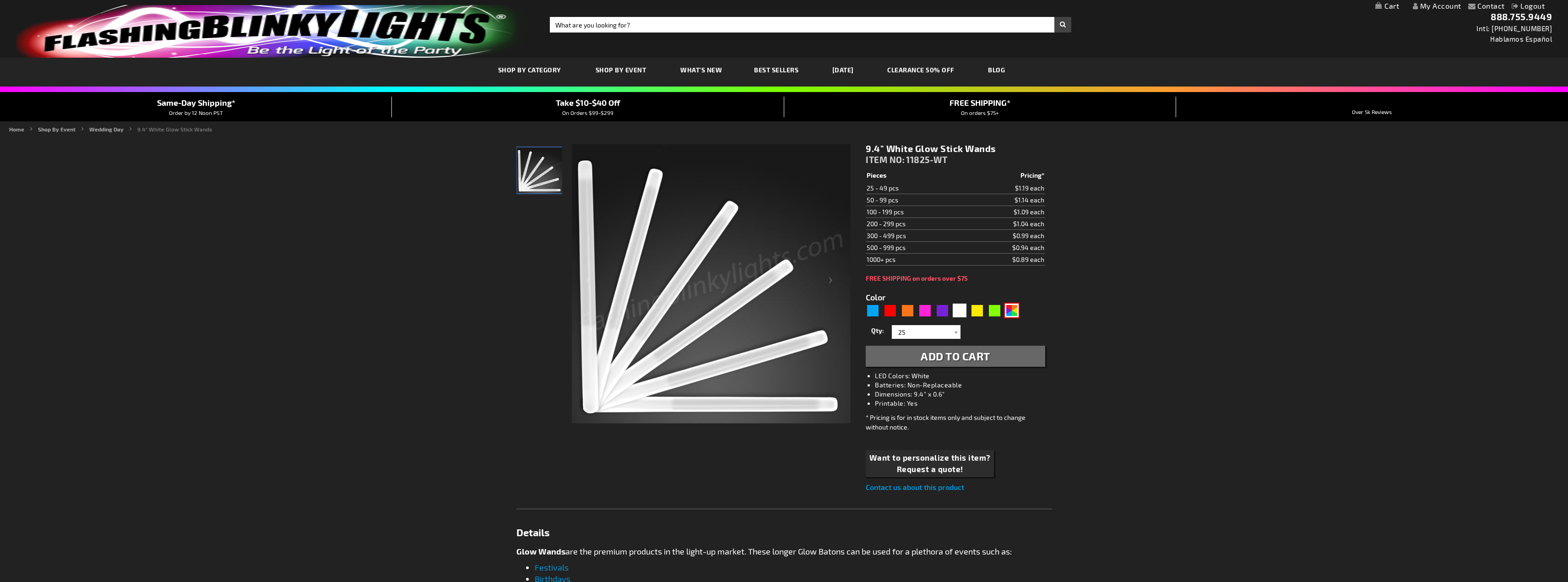
click at [1015, 306] on div "AST" at bounding box center [1012, 310] width 13 height 13
type input "5630"
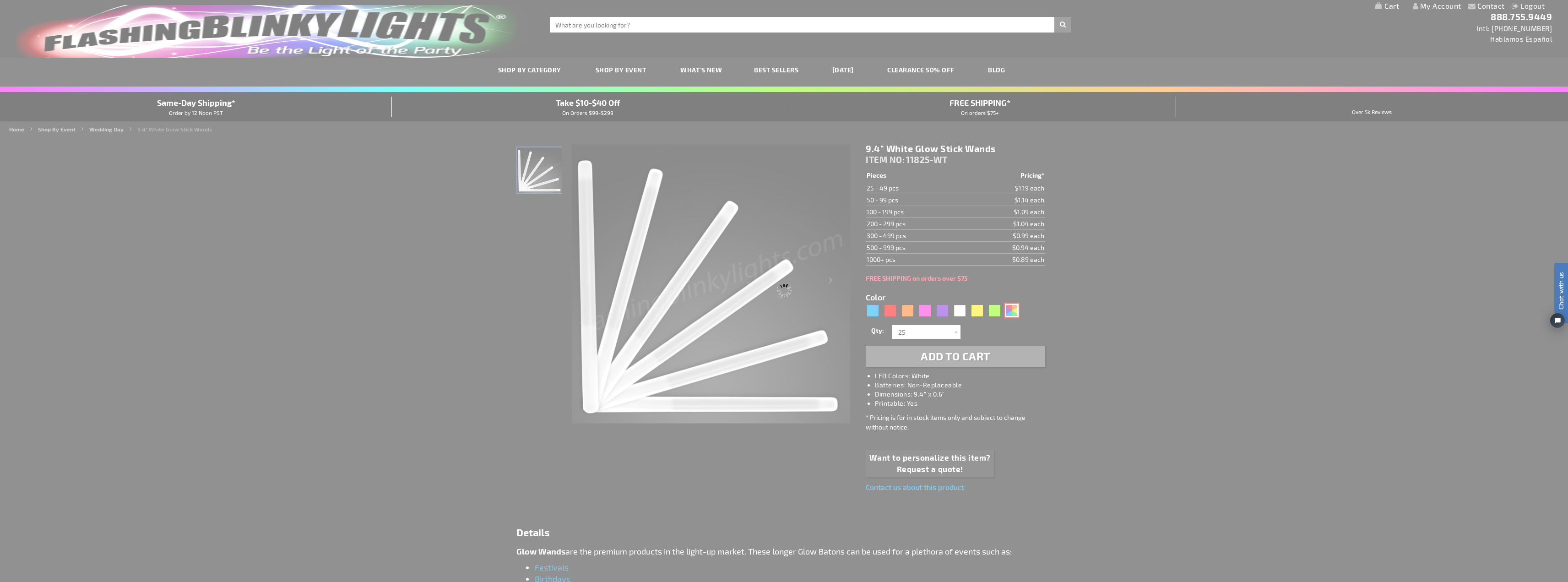
type input "11825-AST"
type input "Customize - 9.4&quot; Assorted Color Glow Stick Wands - ITEM NO: 11825-AST"
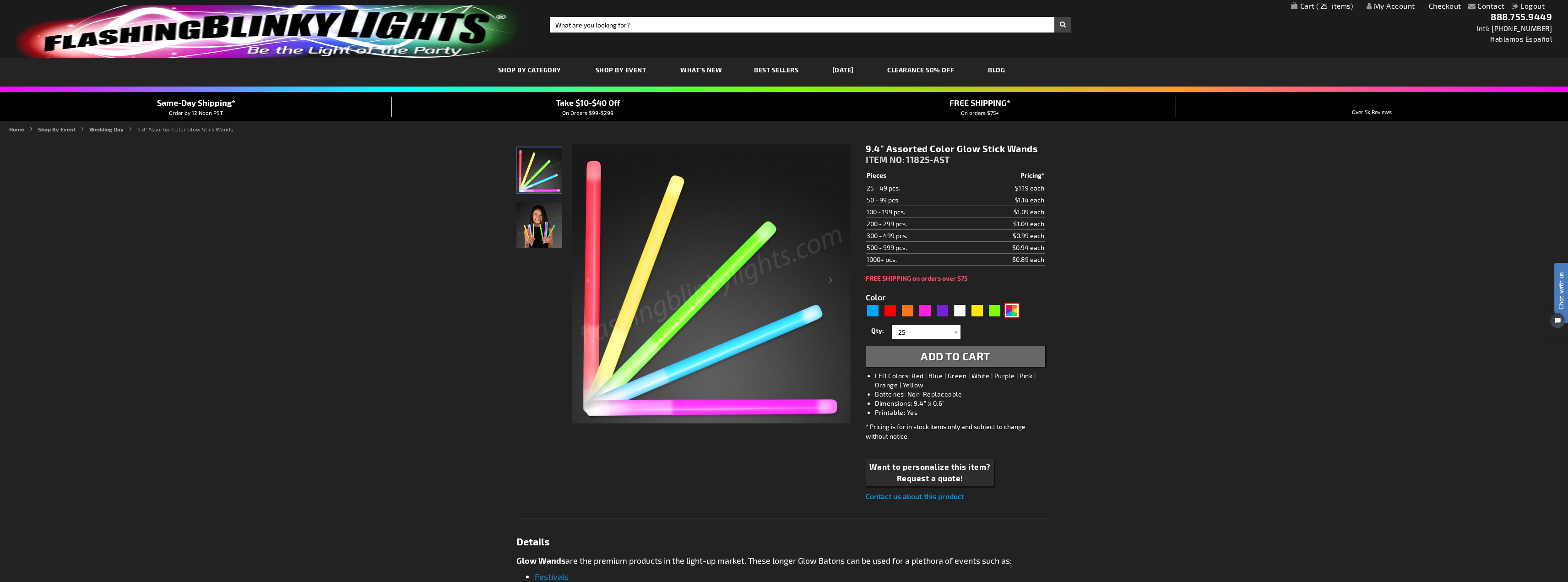
click at [540, 238] on img at bounding box center [539, 225] width 46 height 46
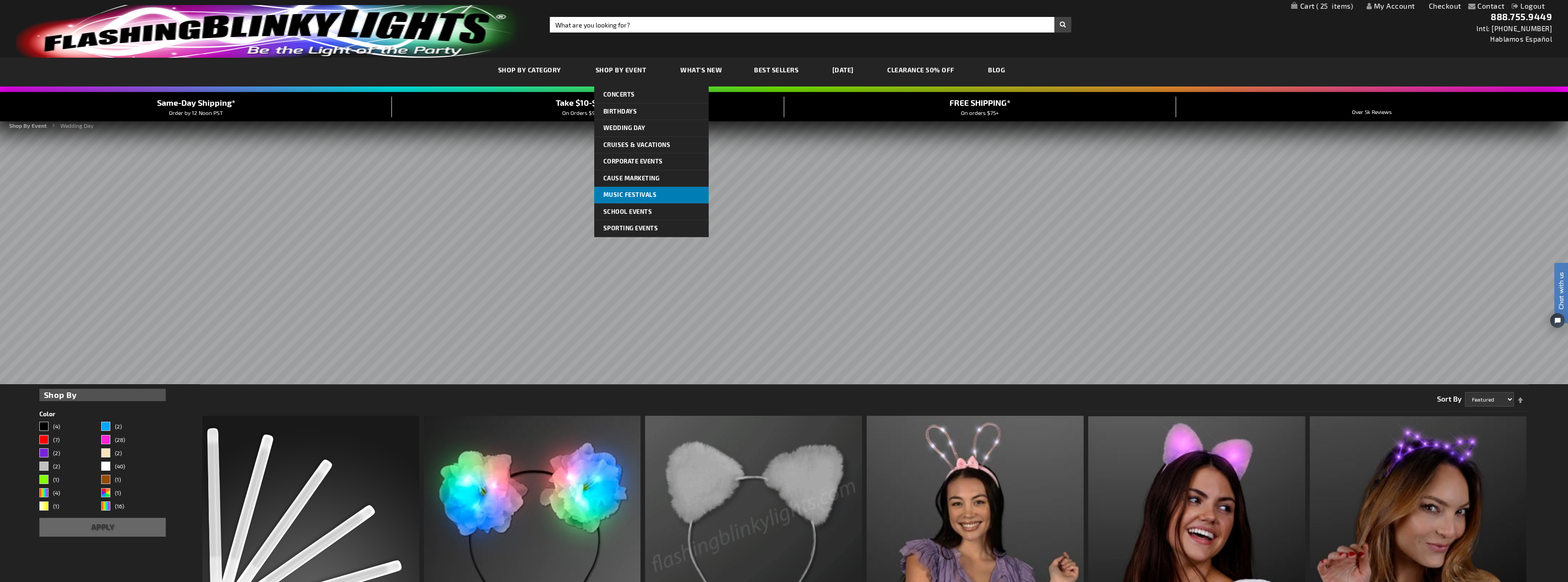
click at [620, 196] on span "Music Festivals" at bounding box center [630, 194] width 54 height 7
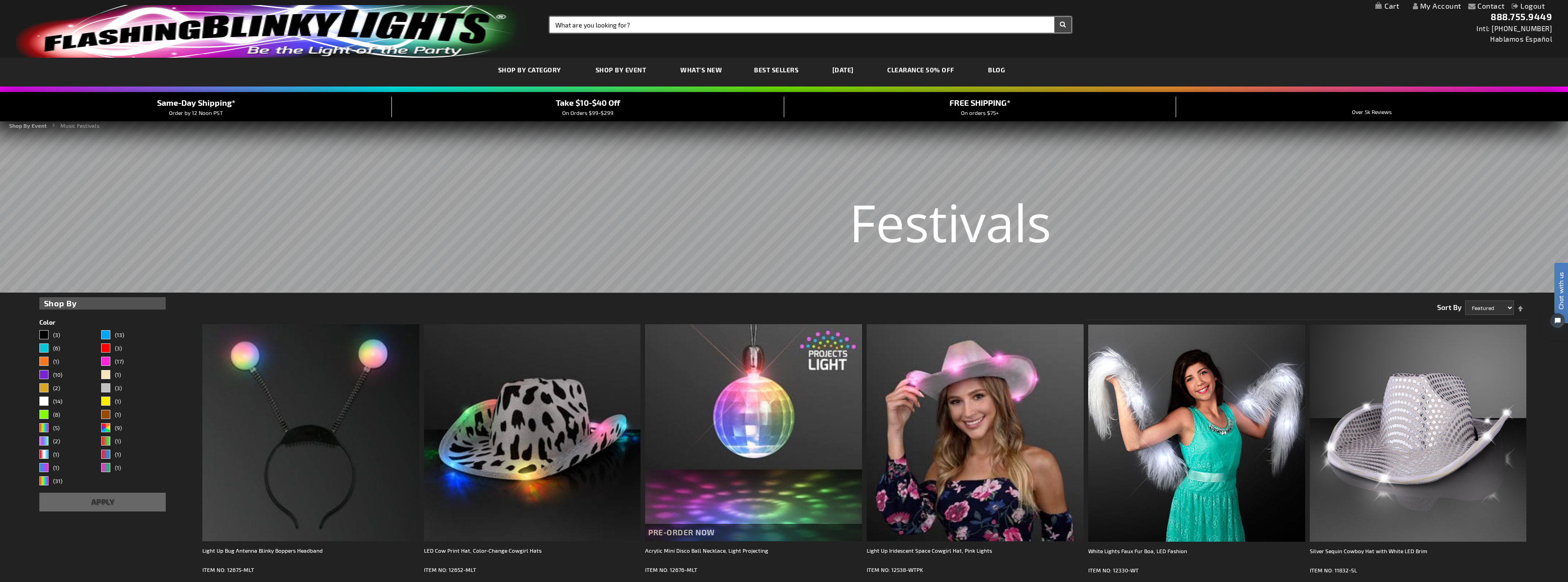
click at [635, 21] on input "Search" at bounding box center [810, 24] width 521 height 15
type input "foam sticks"
click at [1055, 17] on button "Search" at bounding box center [1063, 24] width 17 height 15
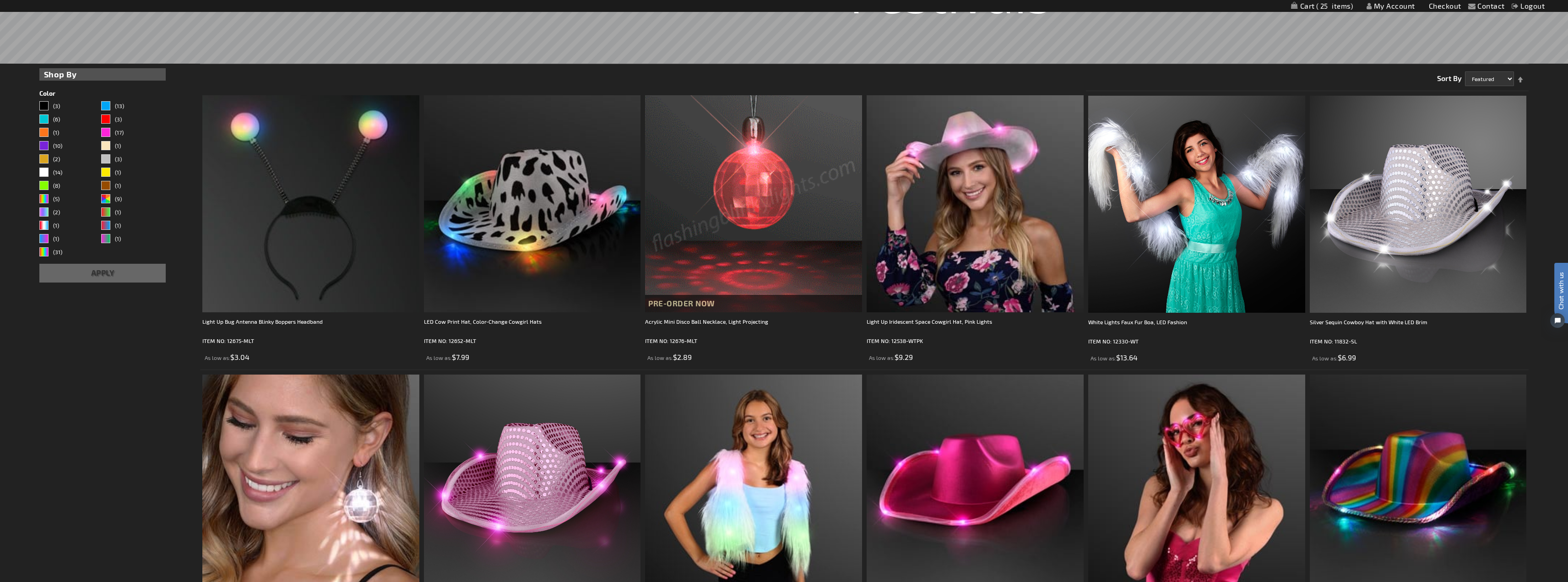
scroll to position [255, 0]
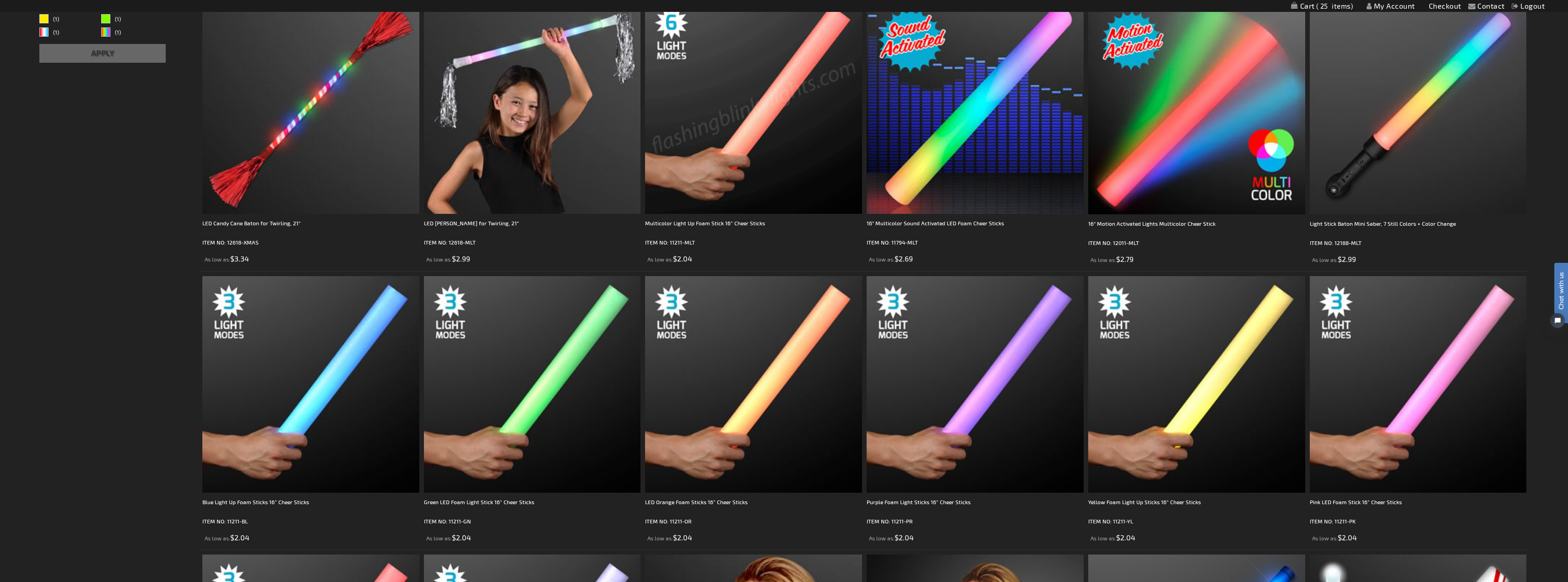
scroll to position [183, 0]
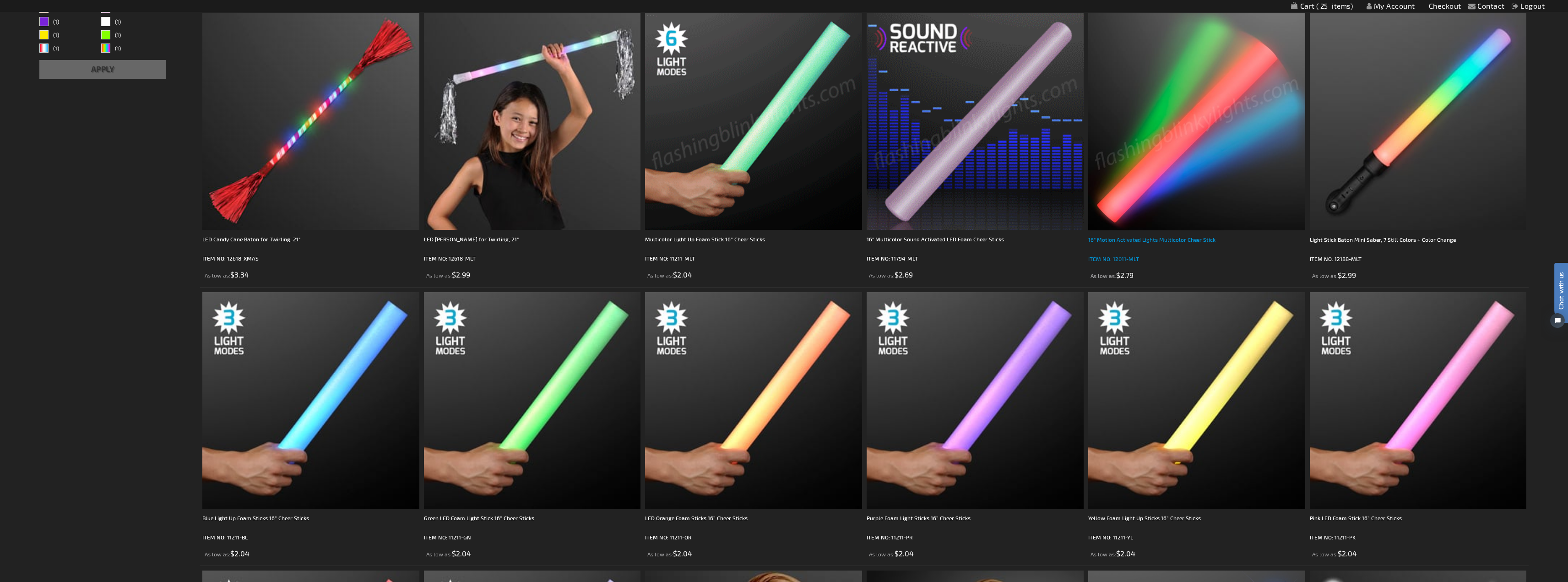
click at [1139, 237] on div "16" Motion Activated Lights Multicolor Cheer Stick" at bounding box center [1196, 244] width 217 height 18
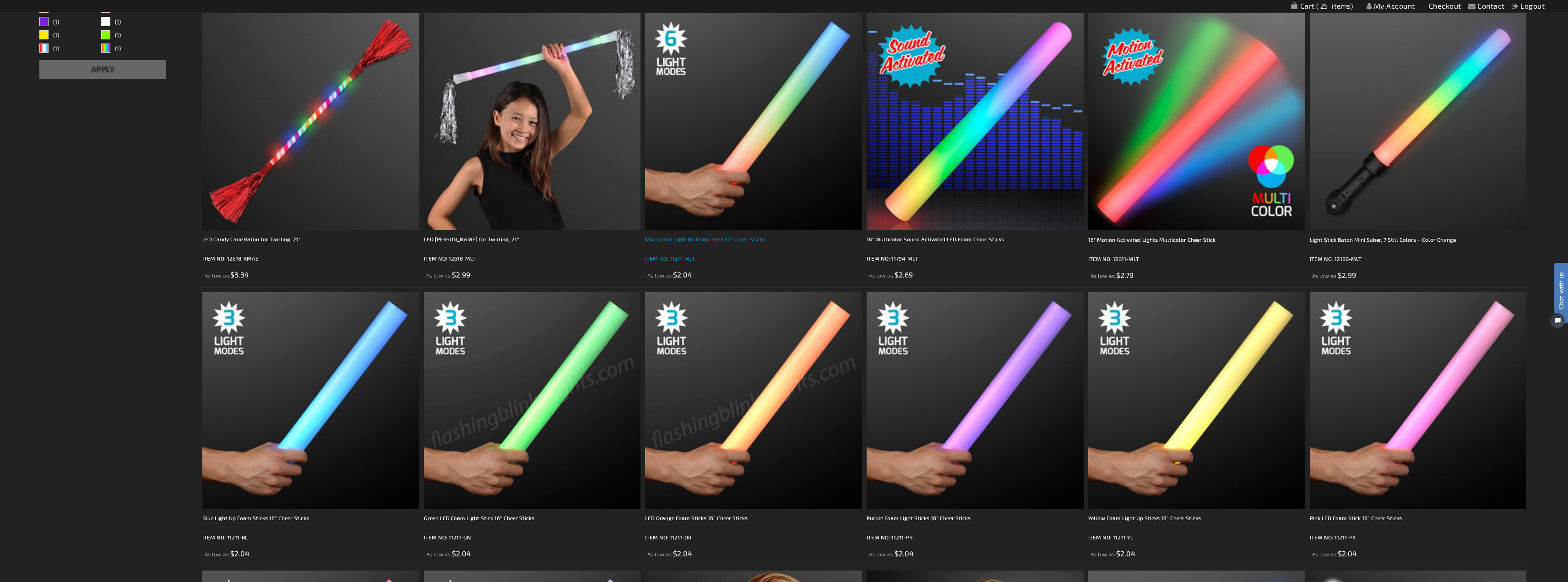
click at [728, 241] on div "Multicolor Light Up Foam Stick 16” Cheer Sticks" at bounding box center [753, 243] width 217 height 18
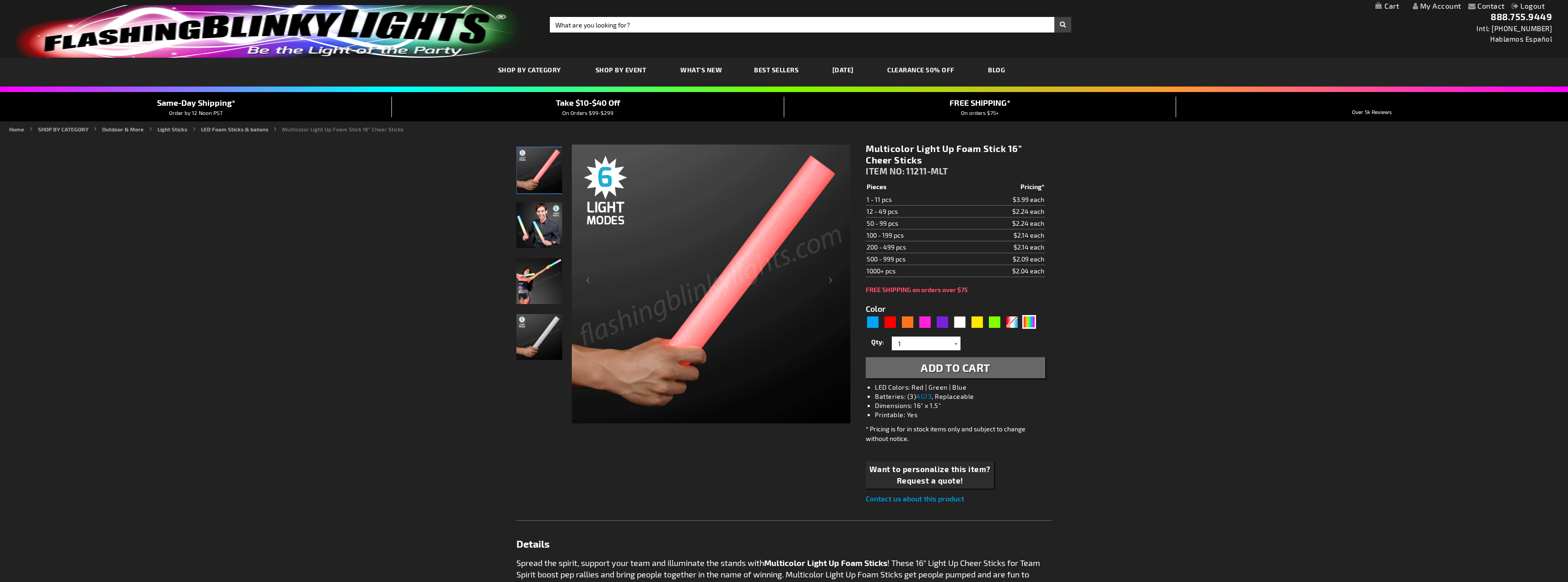
click at [952, 342] on div at bounding box center [955, 343] width 9 height 13
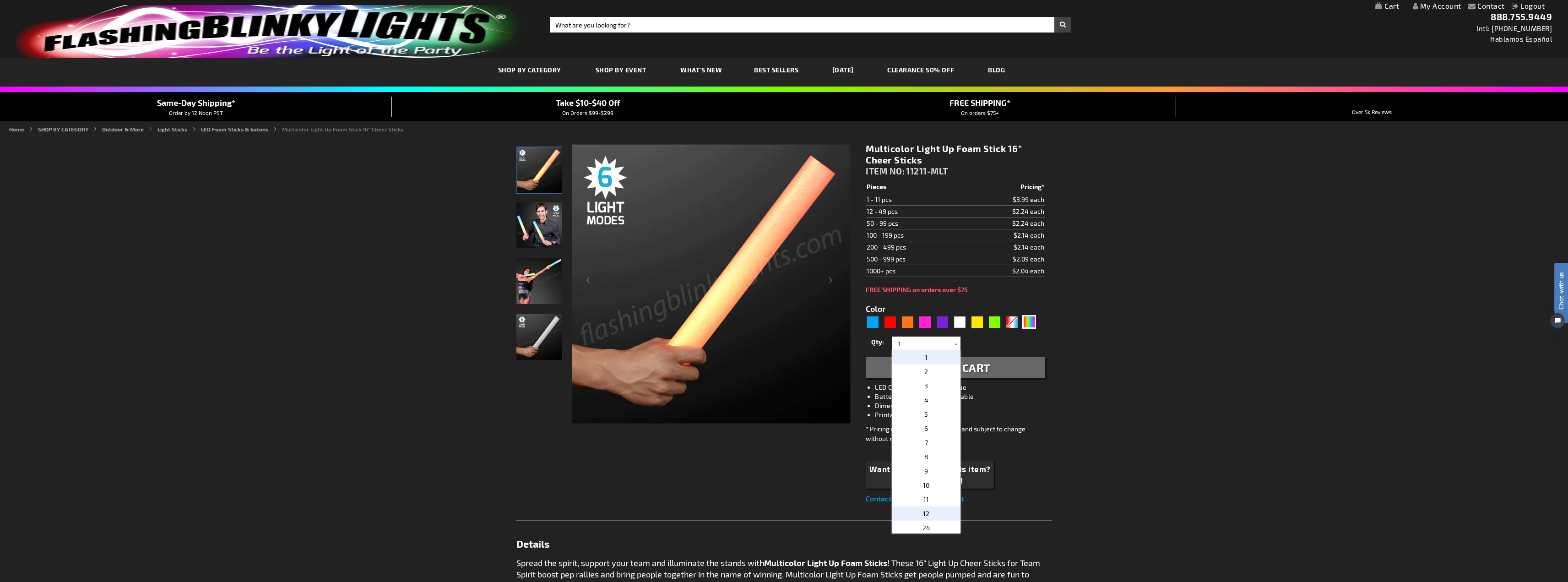
click at [932, 513] on p "12" at bounding box center [926, 513] width 68 height 14
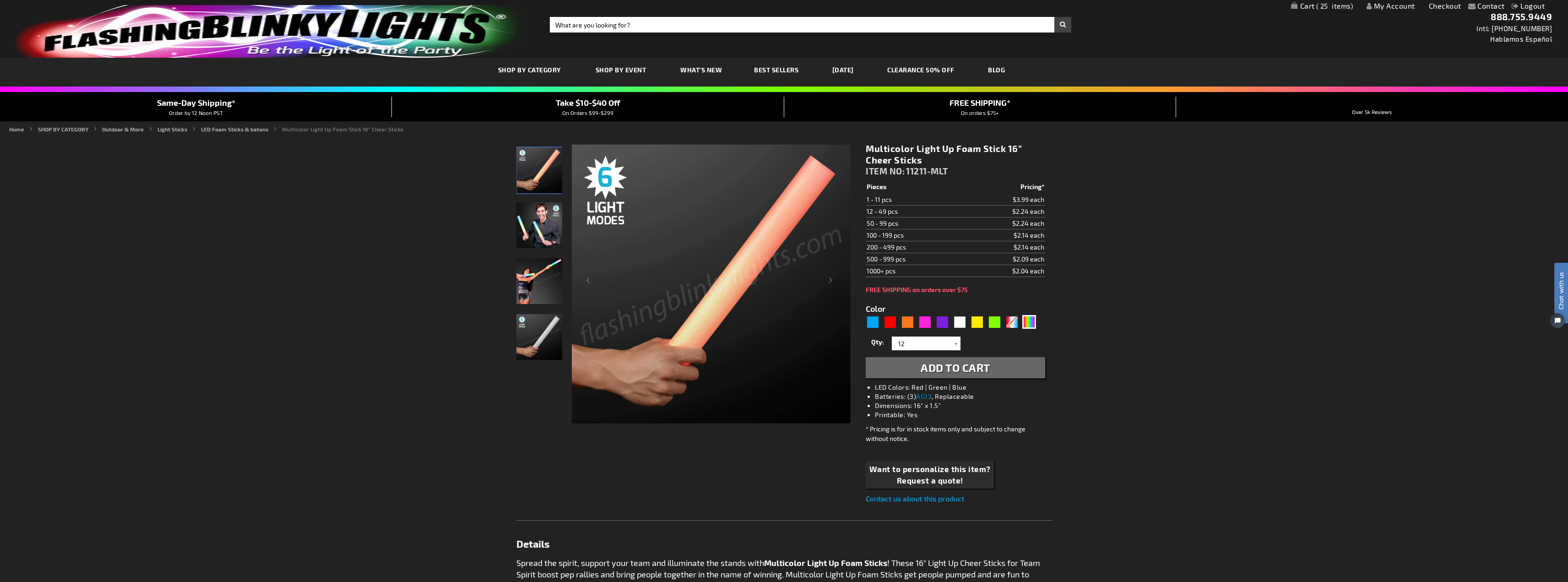
click at [940, 367] on span "Add to Cart" at bounding box center [955, 367] width 70 height 13
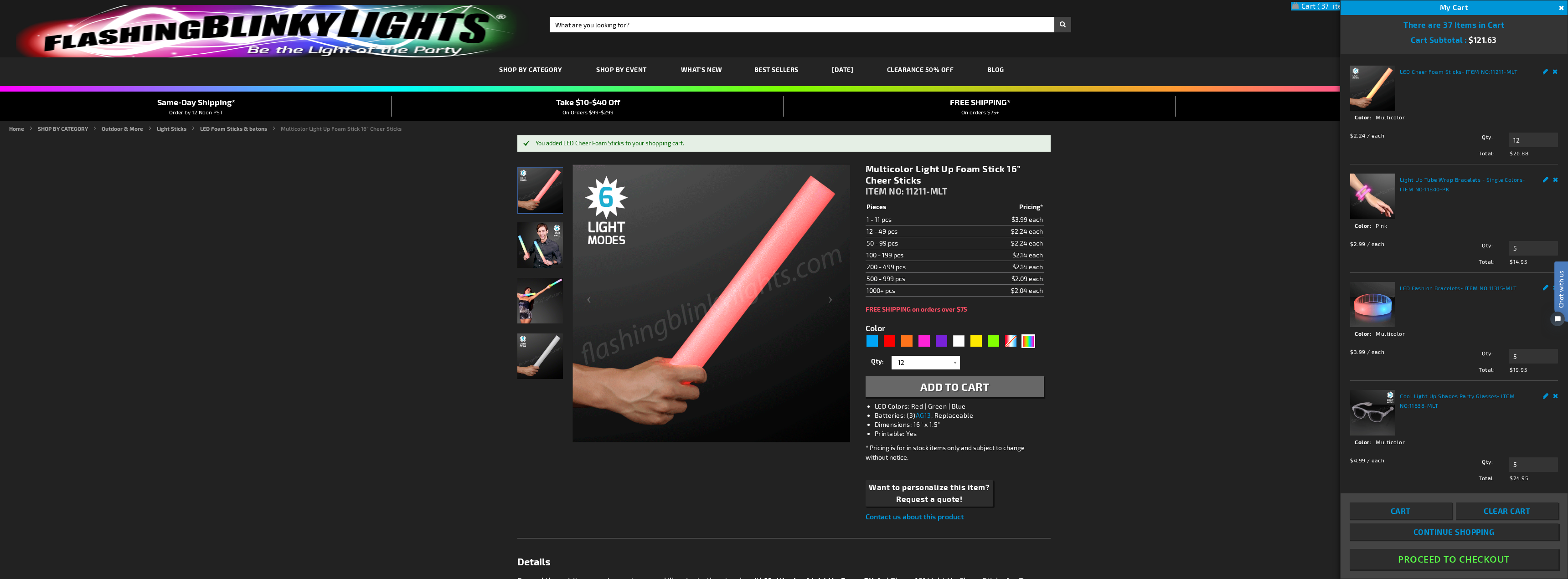
click at [957, 362] on div at bounding box center [955, 362] width 9 height 13
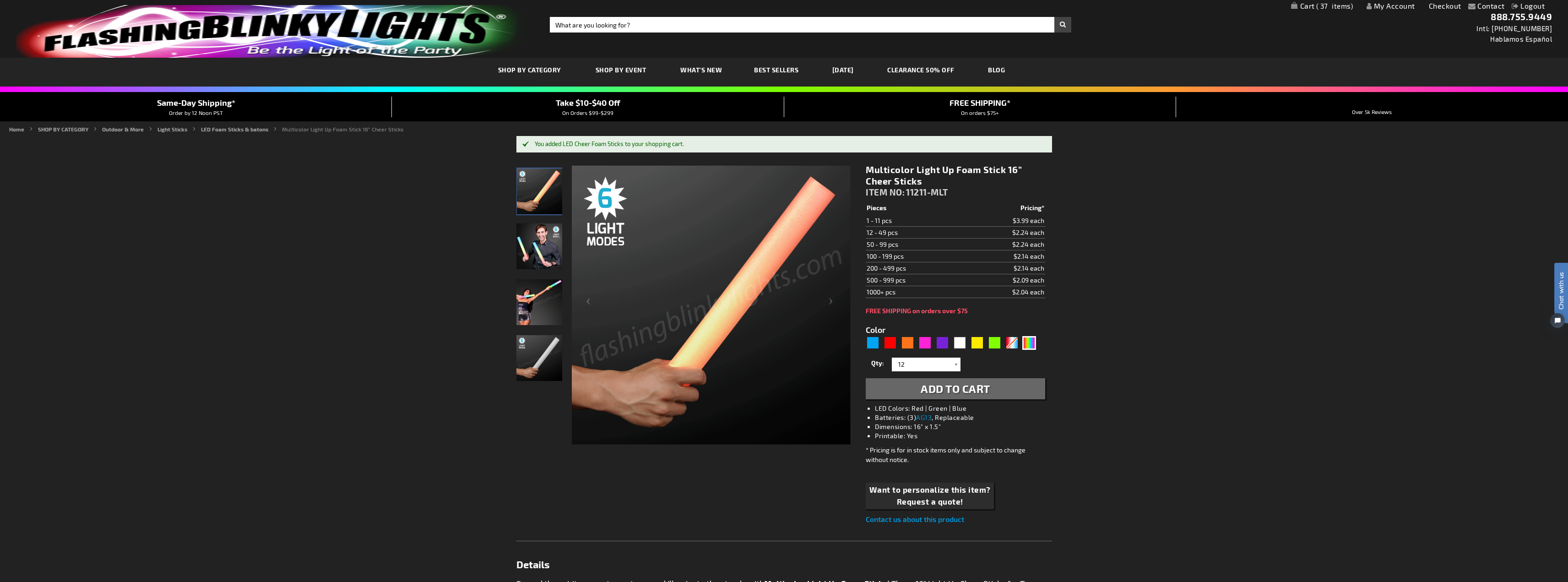
click at [960, 364] on div "Qty 1 2 3 4 5 6 7 8 9 10 11 12 24 36 48 60 72 84 96 108 120 132 144 156 168" at bounding box center [955, 364] width 179 height 18
click at [955, 364] on div at bounding box center [955, 364] width 9 height 13
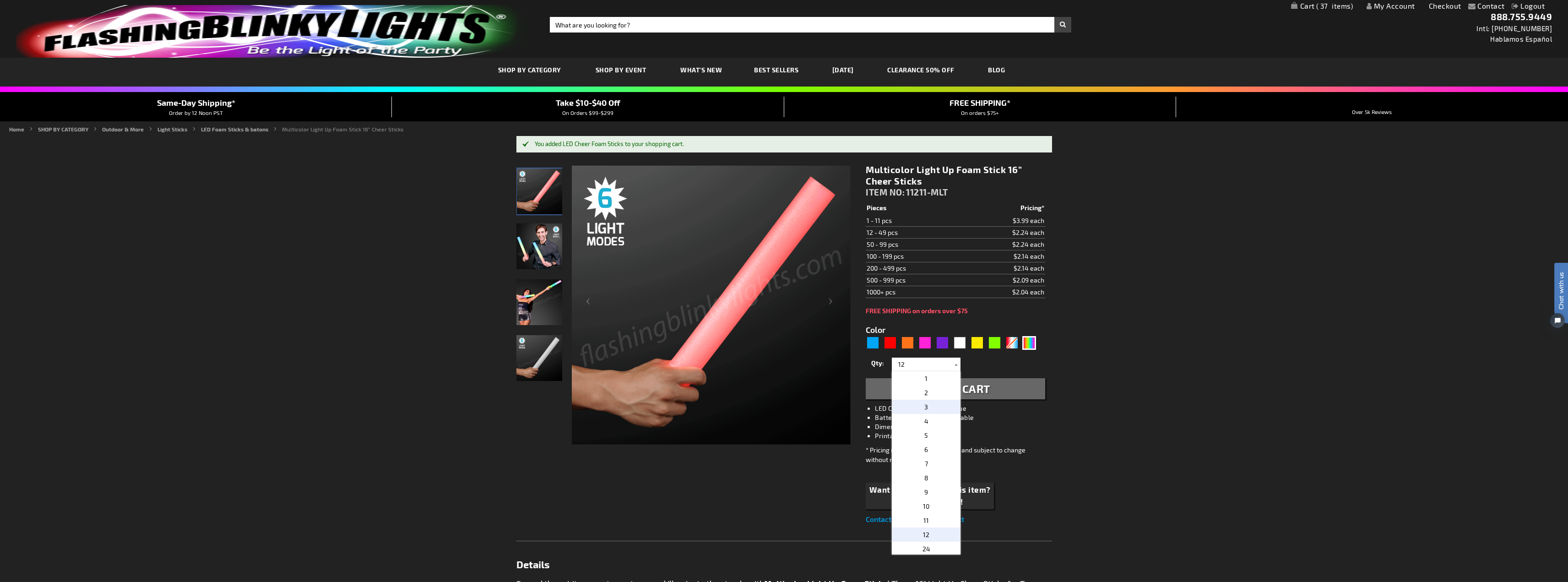
click at [924, 405] on span "3" at bounding box center [926, 407] width 4 height 8
type input "3"
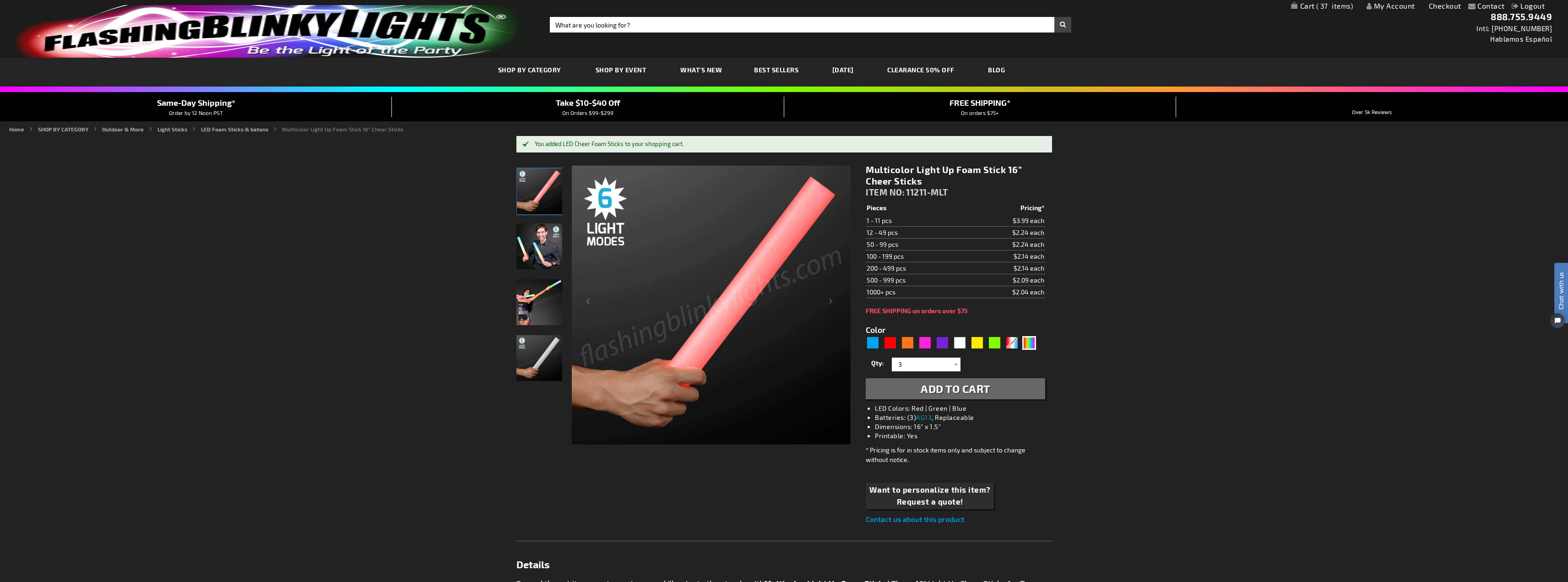
click at [959, 391] on span "Add to Cart" at bounding box center [955, 389] width 70 height 13
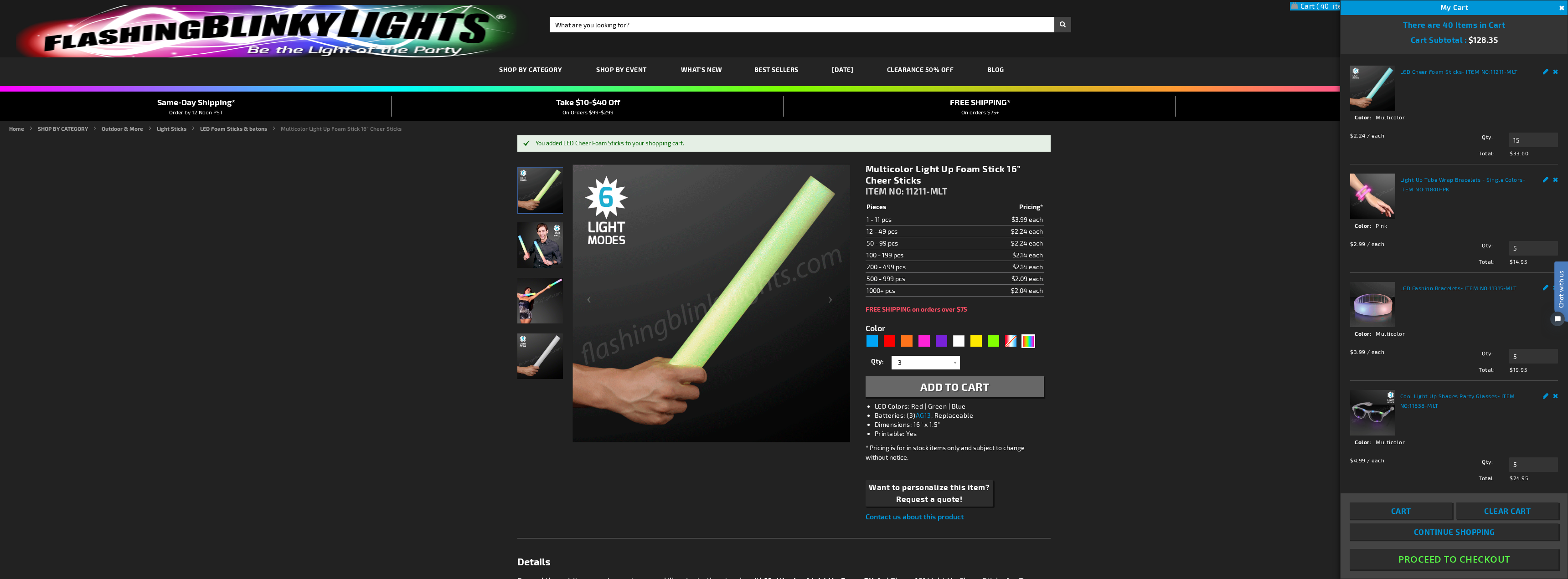
click at [692, 75] on link "What's New" at bounding box center [702, 69] width 55 height 30
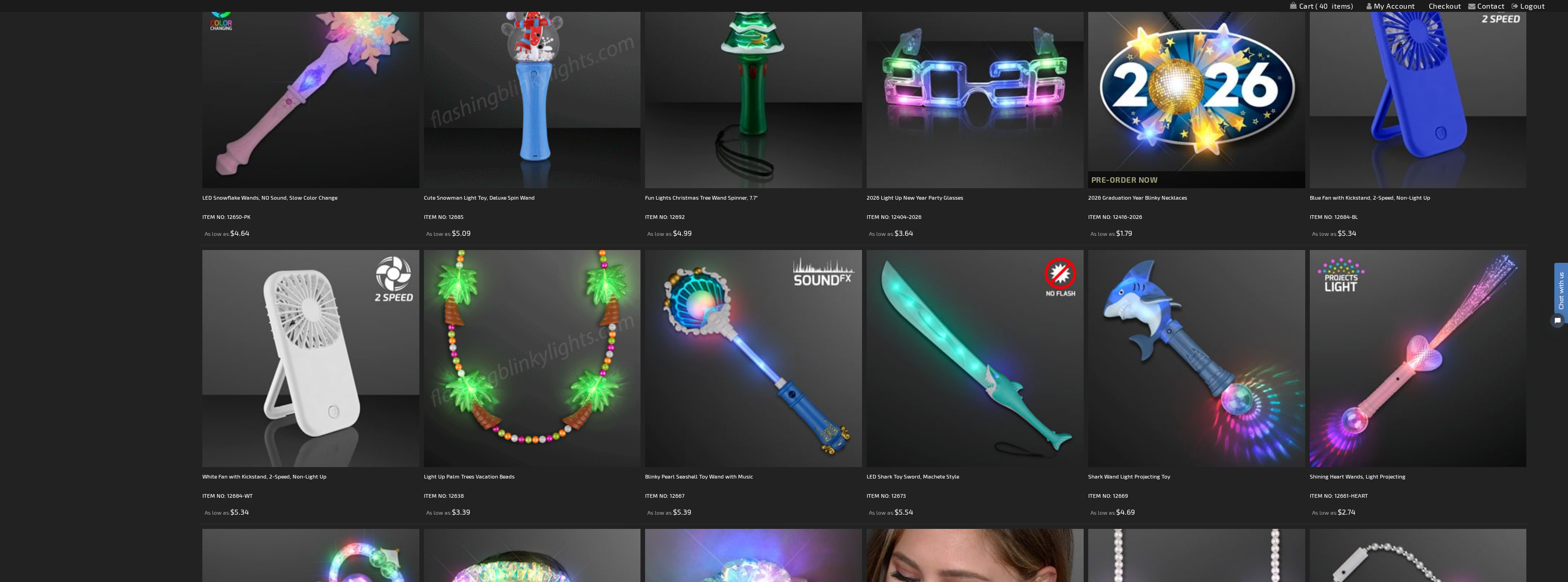
scroll to position [274, 0]
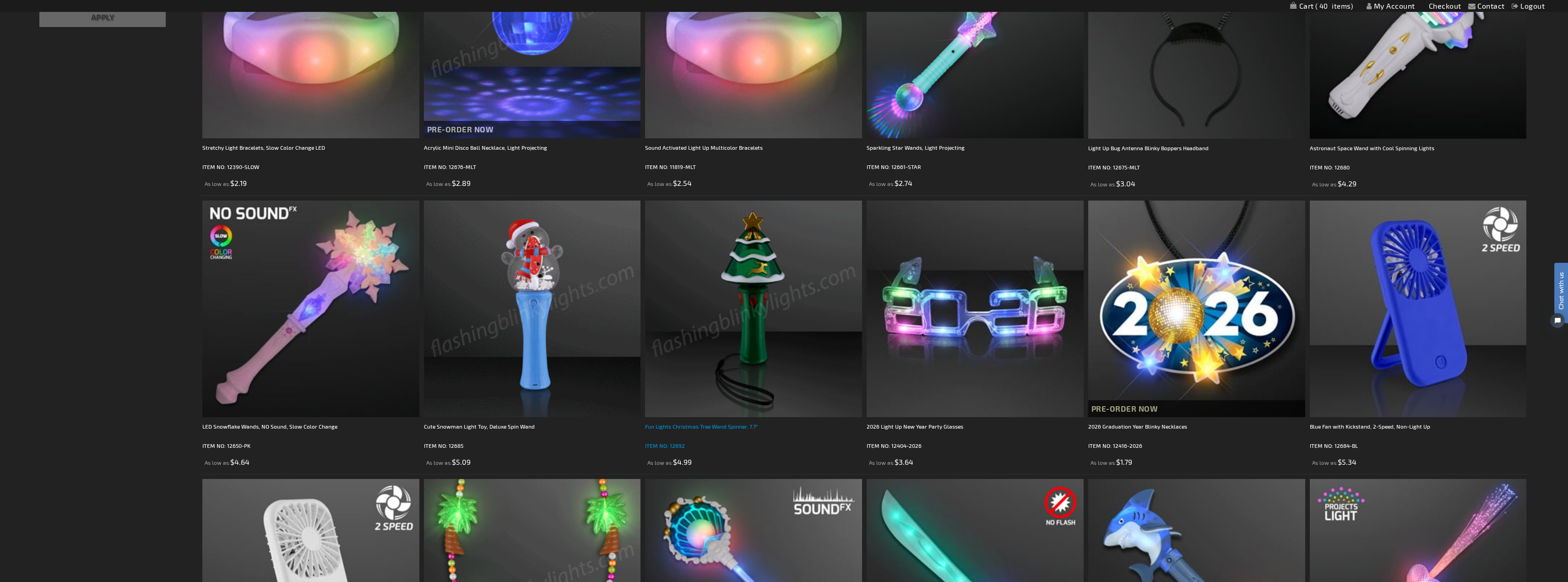
click at [724, 424] on div "Fun Lights Christmas Tree Wand Spinner, 7.7"" at bounding box center [753, 431] width 217 height 18
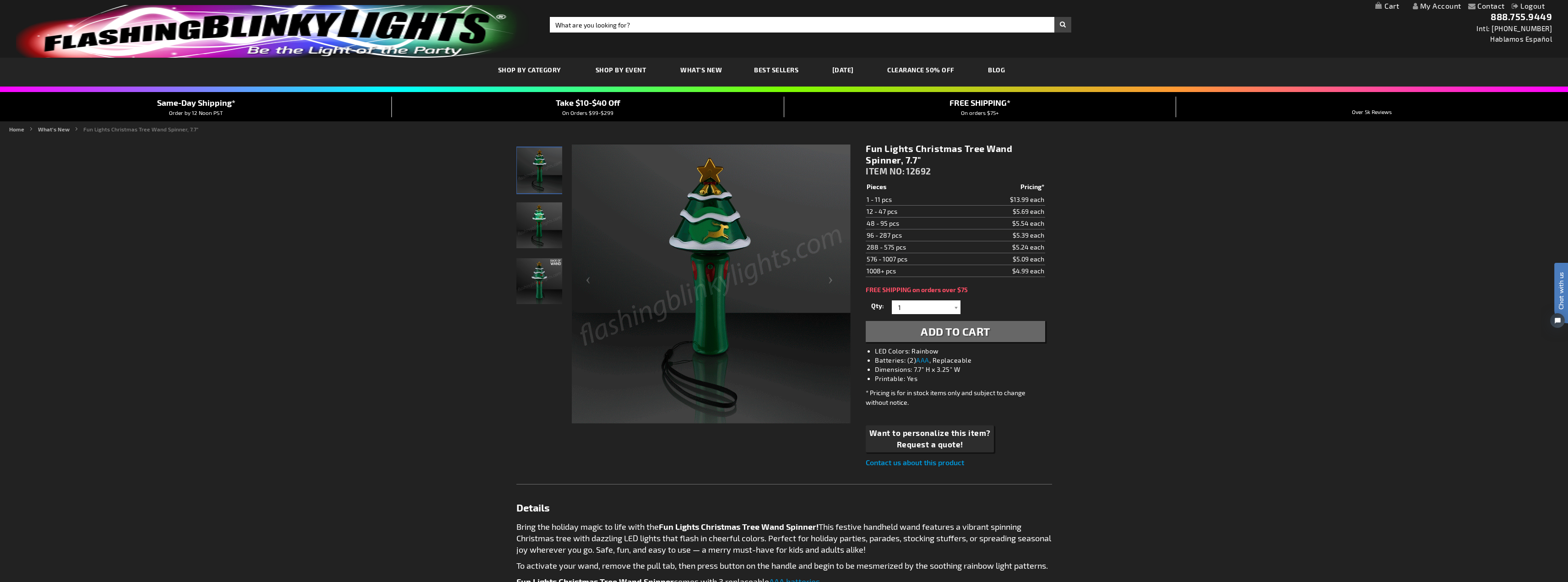
click at [539, 279] on img at bounding box center [539, 281] width 46 height 46
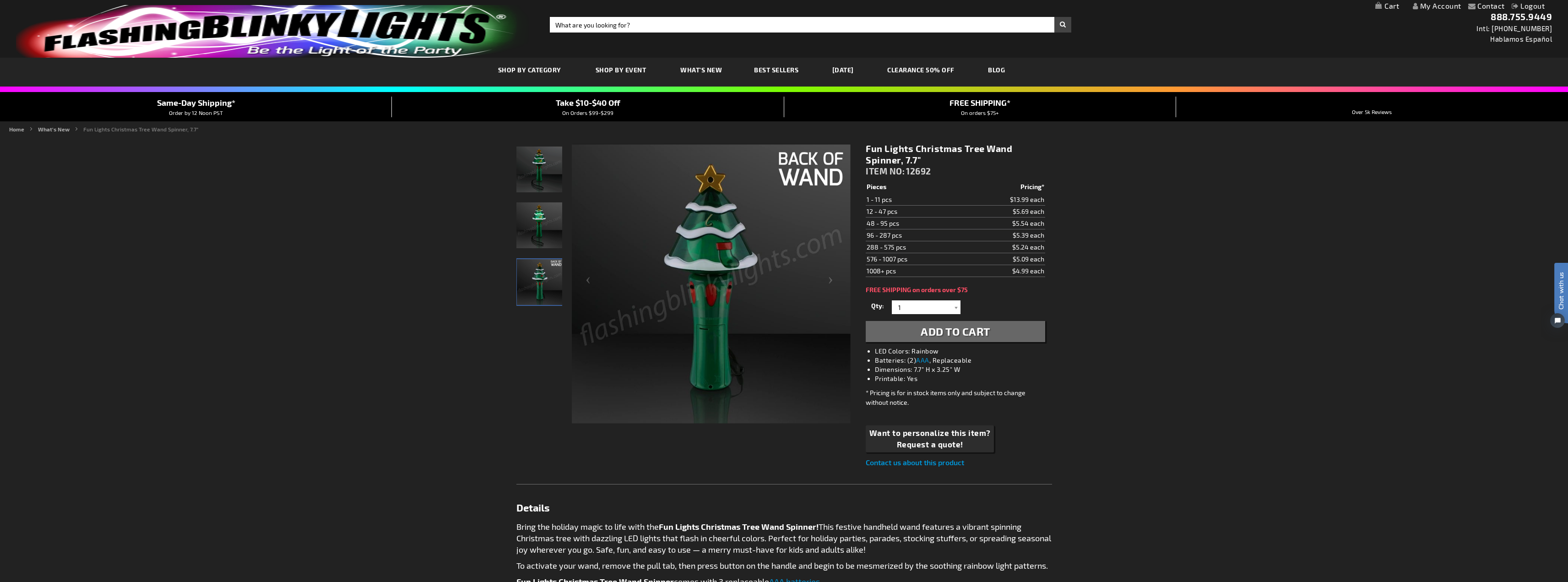
click at [531, 240] on img at bounding box center [539, 225] width 46 height 46
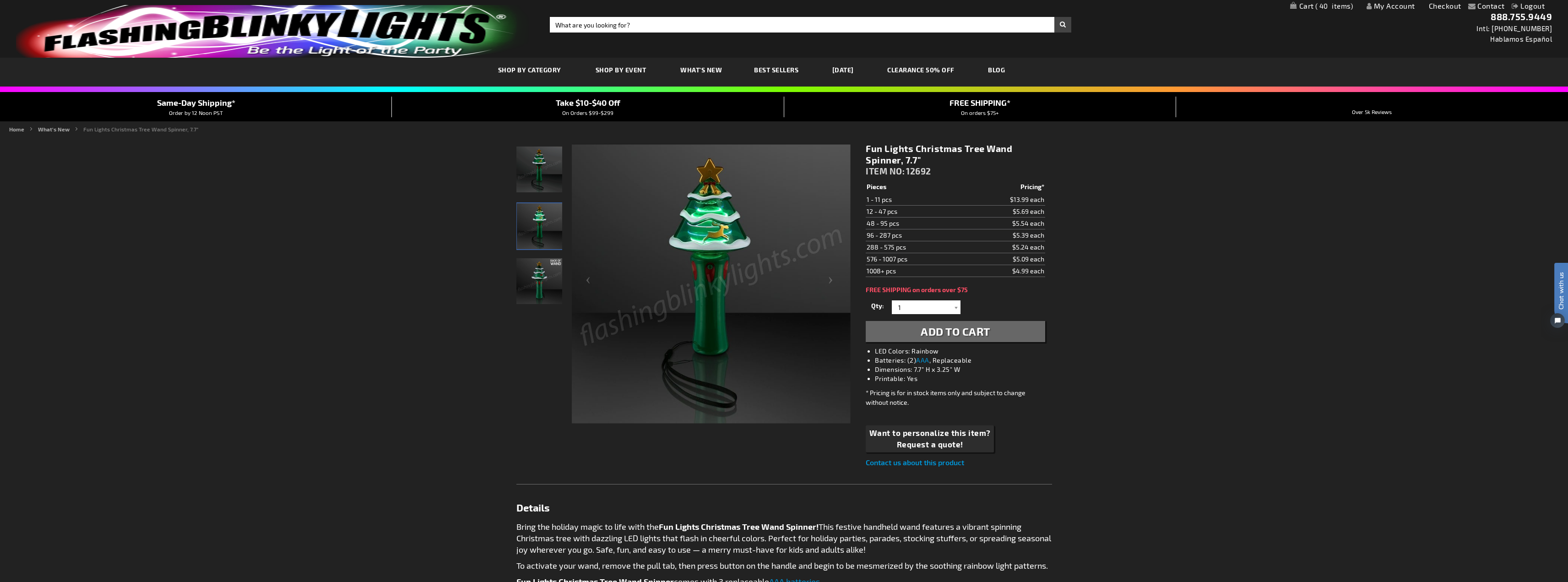
click at [543, 176] on img at bounding box center [539, 169] width 46 height 46
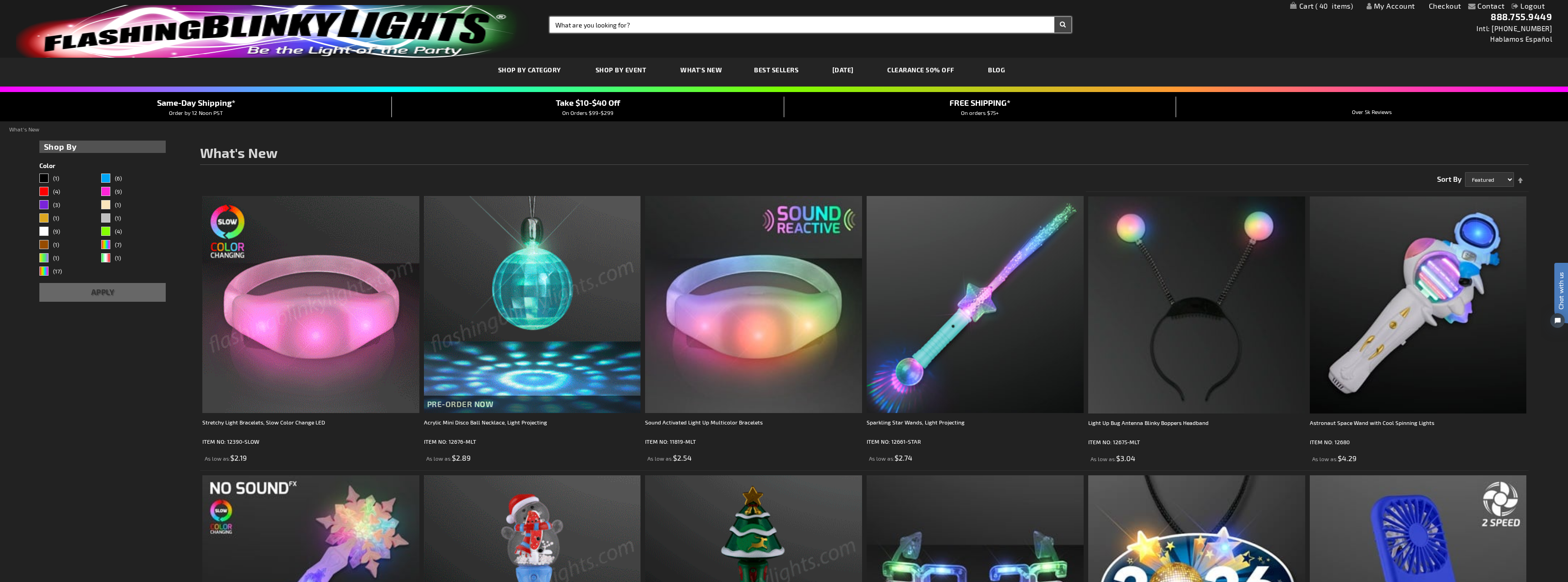
click at [667, 26] on input "Search" at bounding box center [810, 24] width 521 height 15
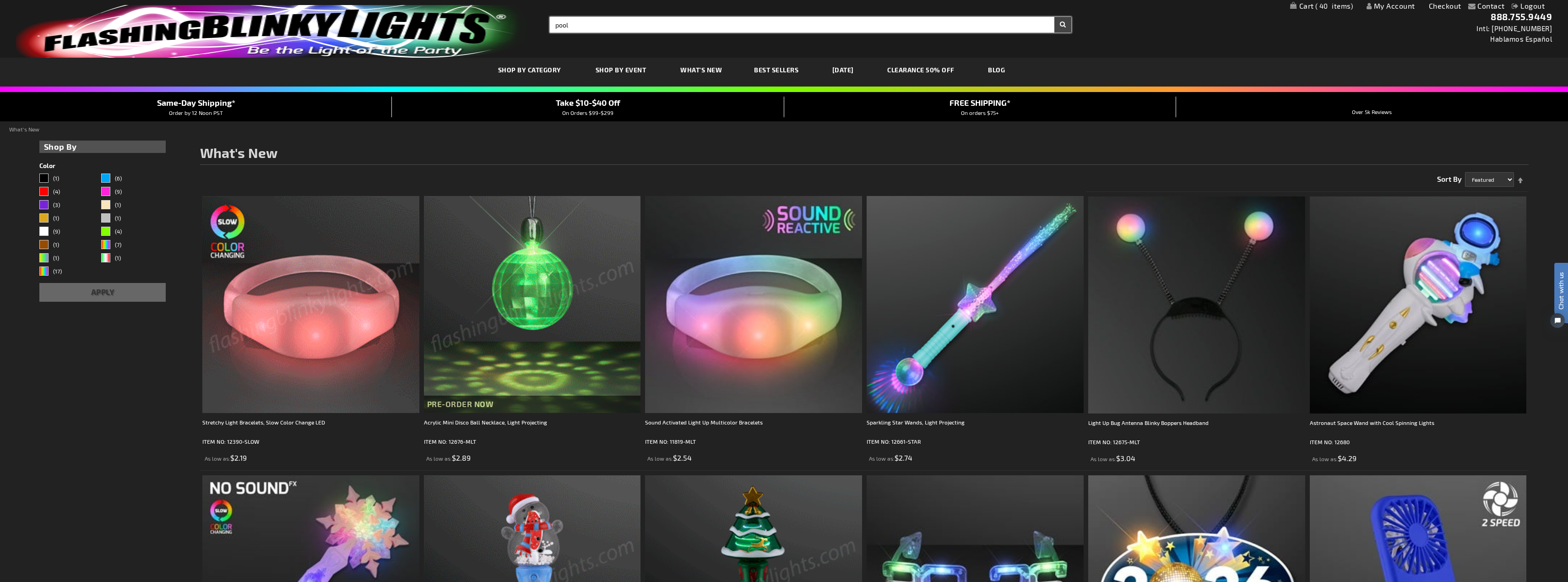
type input "pool"
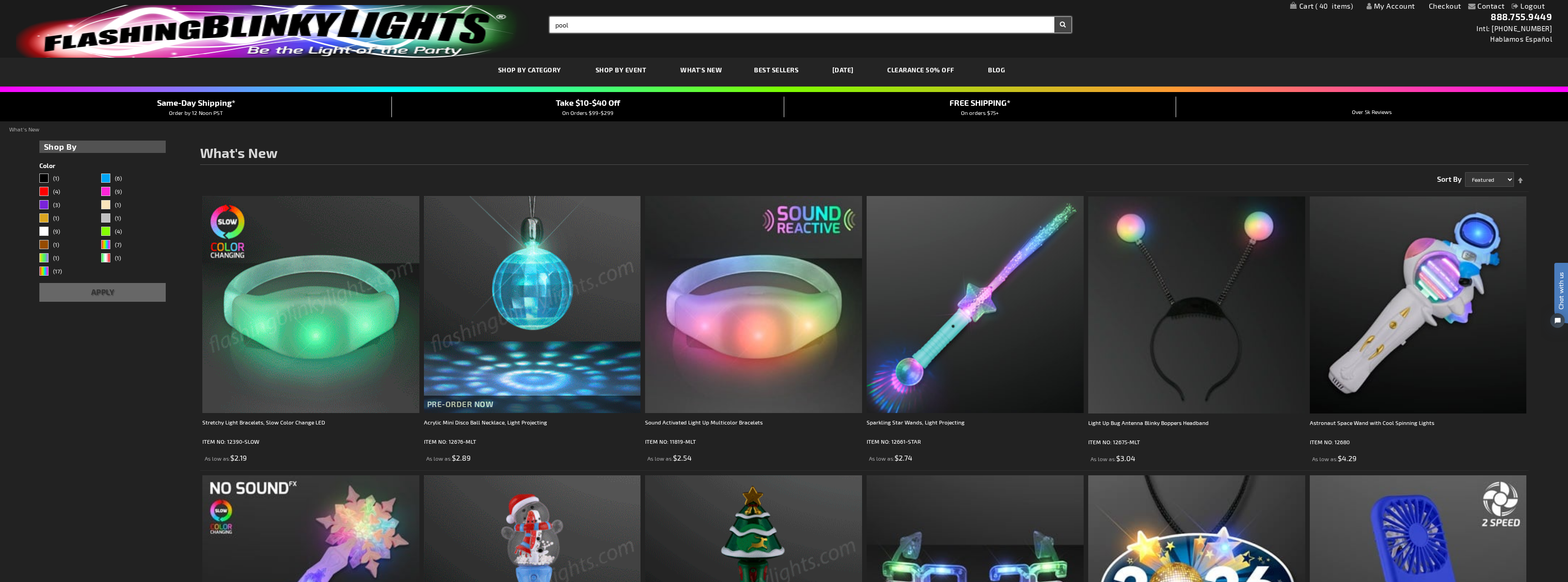
click at [1055, 17] on button "Search" at bounding box center [1063, 24] width 17 height 15
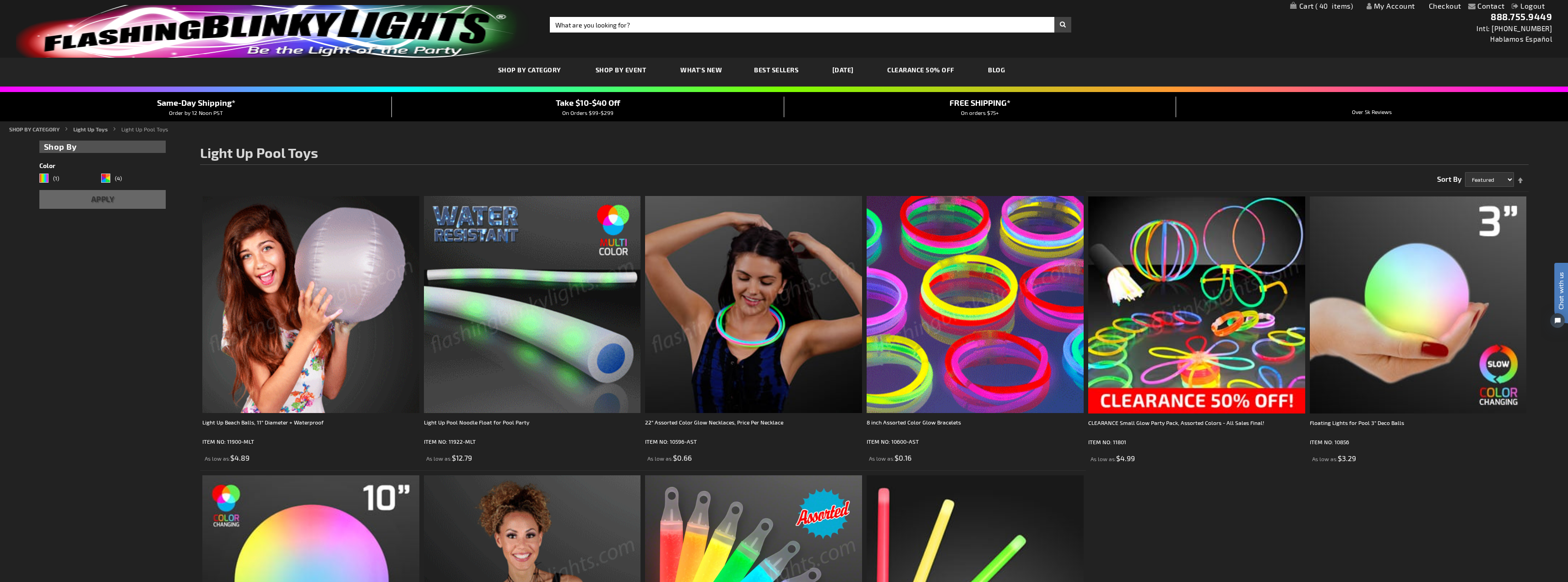
click at [1323, 4] on span "40" at bounding box center [1334, 6] width 38 height 8
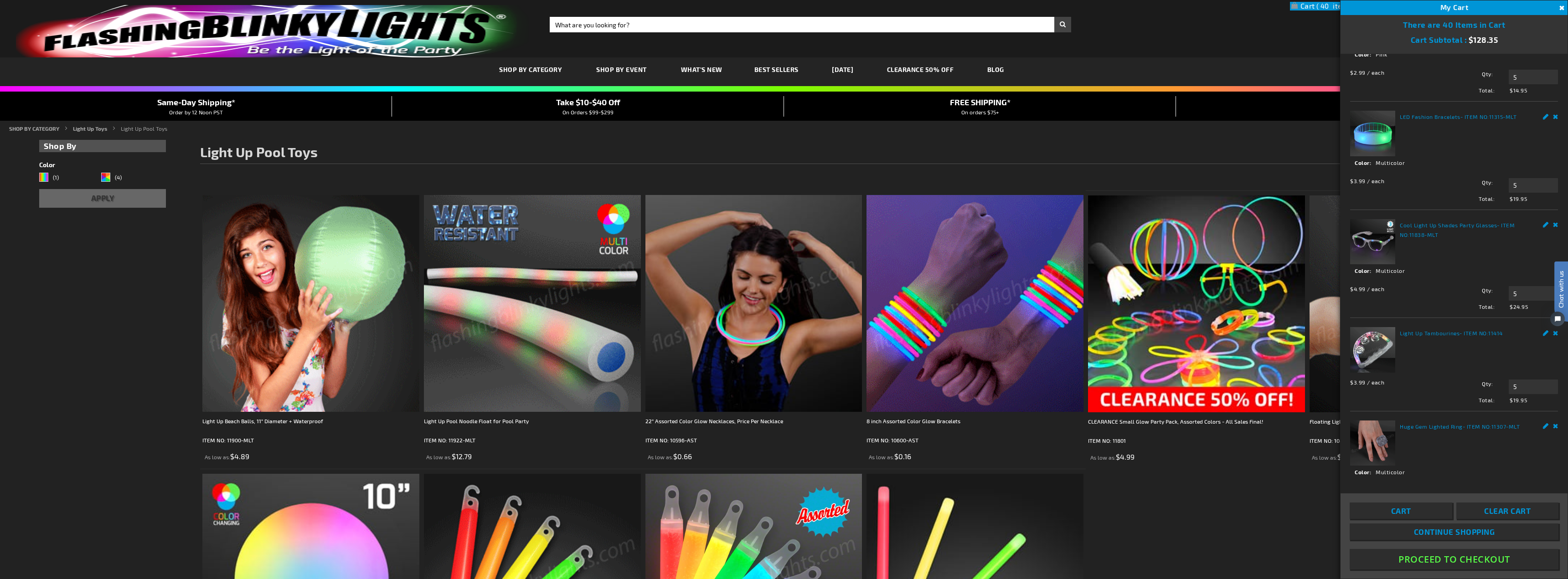
scroll to position [209, 0]
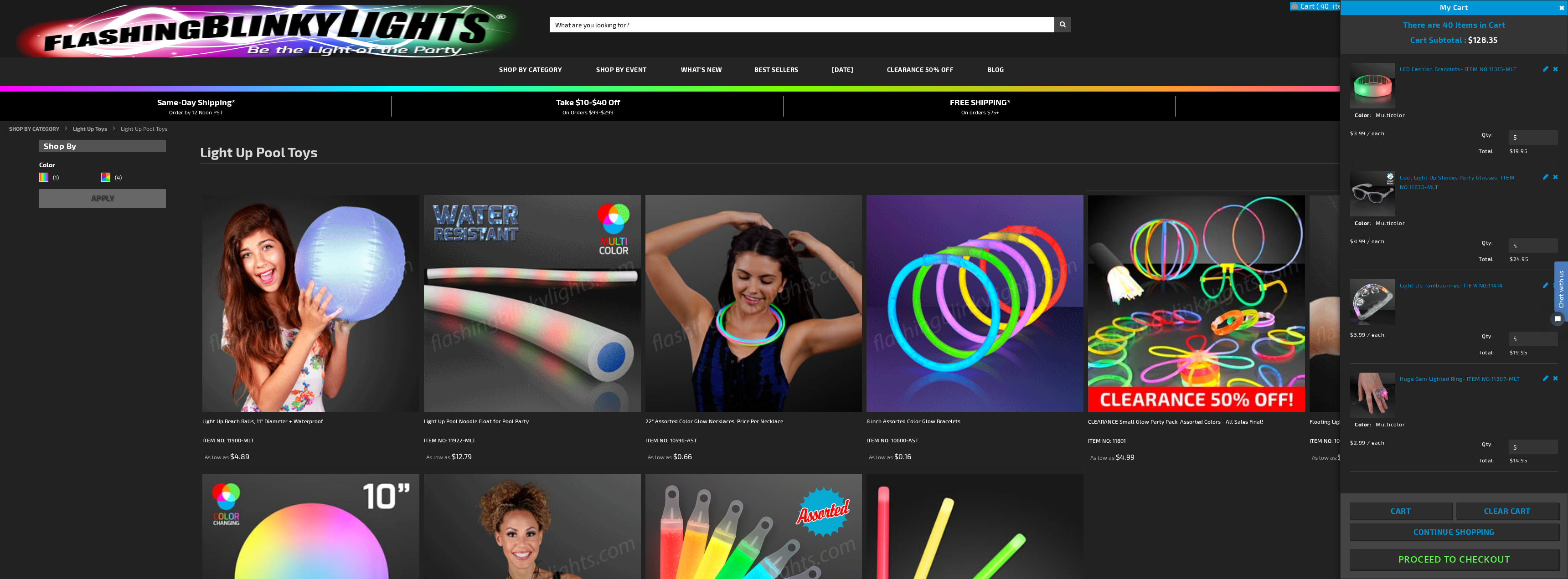
click at [1318, 6] on span "40" at bounding box center [1335, 5] width 38 height 8
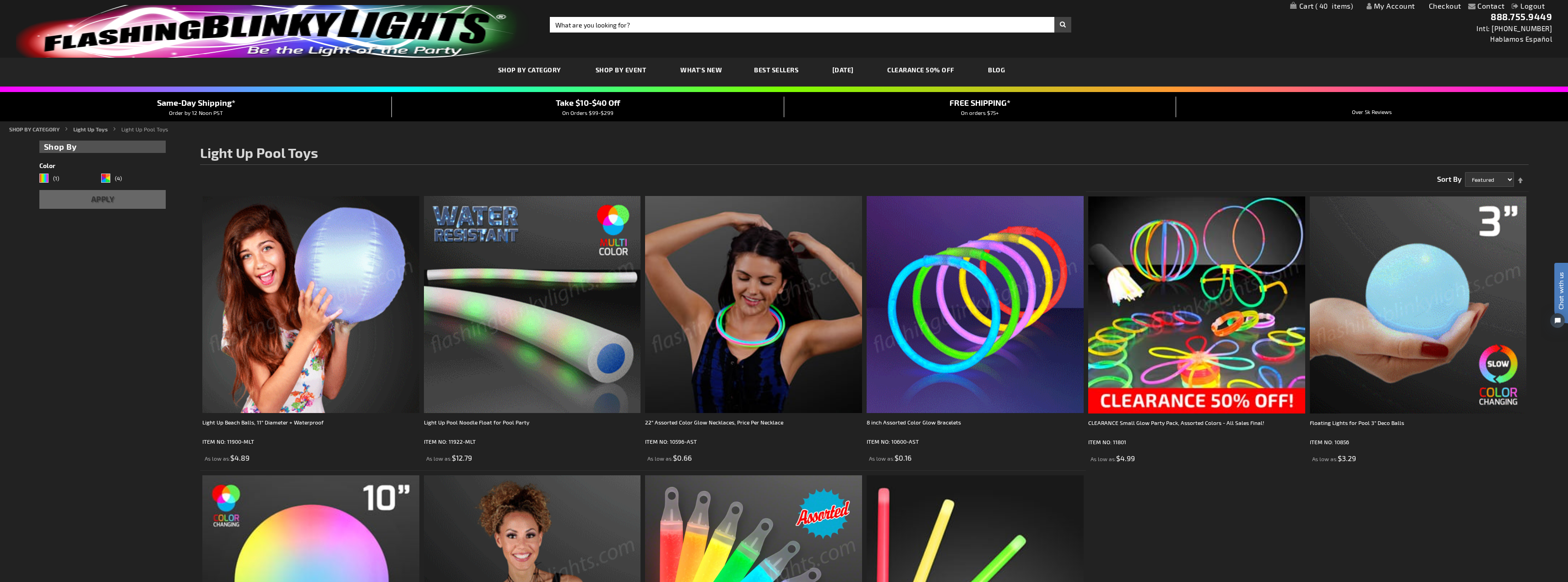
click at [1305, 5] on link "My Cart 40 40 items" at bounding box center [1321, 6] width 63 height 9
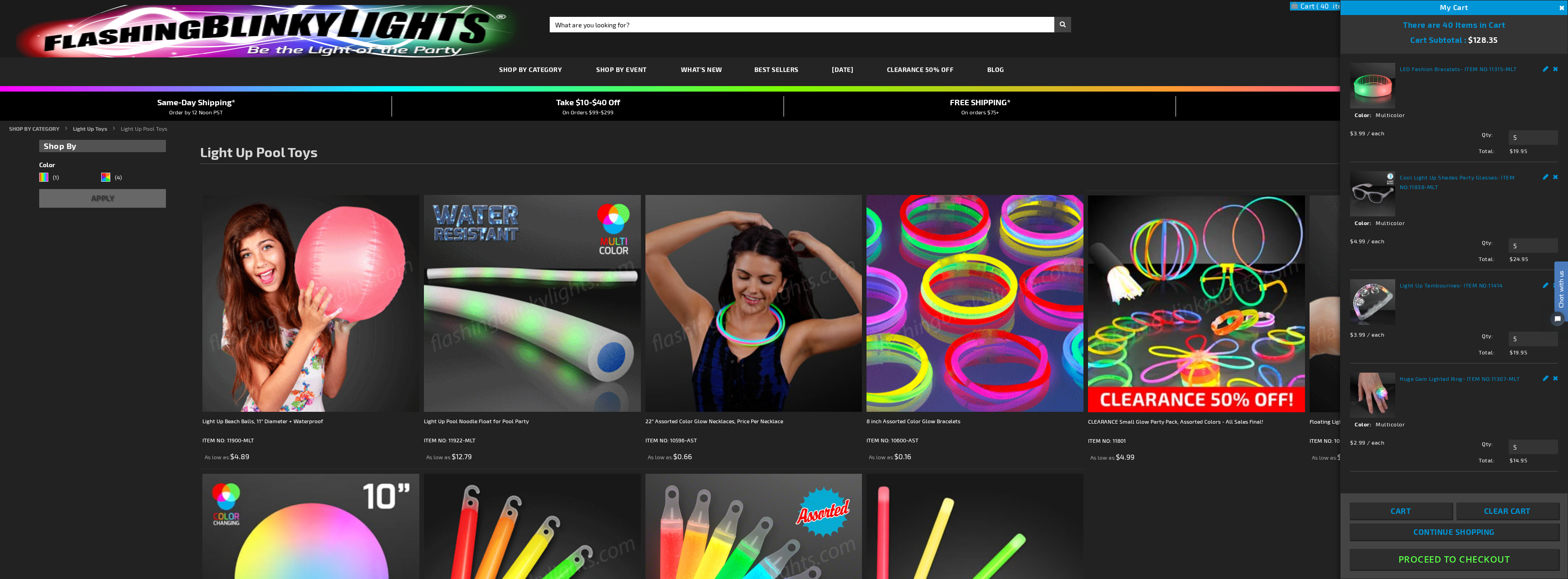
click at [1405, 509] on span "Cart" at bounding box center [1401, 510] width 20 height 9
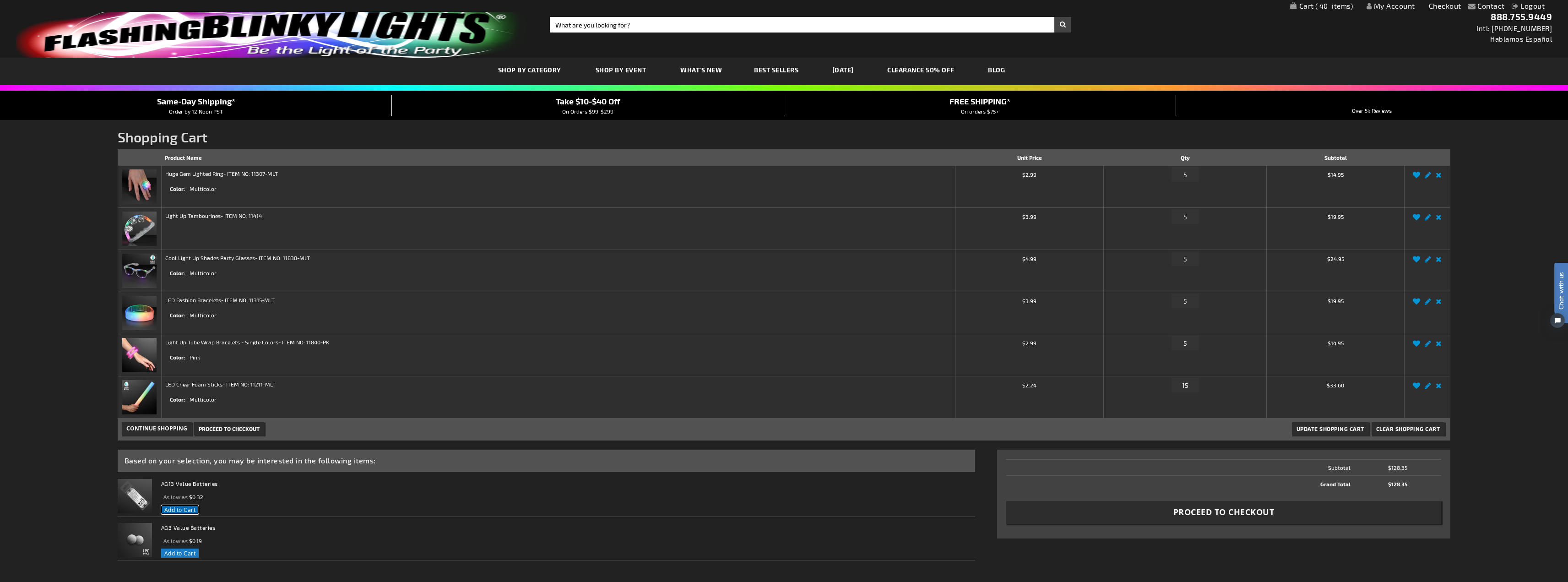
click at [183, 510] on span "Add to Cart" at bounding box center [180, 509] width 32 height 7
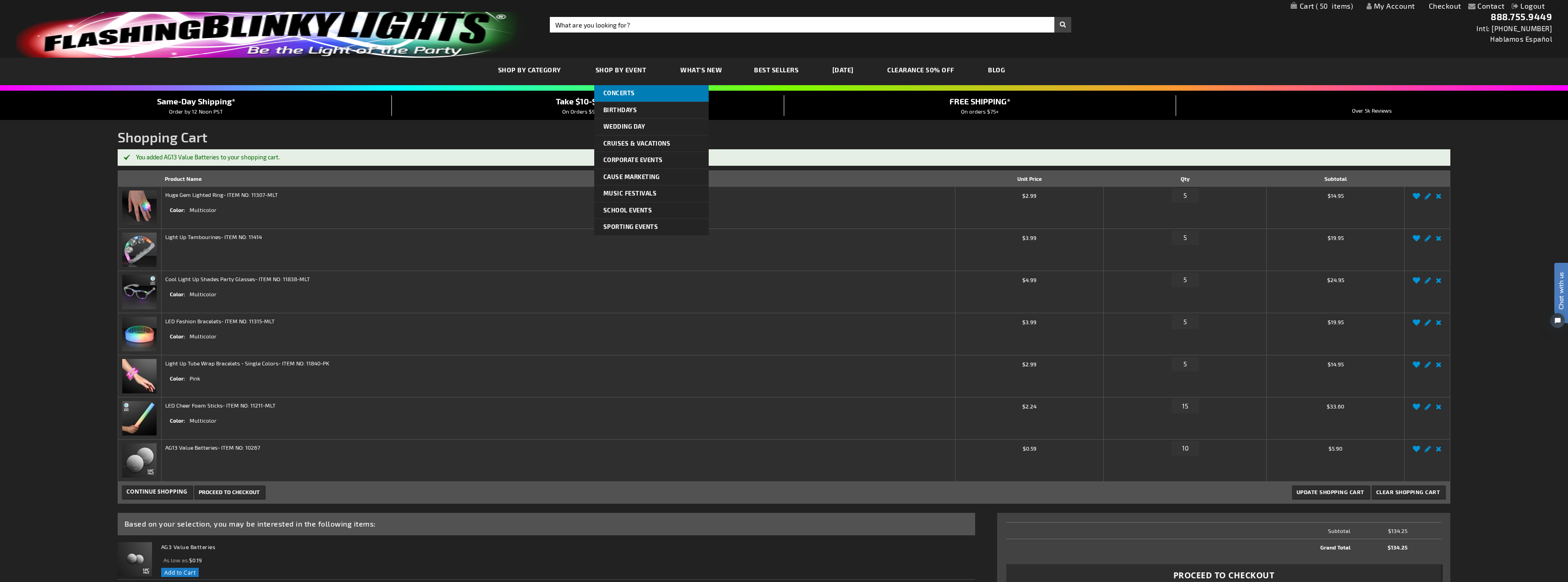
click at [624, 91] on span "Concerts" at bounding box center [619, 93] width 32 height 7
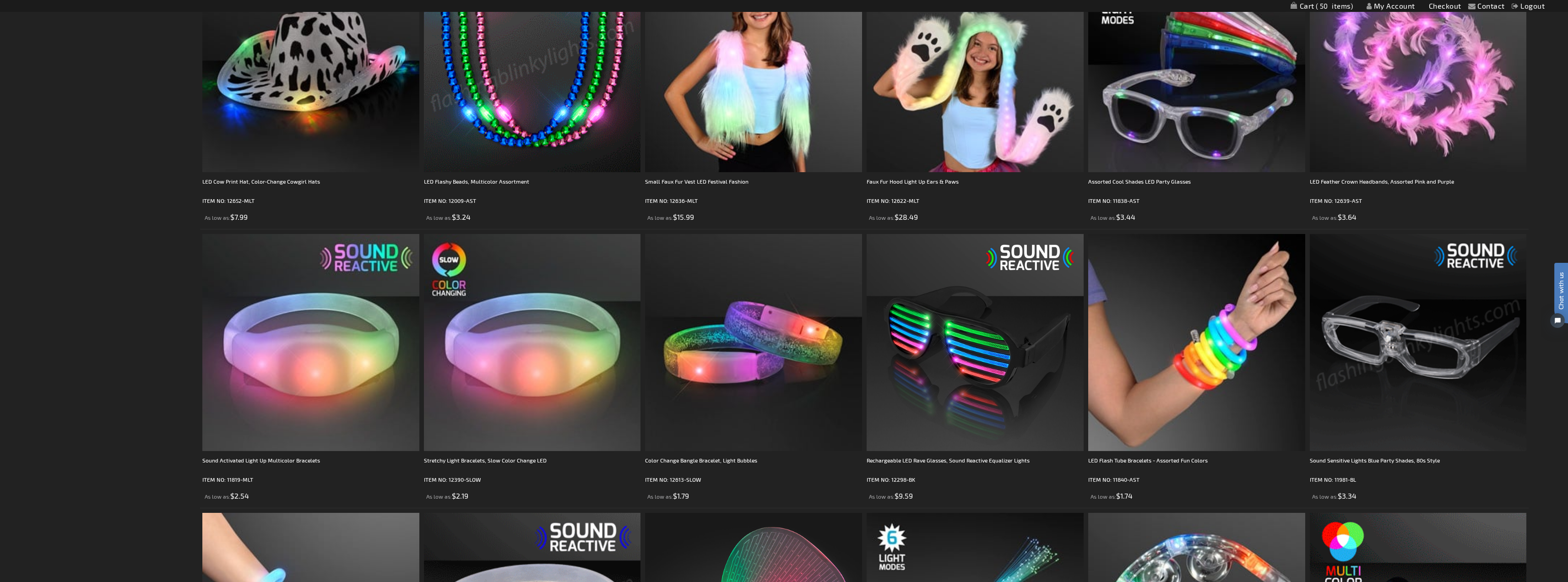
scroll to position [458, 0]
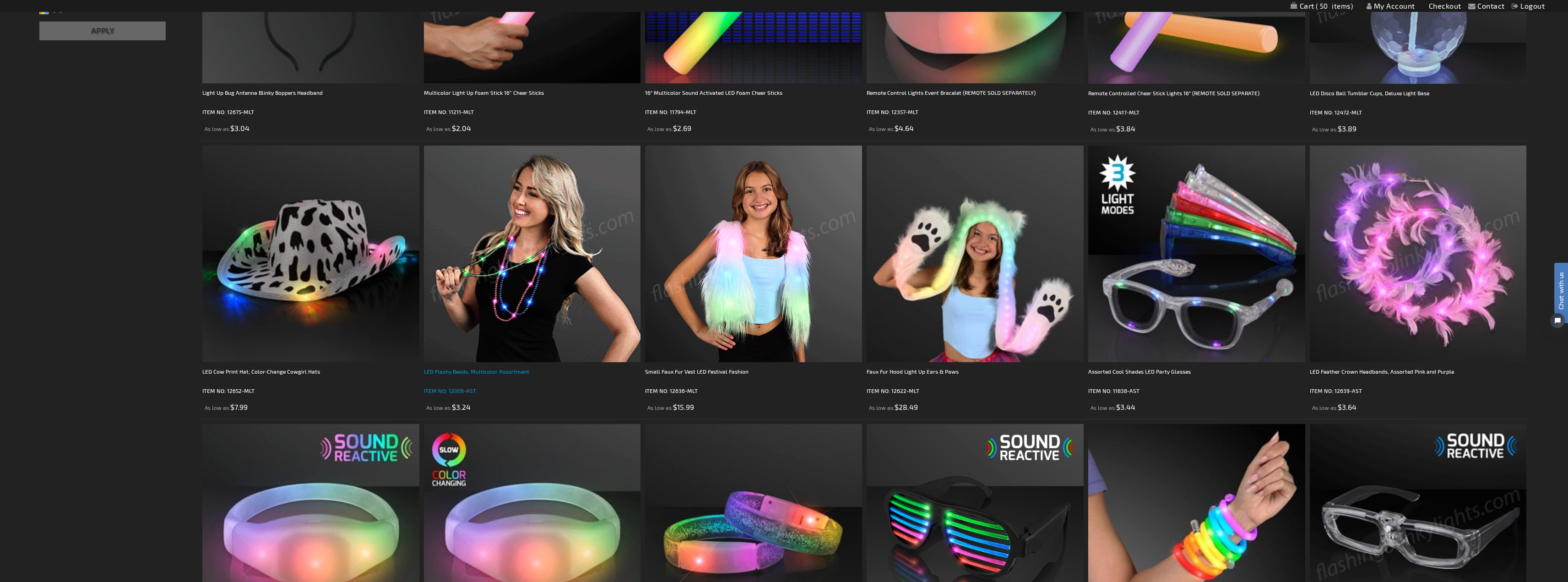
drag, startPoint x: 504, startPoint y: 369, endPoint x: 506, endPoint y: 358, distance: 11.2
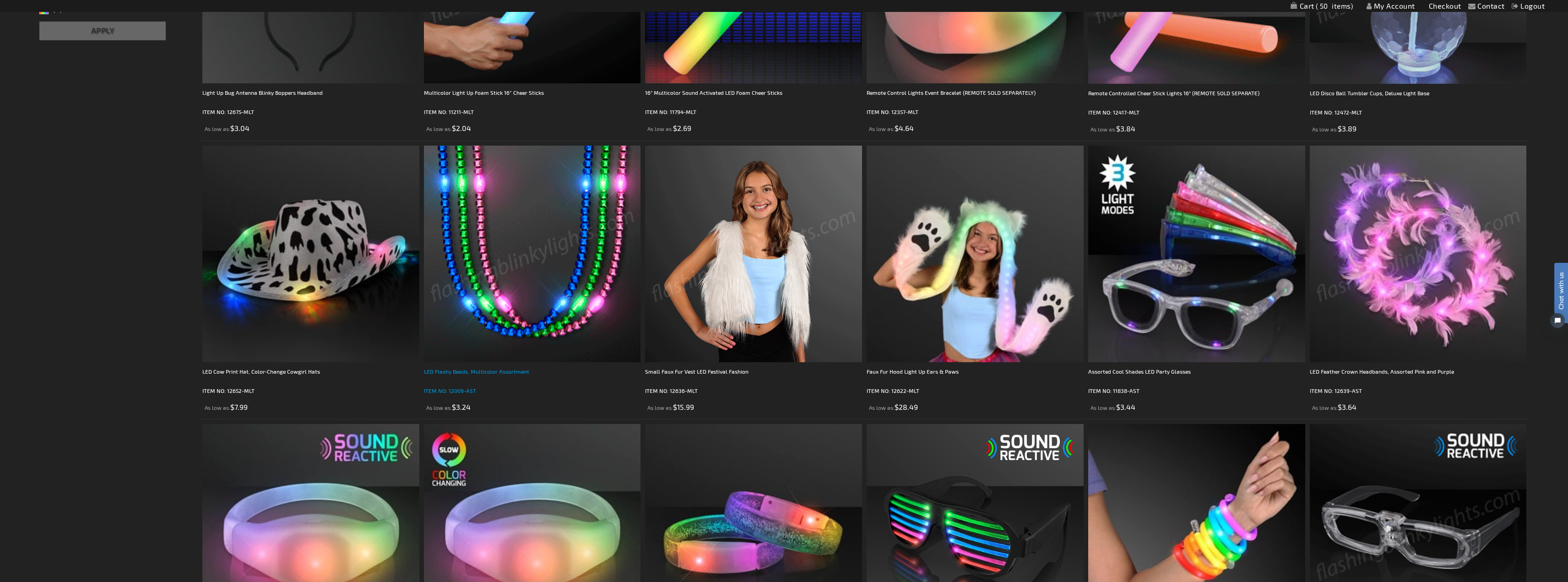
click at [504, 369] on div "LED Flashy Beads, Multicolor Assortment" at bounding box center [532, 376] width 217 height 18
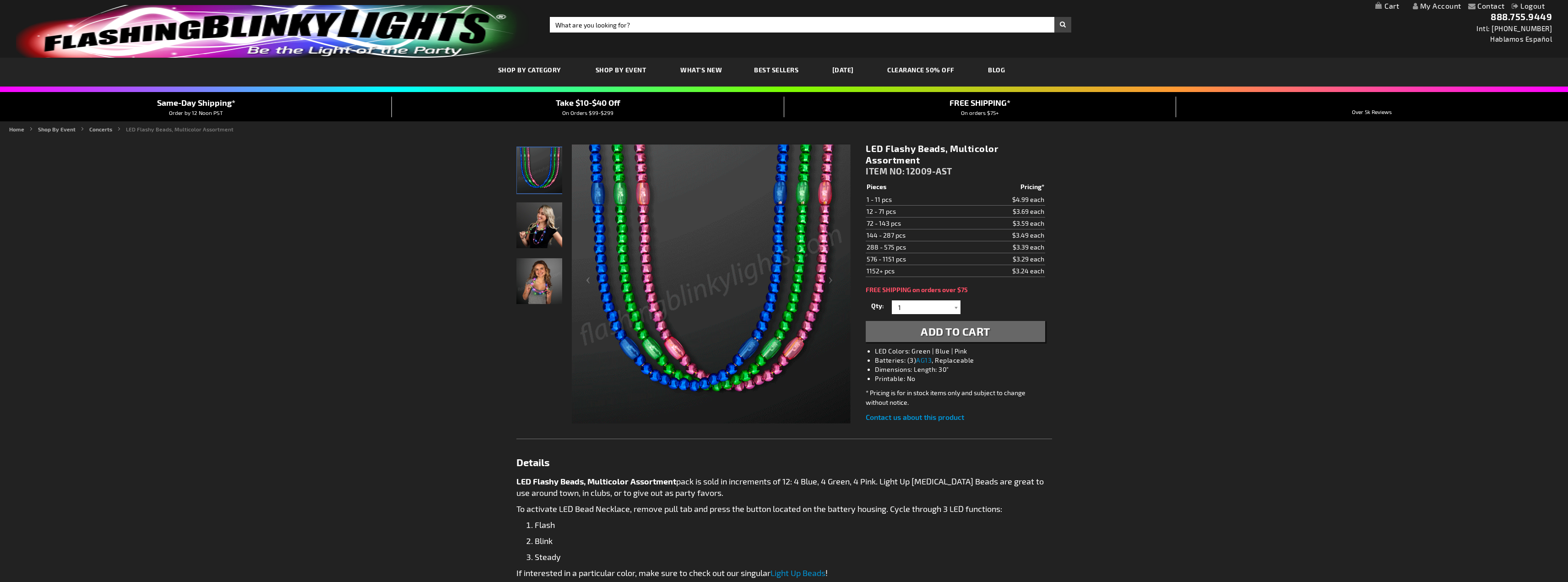
click at [542, 230] on img "Female wearing Light Up Assorted-Color LED Bead Necklace" at bounding box center [539, 225] width 46 height 46
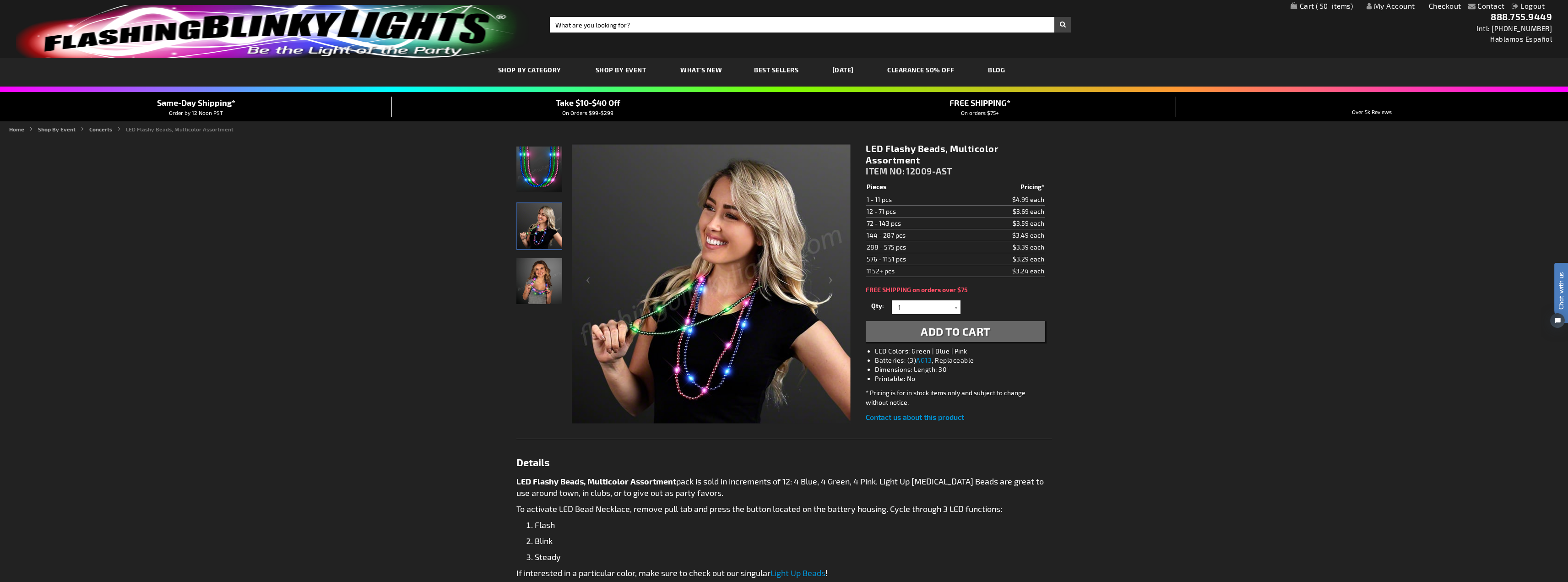
click at [546, 273] on img "LED Flashy Beads, Multicolor Assortment" at bounding box center [539, 281] width 46 height 46
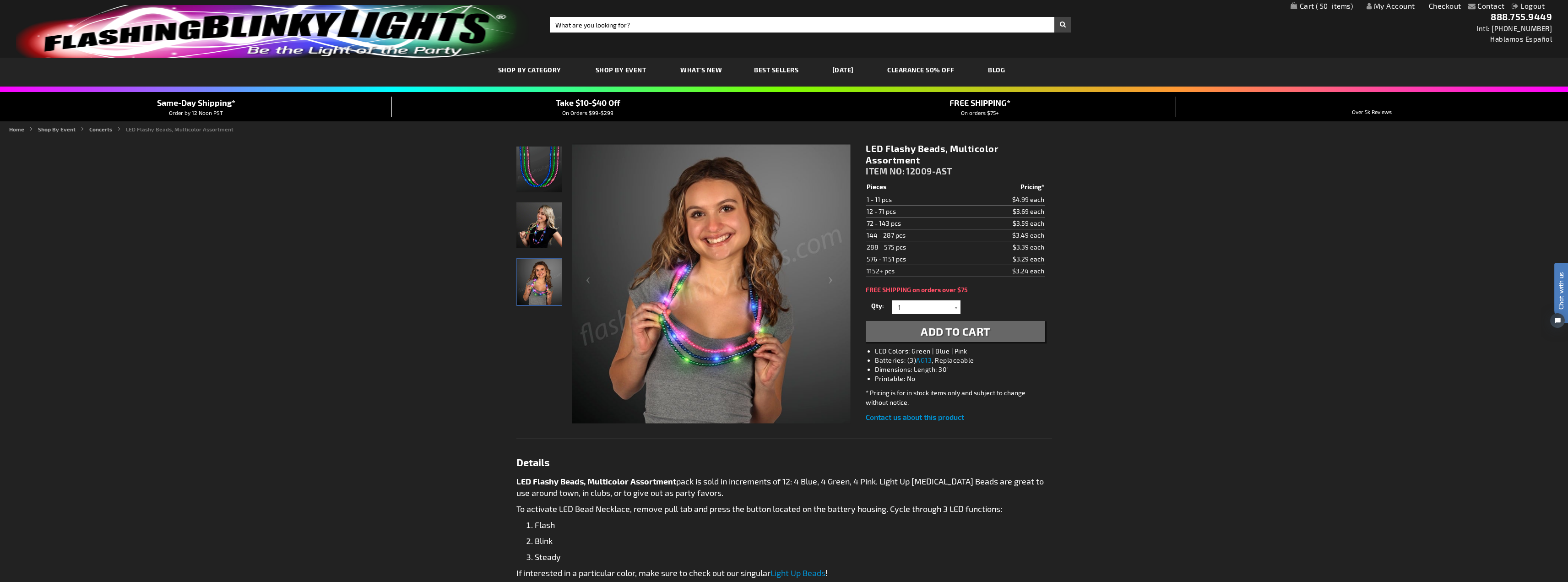
click at [551, 175] on img "Light Up Assorted-Color LED Bead Necklace" at bounding box center [539, 169] width 46 height 46
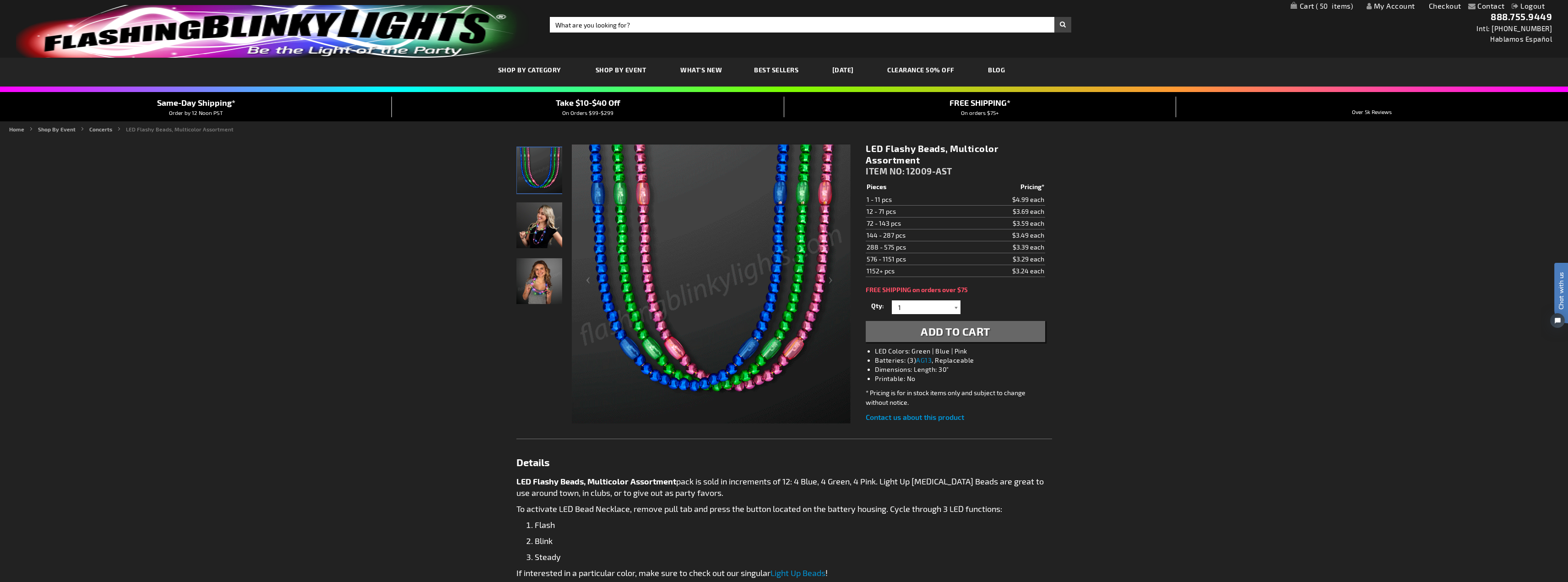
click at [955, 309] on div at bounding box center [955, 307] width 9 height 13
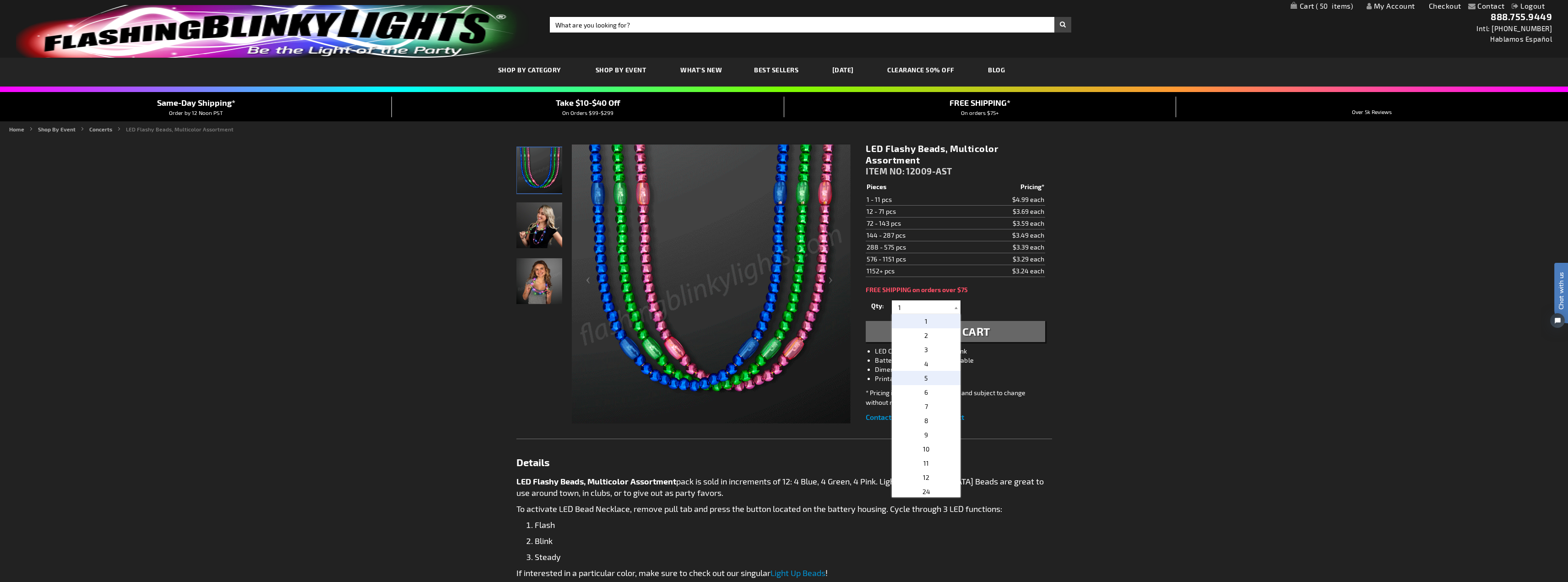
click at [929, 372] on p "5" at bounding box center [926, 378] width 68 height 14
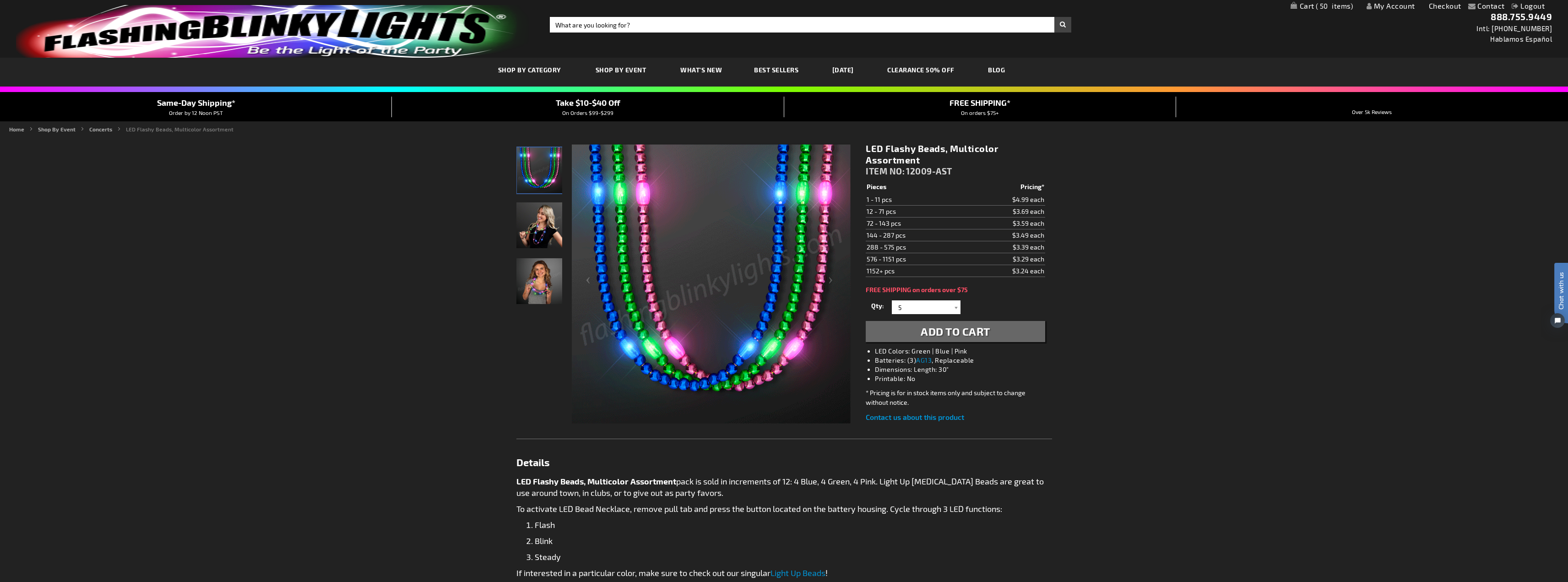
click at [951, 330] on span "Add to Cart" at bounding box center [955, 331] width 70 height 13
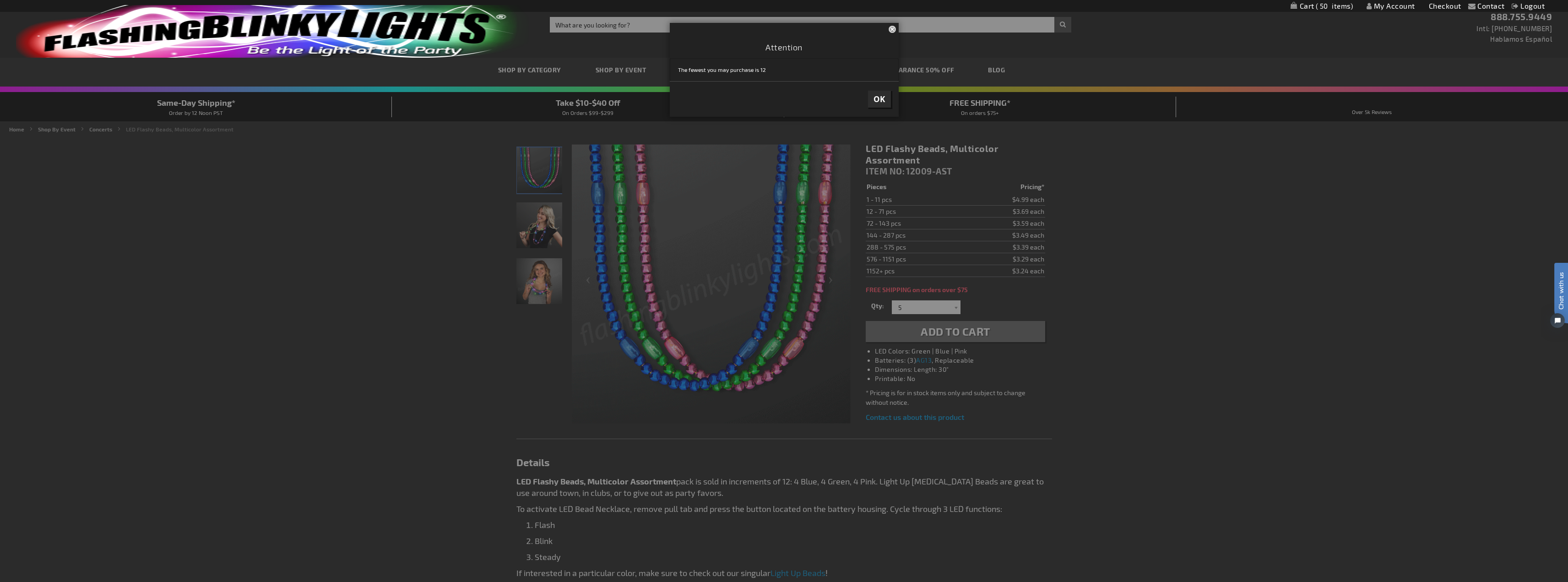
click at [874, 98] on span "OK" at bounding box center [879, 99] width 12 height 10
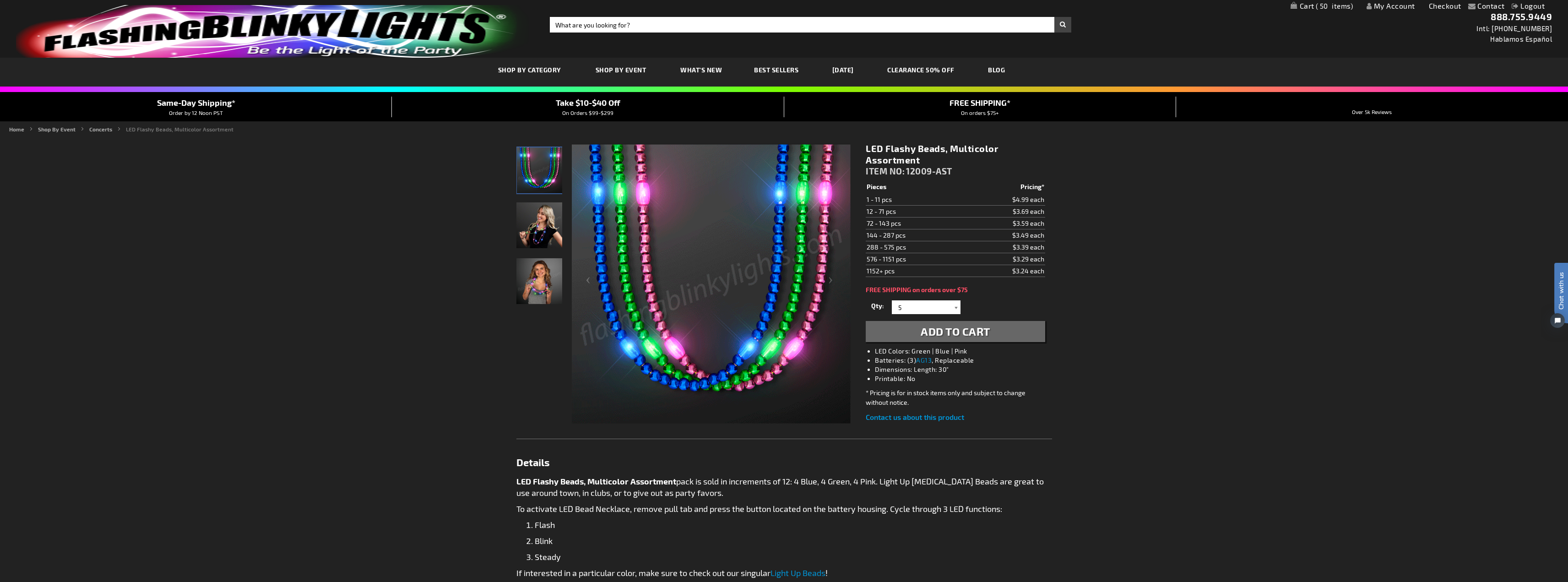
click at [956, 308] on div at bounding box center [955, 307] width 9 height 13
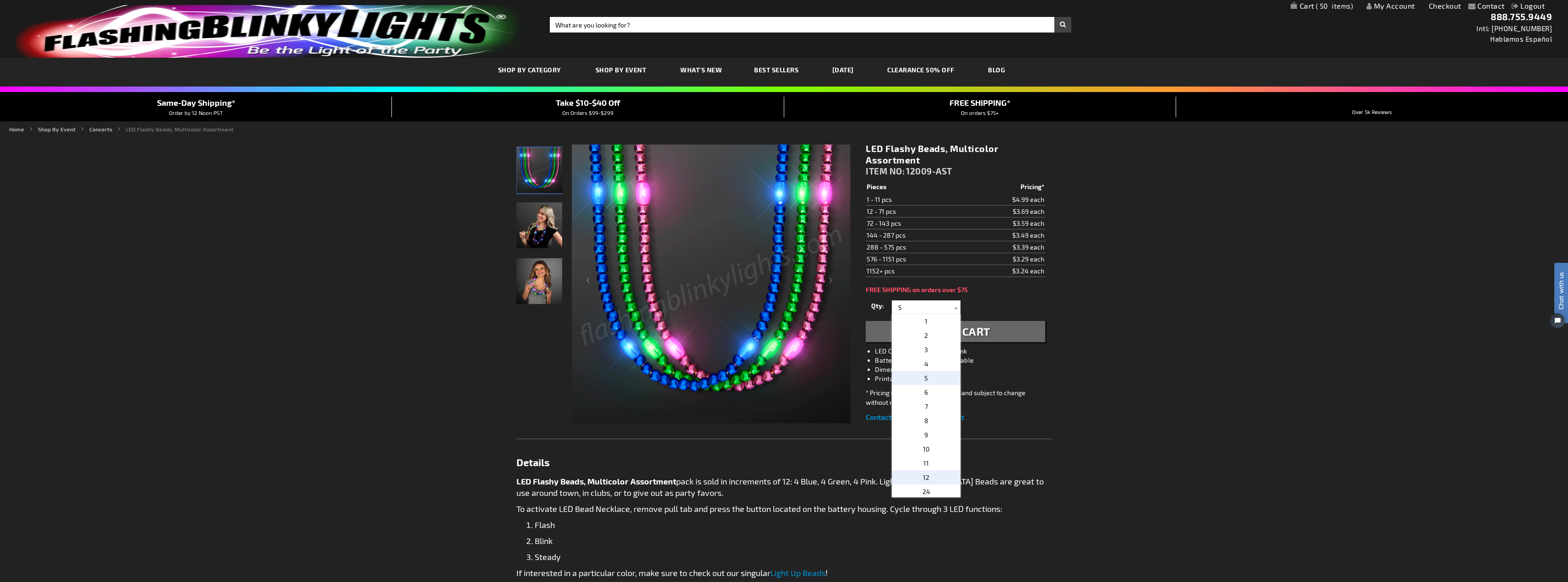
click at [925, 475] on span "12" at bounding box center [926, 477] width 6 height 8
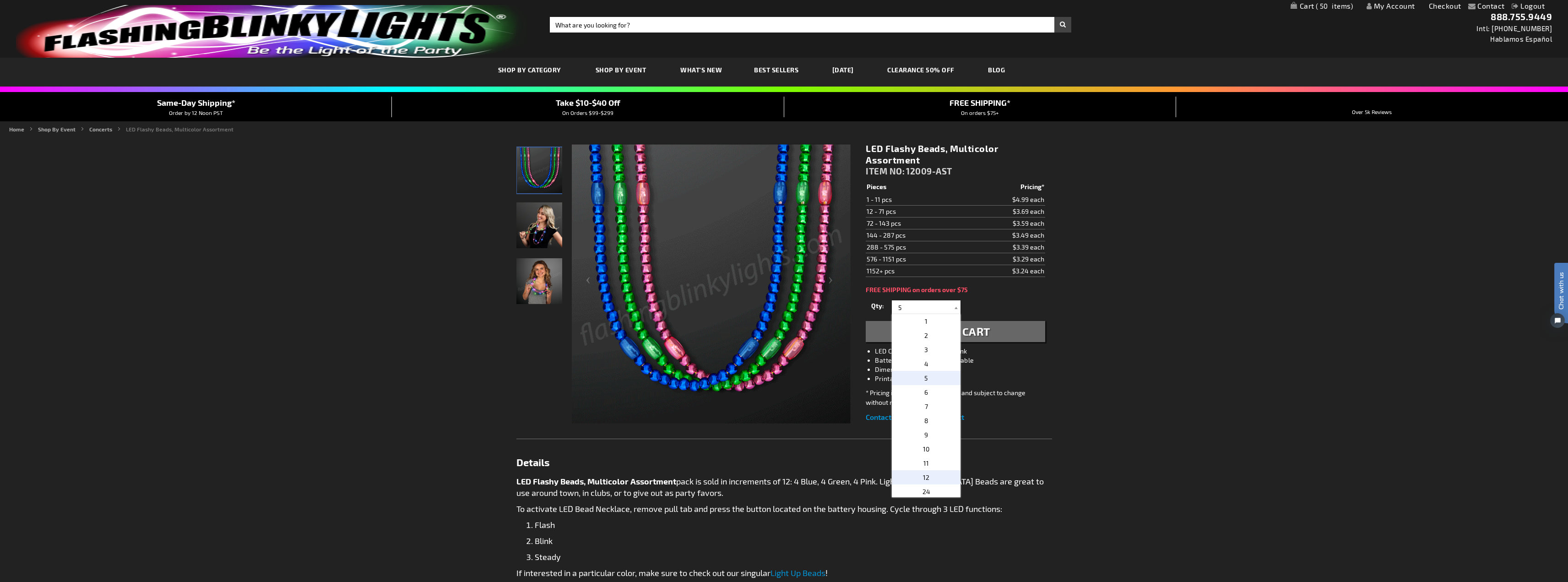
type input "12"
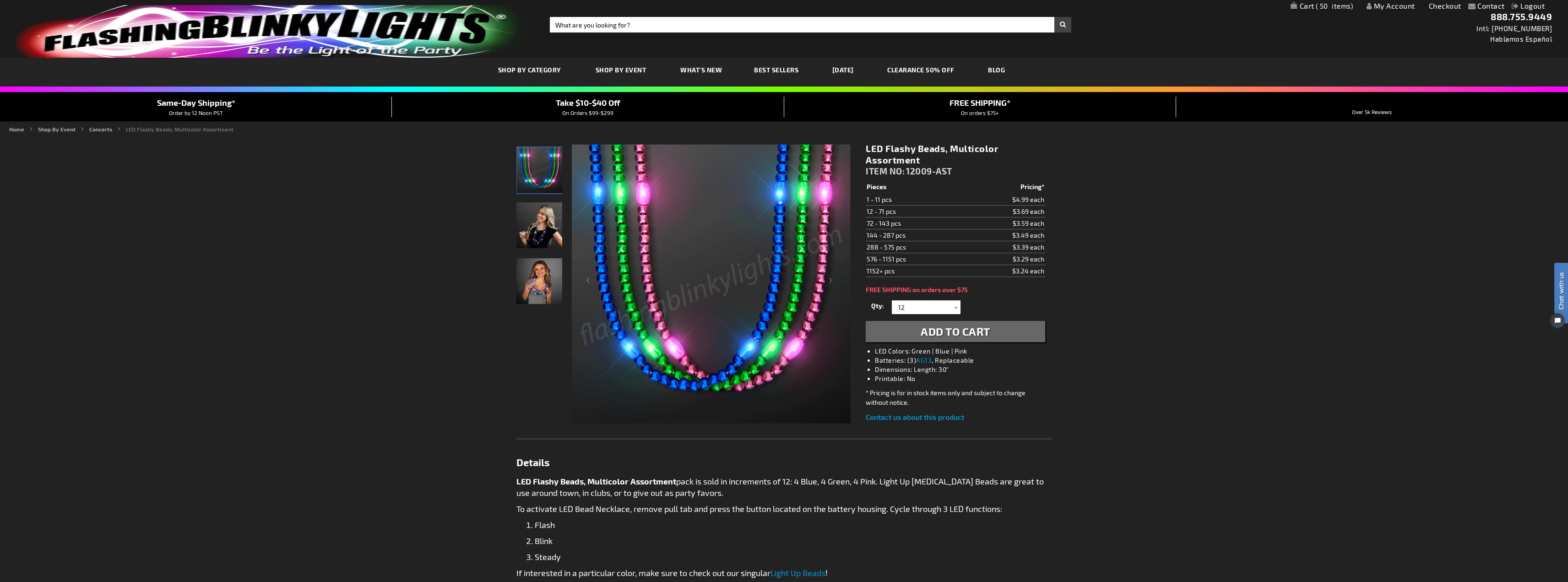
click at [931, 339] on button "Add to Cart" at bounding box center [955, 331] width 179 height 21
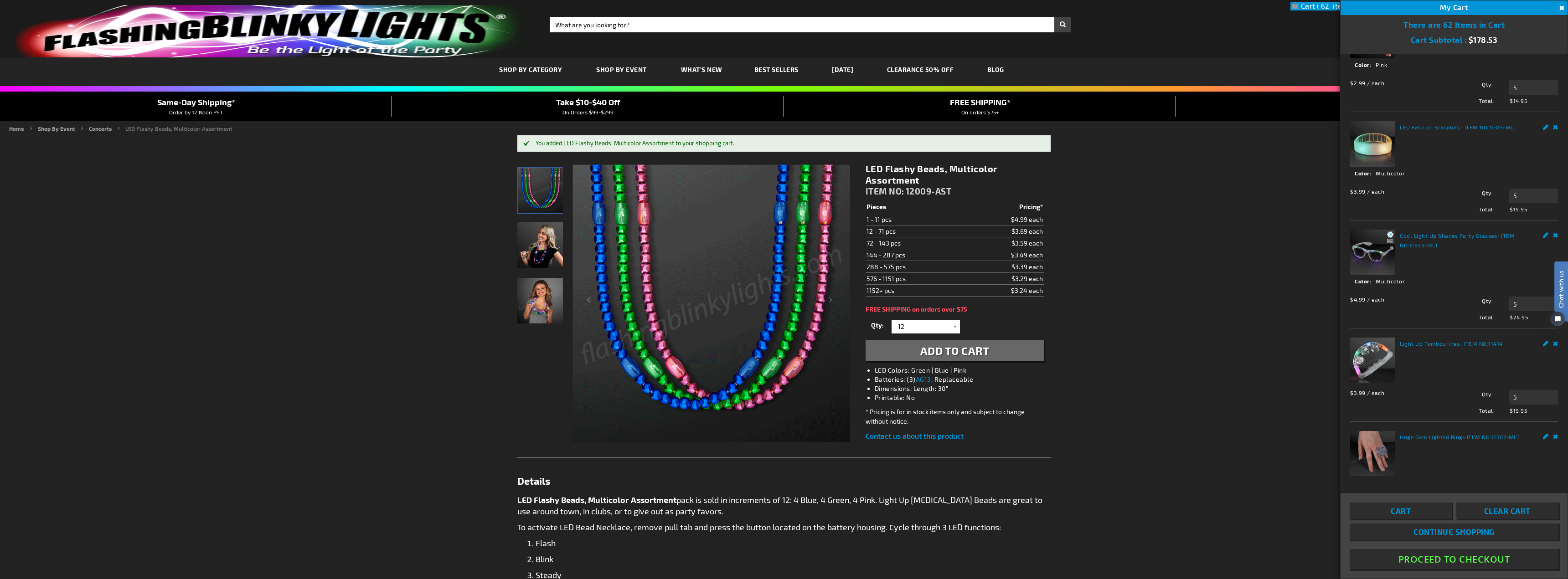
scroll to position [392, 0]
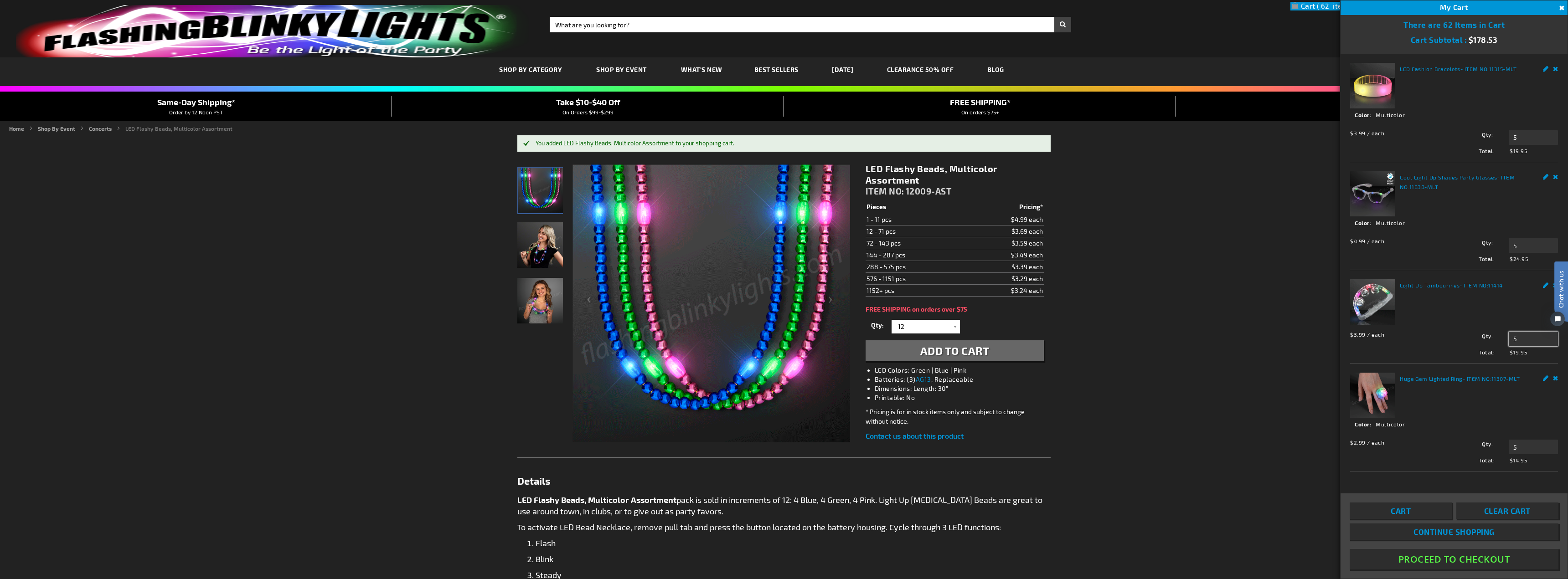
click at [1528, 340] on input "5" at bounding box center [1533, 339] width 49 height 15
type input "4"
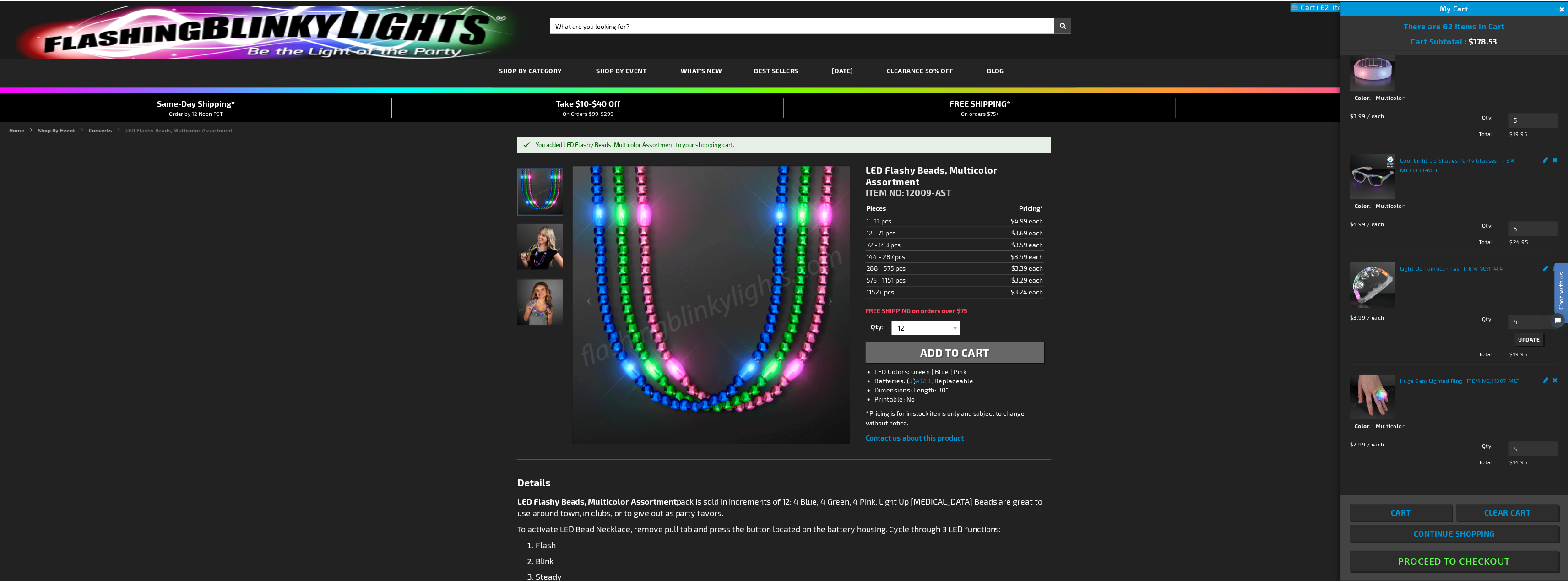
scroll to position [413, 0]
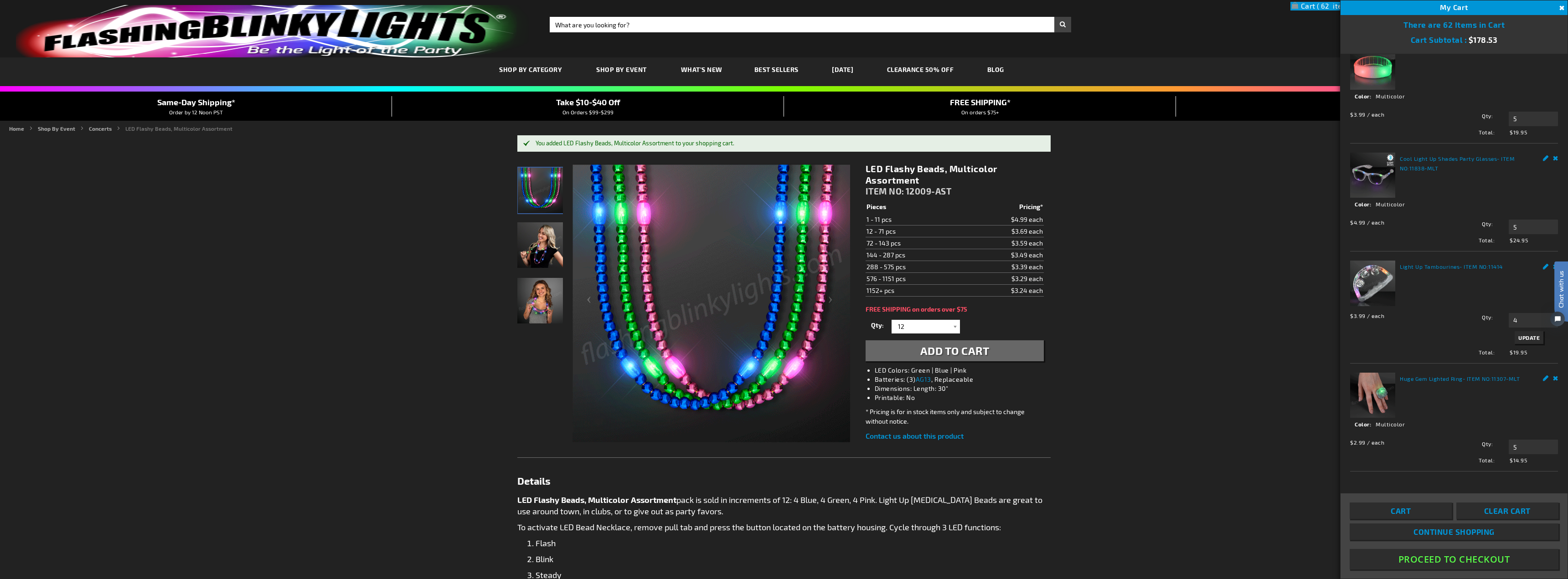
drag, startPoint x: 1423, startPoint y: 560, endPoint x: 1393, endPoint y: 552, distance: 31.0
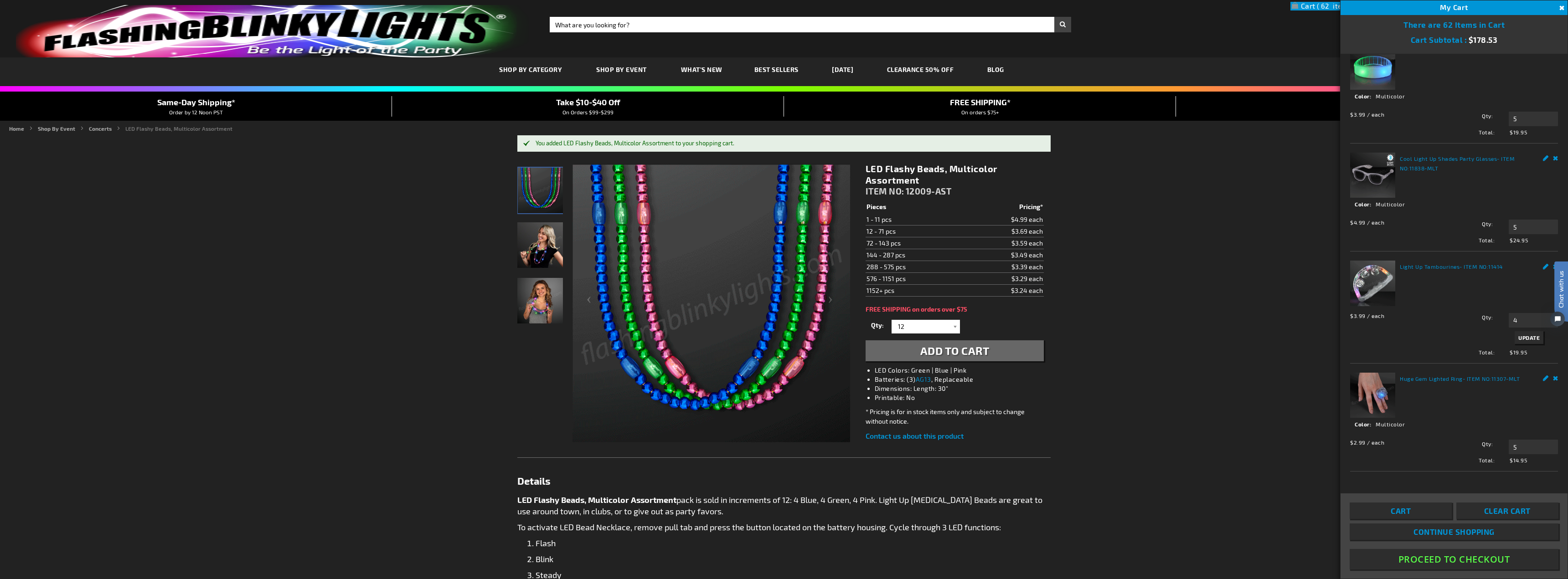
click at [1423, 560] on button "Proceed To Checkout" at bounding box center [1454, 559] width 209 height 21
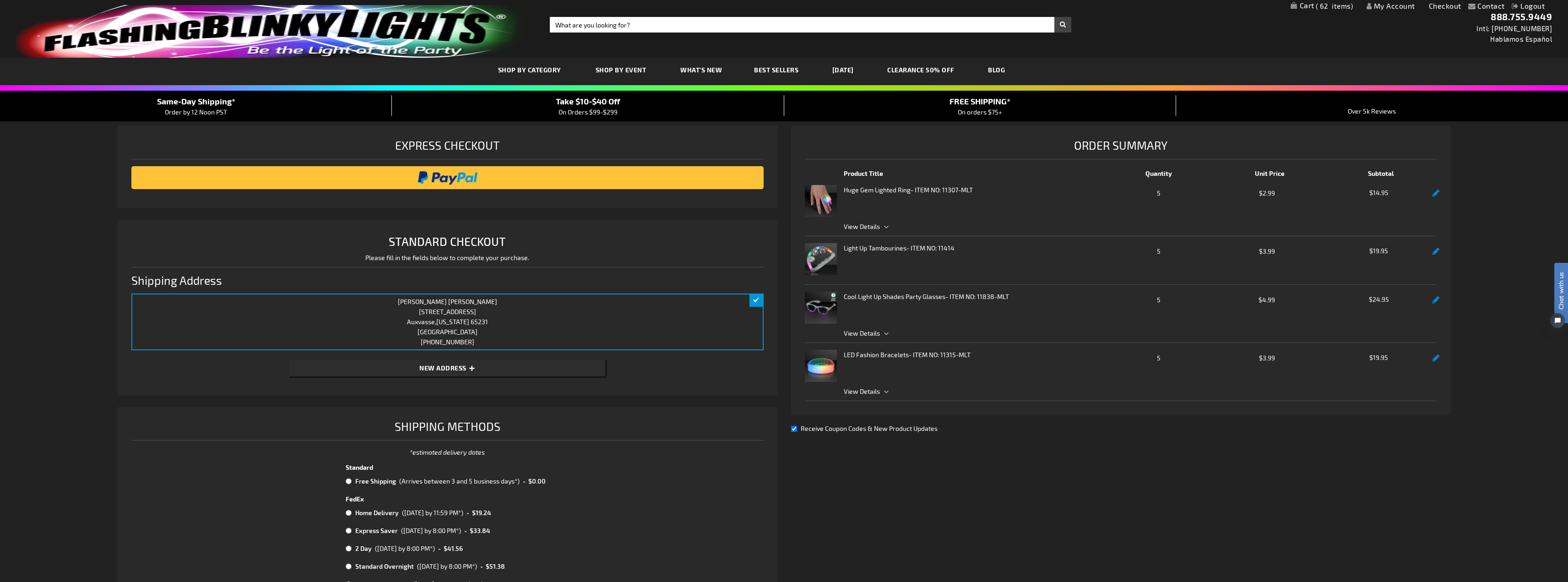
click at [1432, 250] on link at bounding box center [1435, 251] width 7 height 8
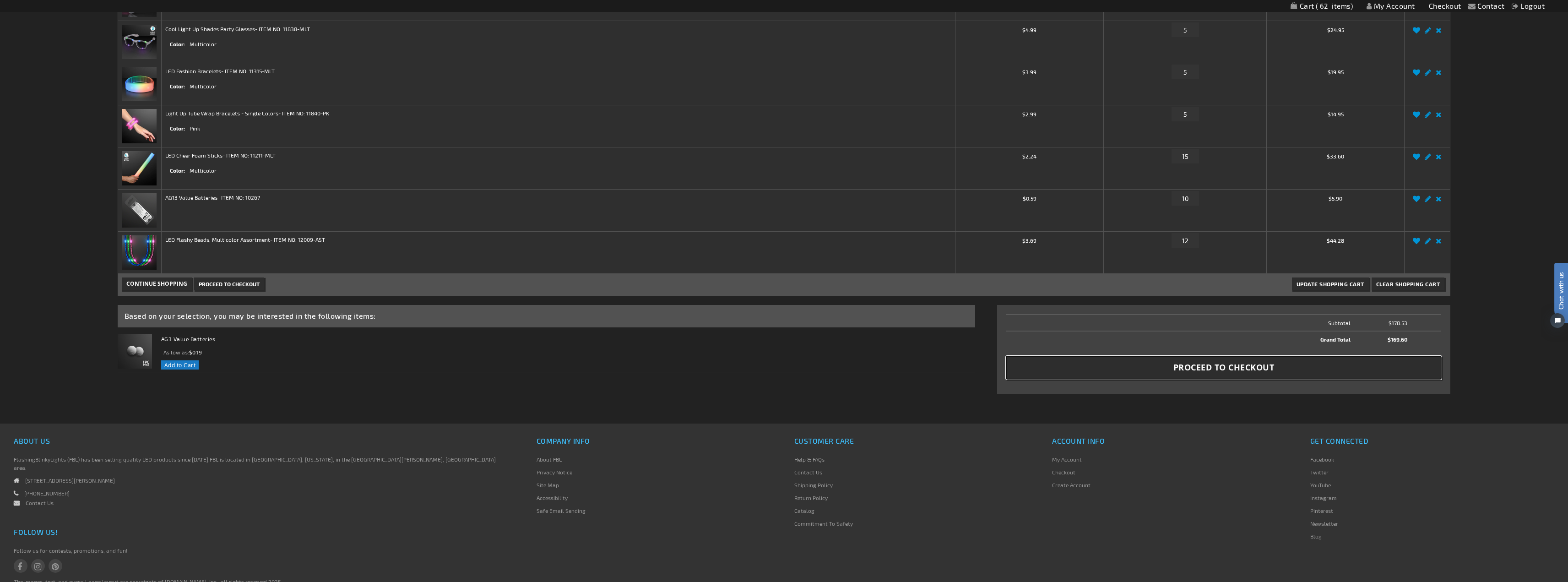
click at [1193, 366] on span "Proceed to Checkout" at bounding box center [1223, 367] width 101 height 12
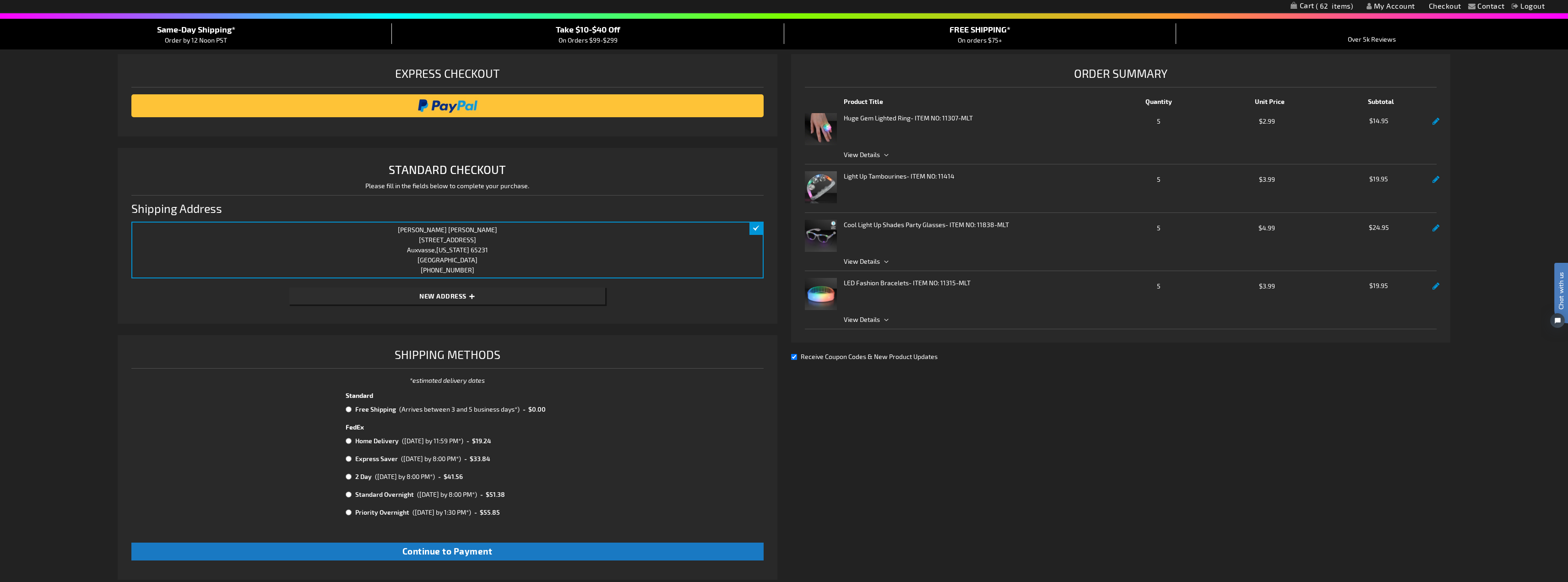
click at [349, 410] on input "radio" at bounding box center [348, 409] width 6 height 7
radio input "true"
drag, startPoint x: 1406, startPoint y: 12, endPoint x: 1382, endPoint y: 12, distance: 24.0
click at [465, 109] on input "image" at bounding box center [447, 106] width 623 height 18
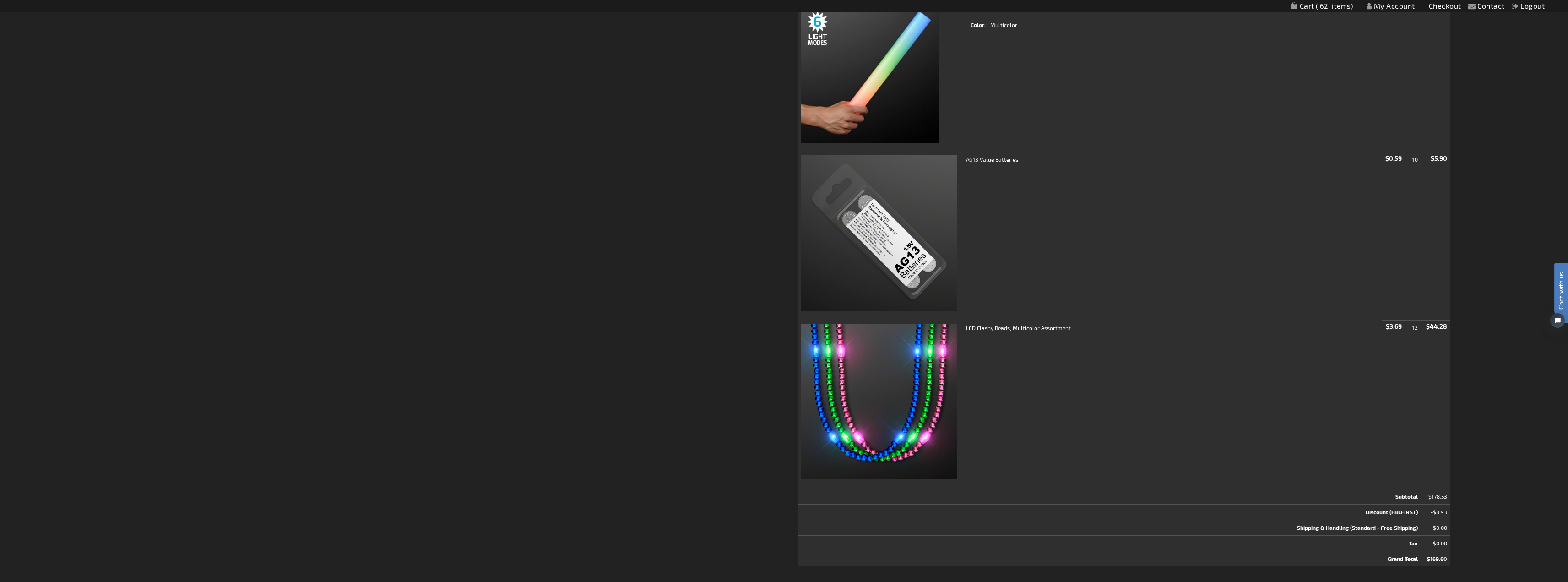
scroll to position [1196, 0]
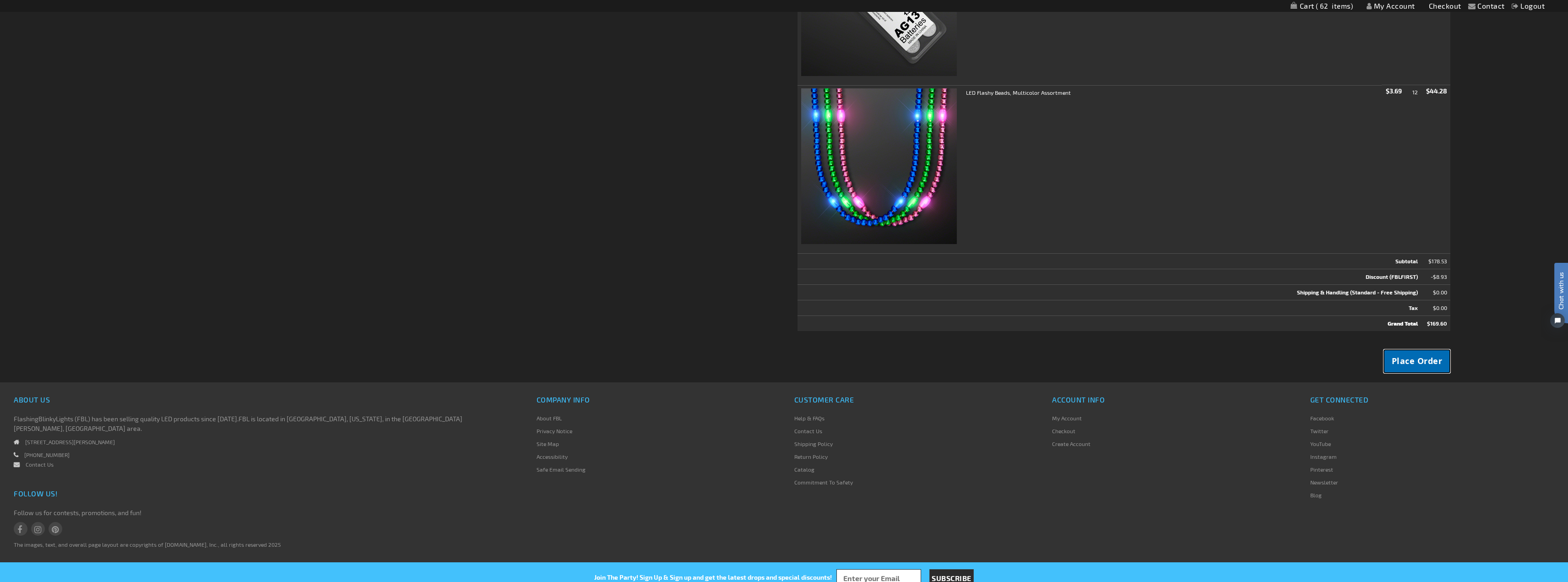
click at [1409, 361] on span "Place Order" at bounding box center [1416, 361] width 51 height 12
